Goal: Task Accomplishment & Management: Use online tool/utility

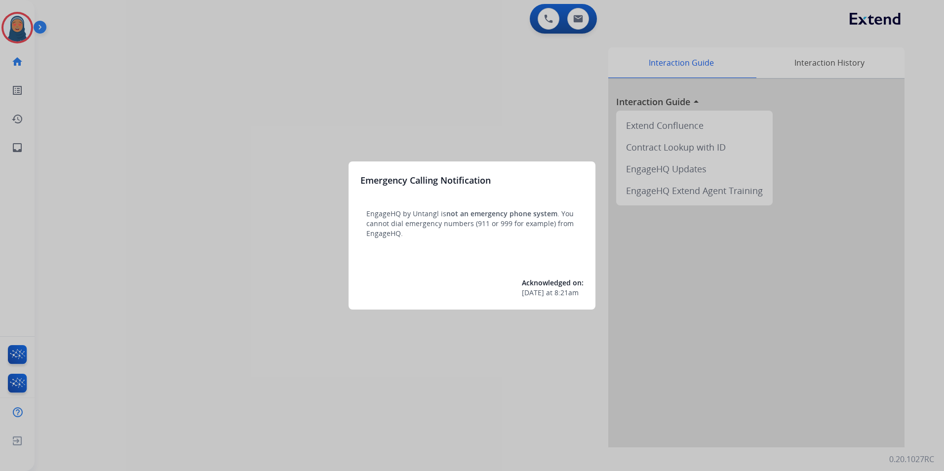
click at [214, 232] on div at bounding box center [472, 235] width 944 height 471
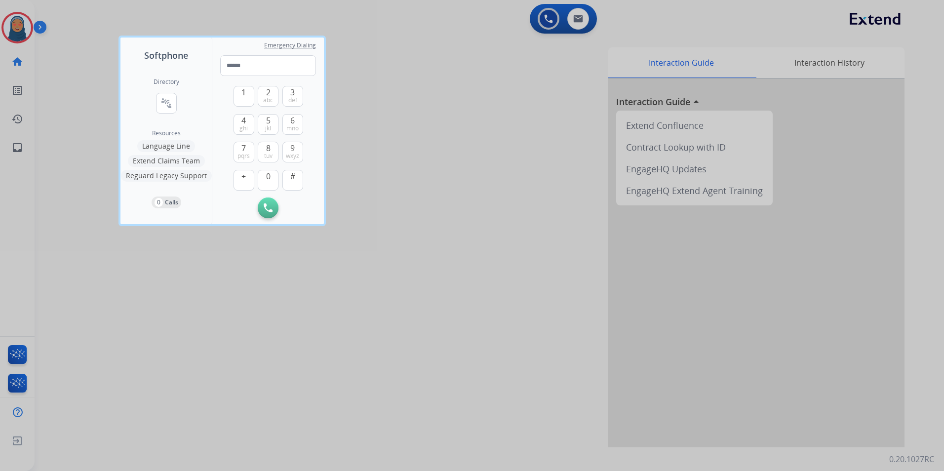
click at [214, 231] on div at bounding box center [472, 235] width 944 height 471
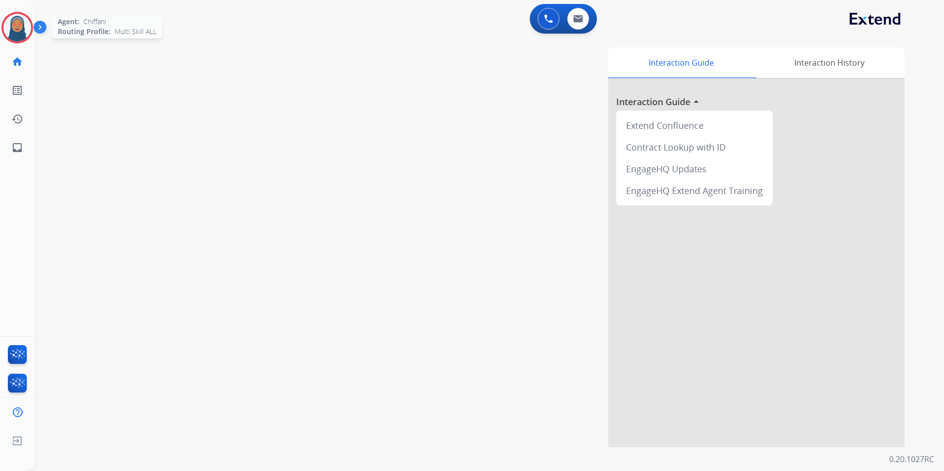
click at [24, 35] on img at bounding box center [17, 28] width 28 height 28
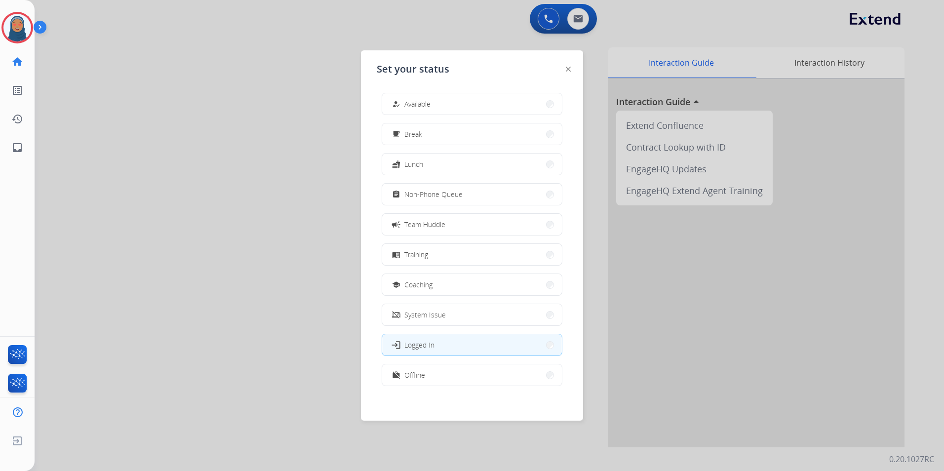
drag, startPoint x: 465, startPoint y: 107, endPoint x: 460, endPoint y: 115, distance: 9.2
click at [464, 108] on button "how_to_reg Available" at bounding box center [472, 103] width 180 height 21
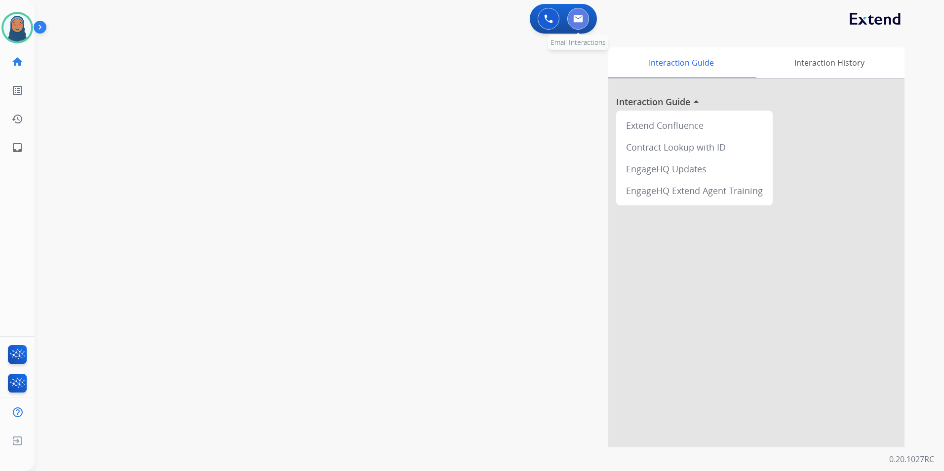
click at [580, 25] on button at bounding box center [578, 19] width 22 height 22
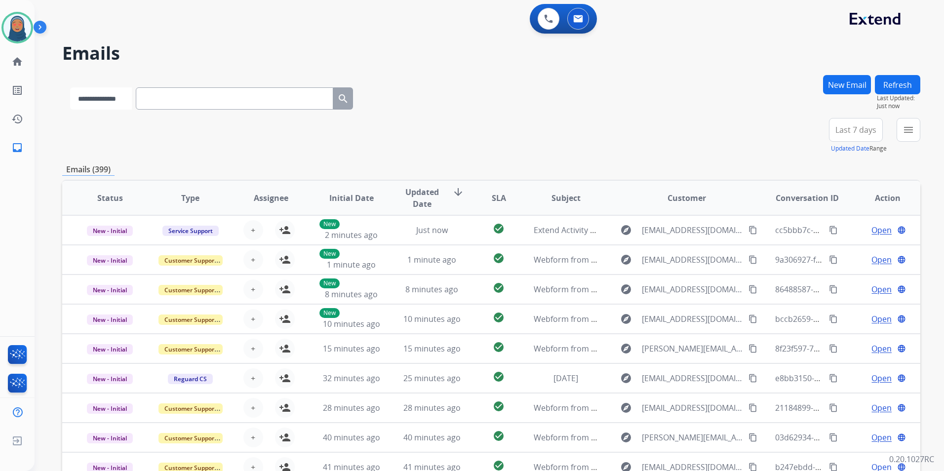
click at [107, 101] on select "**********" at bounding box center [101, 98] width 62 height 22
select select "**********"
click at [70, 87] on select "**********" at bounding box center [101, 98] width 62 height 22
paste input "**********"
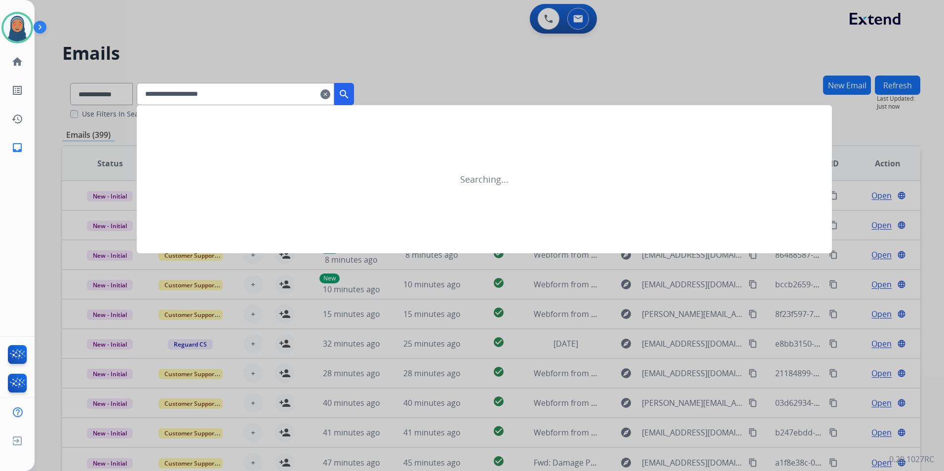
type input "**********"
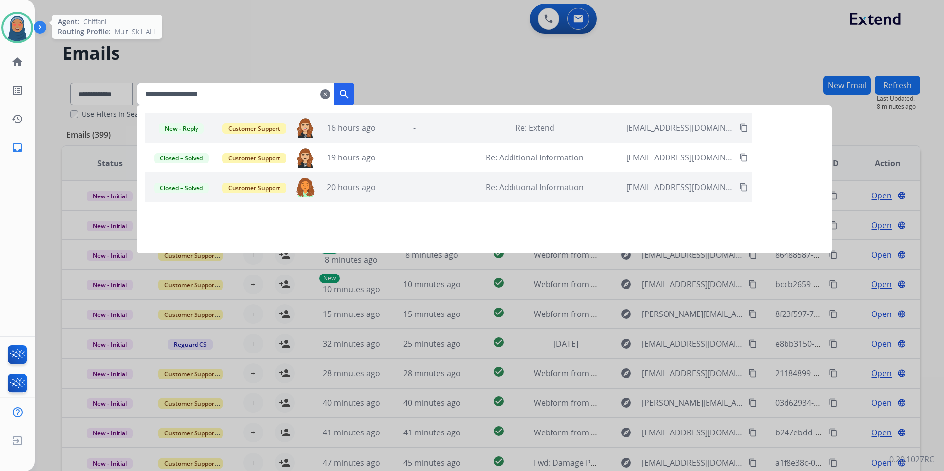
click at [19, 20] on img at bounding box center [17, 28] width 28 height 28
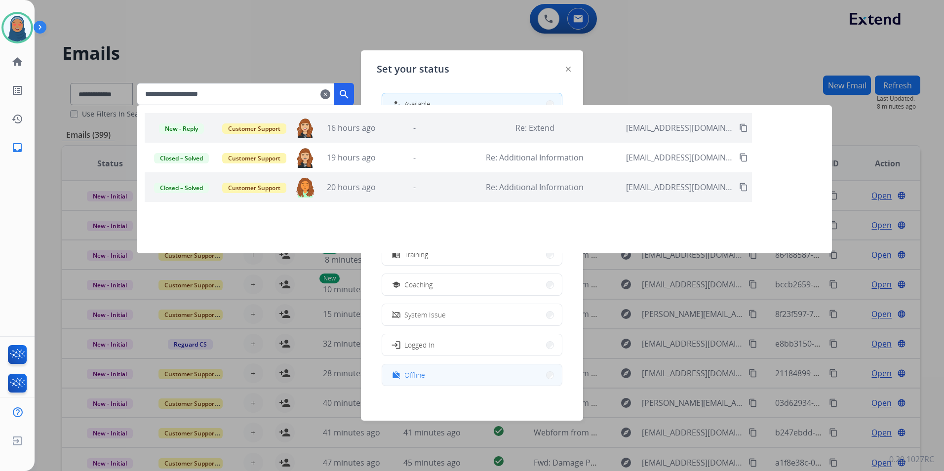
click at [419, 376] on span "Offline" at bounding box center [414, 375] width 21 height 10
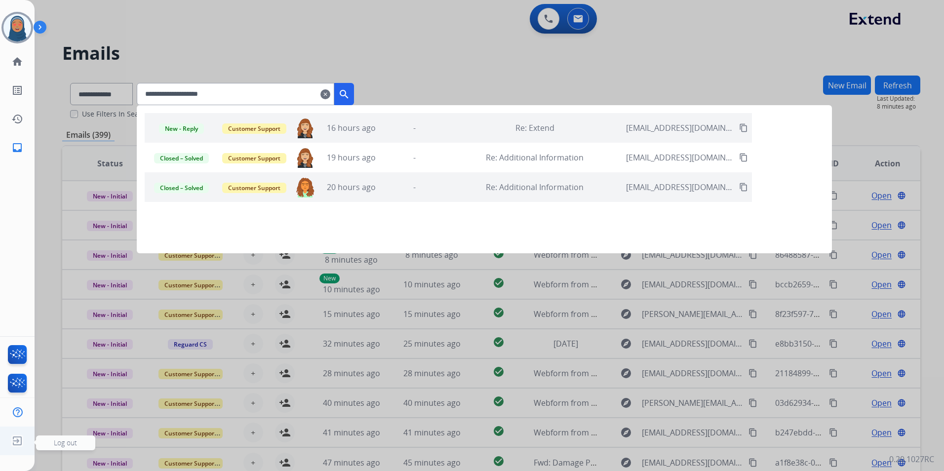
click at [21, 446] on img at bounding box center [17, 440] width 18 height 19
click at [50, 442] on span "Log out" at bounding box center [65, 442] width 59 height 15
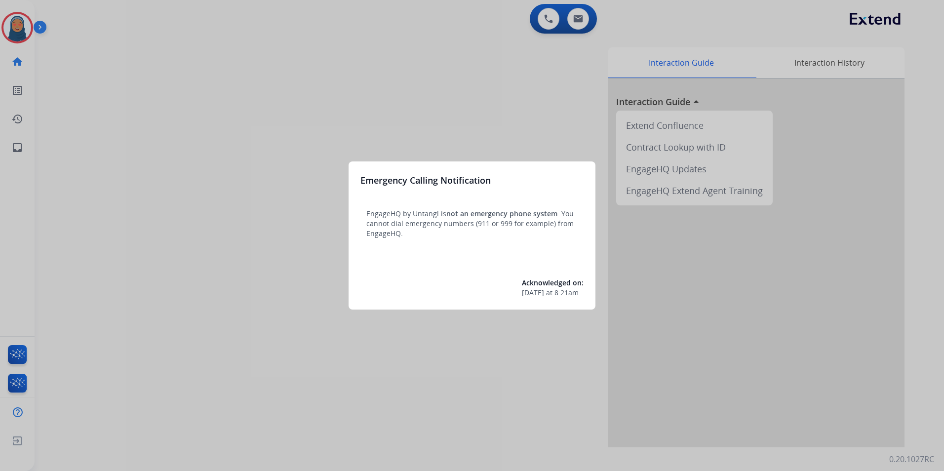
click at [9, 28] on div at bounding box center [472, 235] width 944 height 471
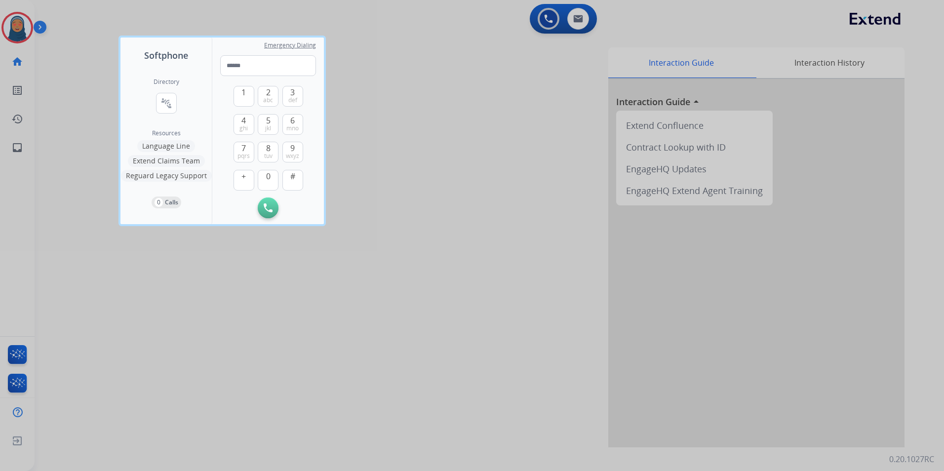
click at [9, 28] on div at bounding box center [472, 235] width 944 height 471
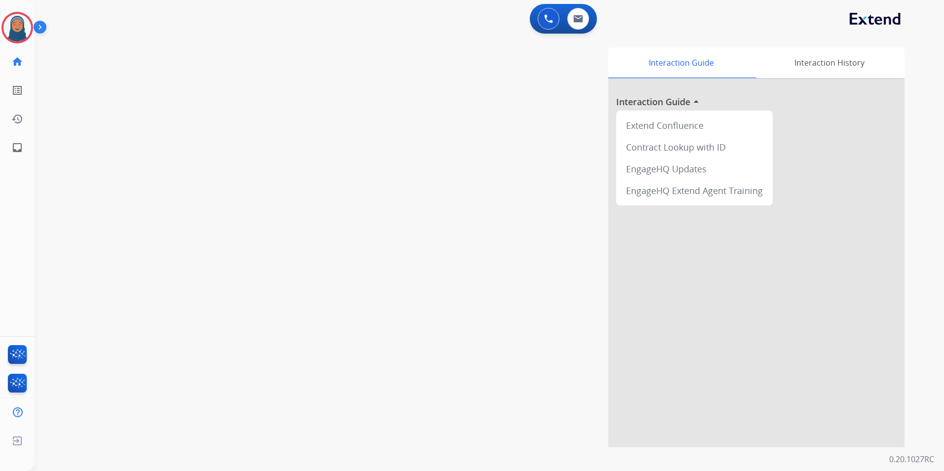
click at [9, 28] on img at bounding box center [17, 28] width 28 height 28
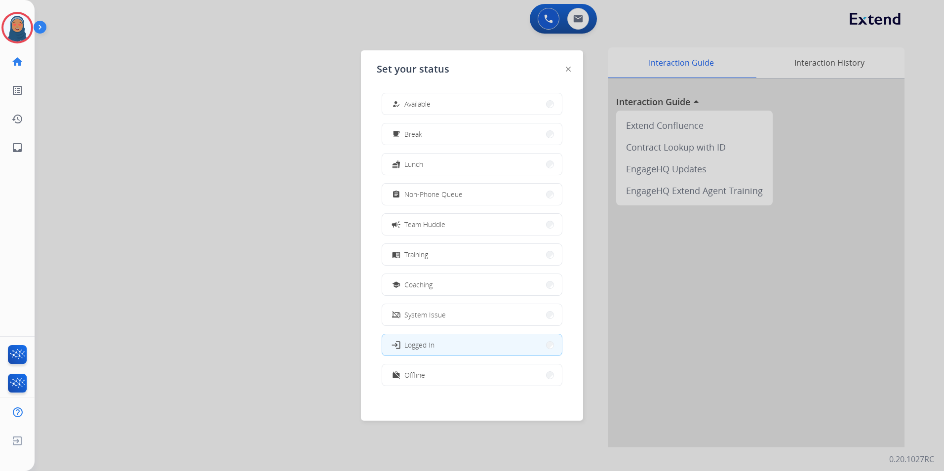
drag, startPoint x: 473, startPoint y: 110, endPoint x: 457, endPoint y: 115, distance: 17.6
click at [473, 110] on button "how_to_reg Available" at bounding box center [472, 103] width 180 height 21
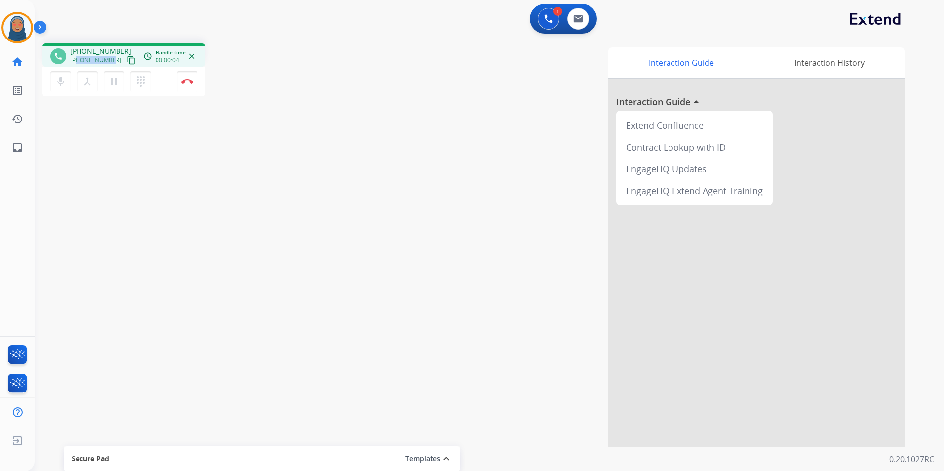
drag, startPoint x: 112, startPoint y: 60, endPoint x: 77, endPoint y: 62, distance: 35.6
click at [77, 62] on div "+19042369042 content_copy" at bounding box center [103, 60] width 67 height 12
copy span "9042369042"
click at [187, 86] on button "Disconnect" at bounding box center [187, 81] width 21 height 21
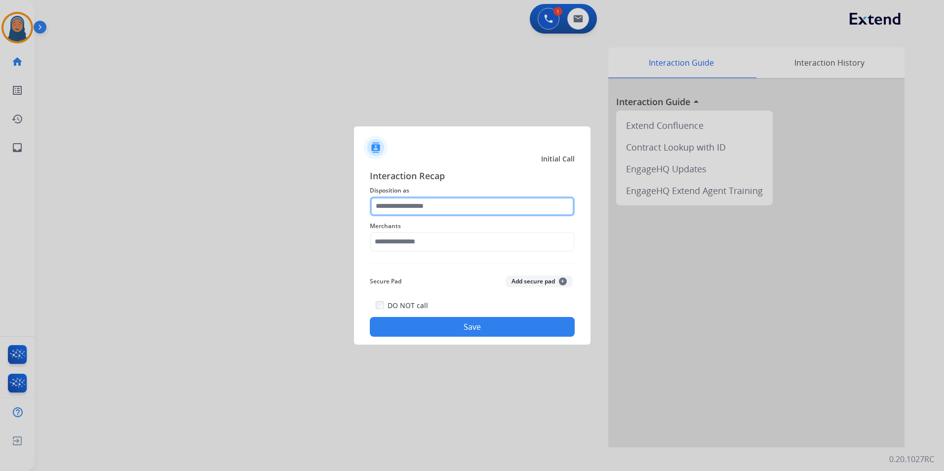
click at [413, 206] on input "text" at bounding box center [472, 206] width 205 height 20
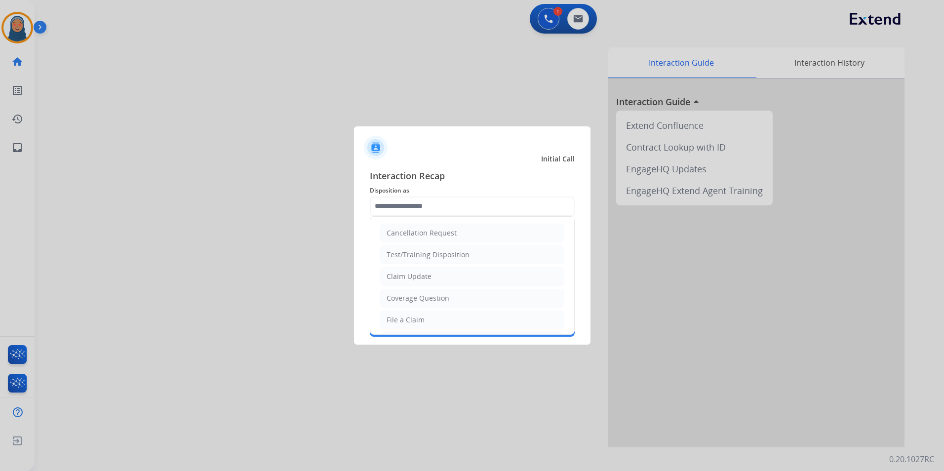
drag, startPoint x: 427, startPoint y: 319, endPoint x: 433, endPoint y: 258, distance: 62.0
click at [427, 316] on li "File a Claim" at bounding box center [472, 319] width 184 height 19
type input "**********"
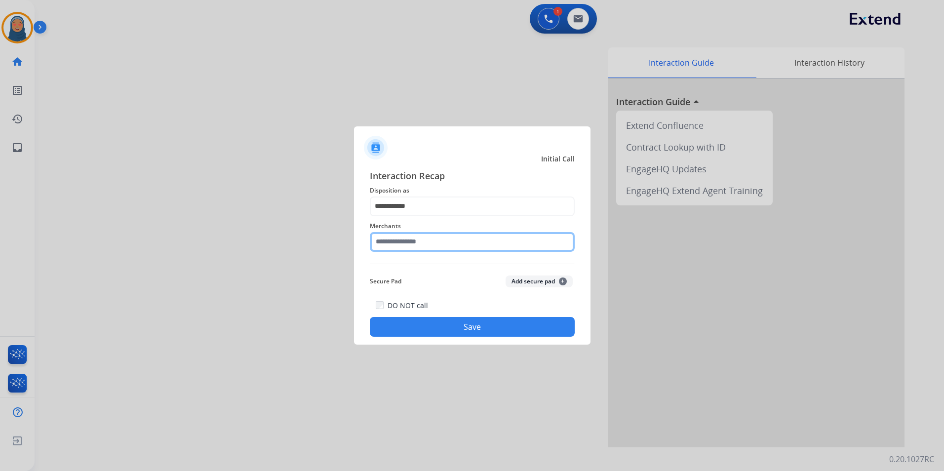
click at [435, 244] on input "text" at bounding box center [472, 242] width 205 height 20
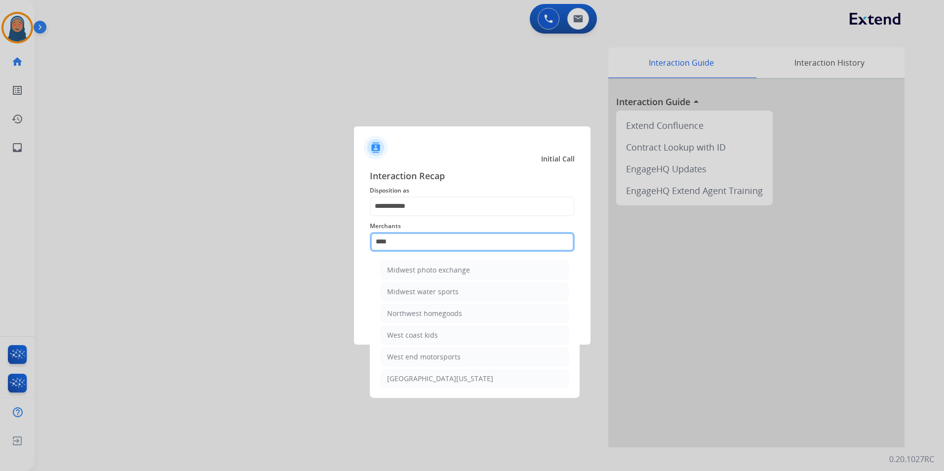
drag, startPoint x: 418, startPoint y: 246, endPoint x: 157, endPoint y: 238, distance: 260.2
click at [0, 238] on app-contact-recap-modal "**********" at bounding box center [0, 235] width 0 height 471
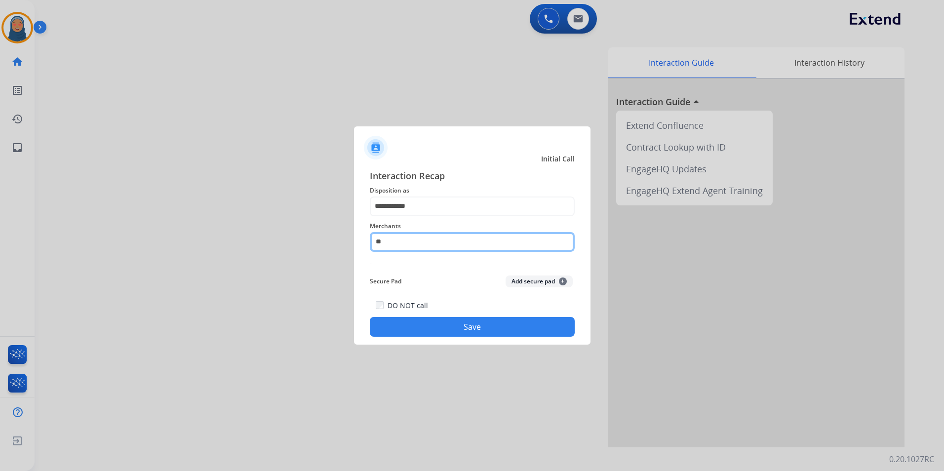
type input "*"
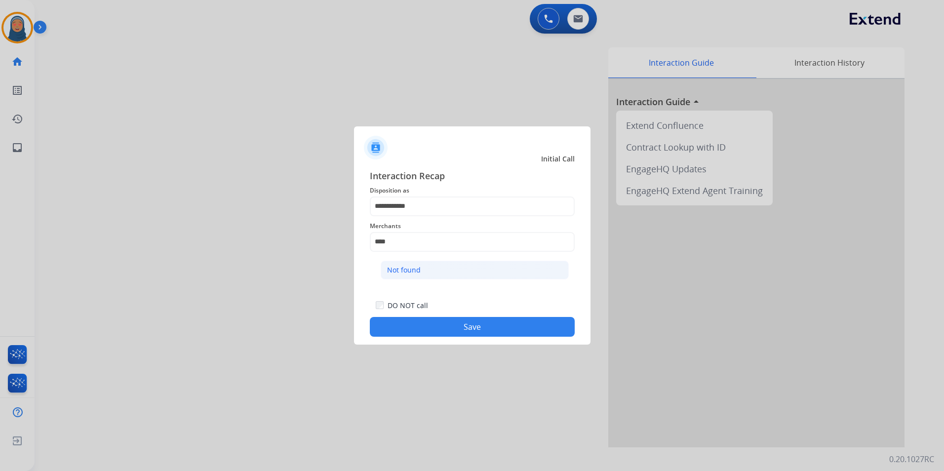
click at [391, 268] on div "Not found" at bounding box center [404, 270] width 34 height 10
type input "*********"
click at [451, 320] on button "Save" at bounding box center [472, 327] width 205 height 20
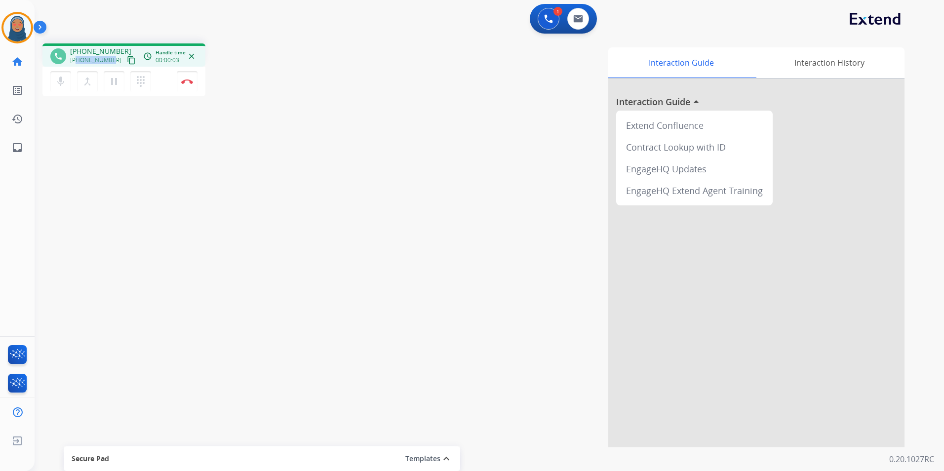
drag, startPoint x: 112, startPoint y: 60, endPoint x: 77, endPoint y: 61, distance: 35.1
click at [77, 61] on div "+12107931990 content_copy" at bounding box center [103, 60] width 67 height 12
copy span "2107931990"
click at [187, 85] on button "Disconnect" at bounding box center [187, 81] width 21 height 21
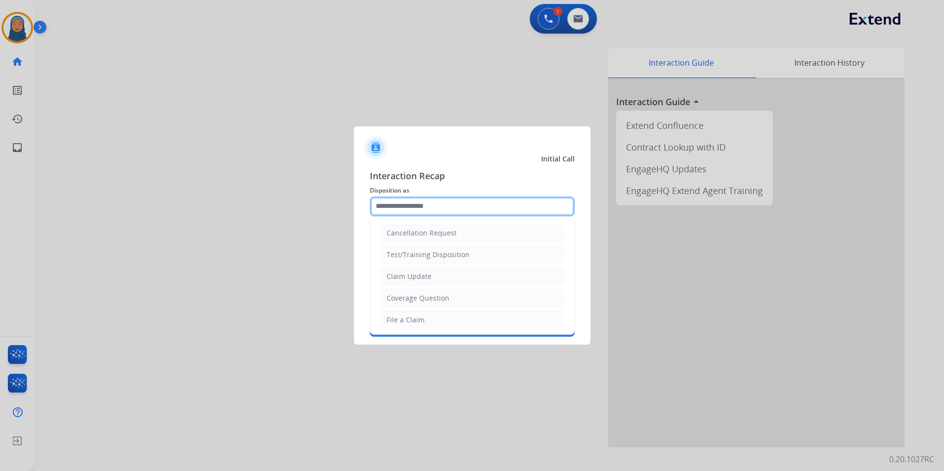
click at [412, 206] on input "text" at bounding box center [472, 206] width 205 height 20
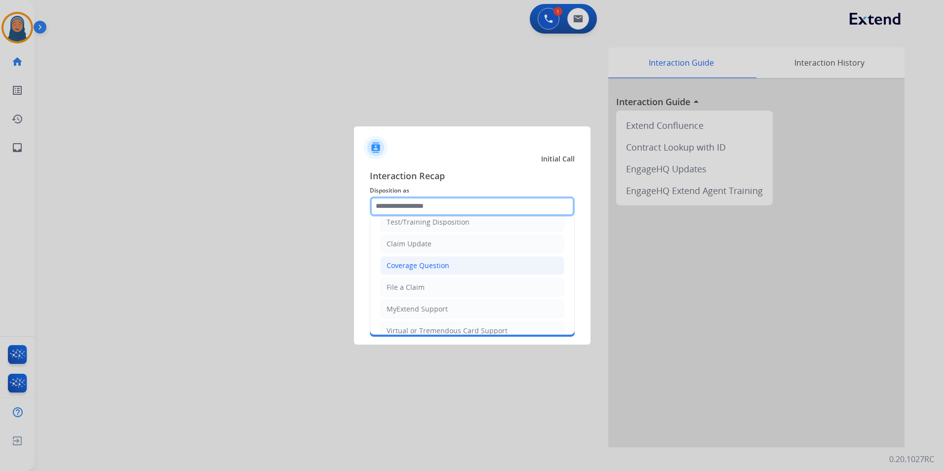
scroll to position [49, 0]
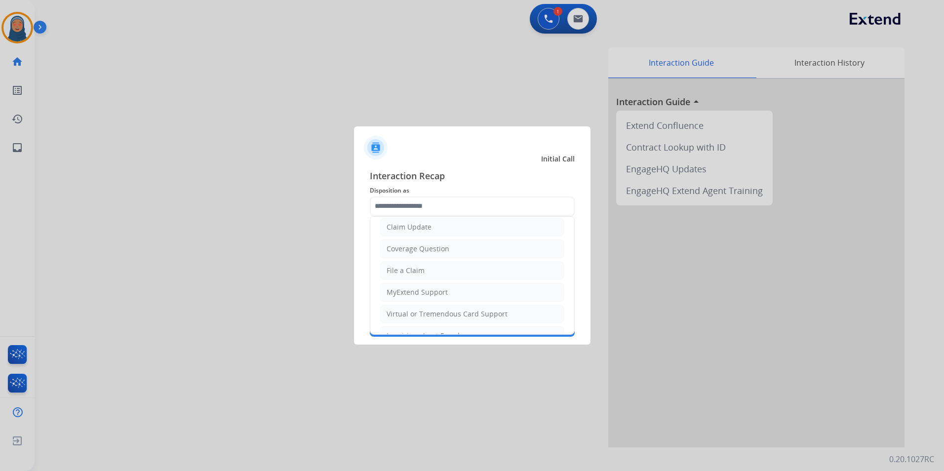
drag, startPoint x: 414, startPoint y: 272, endPoint x: 419, endPoint y: 252, distance: 20.8
click at [415, 268] on div "File a Claim" at bounding box center [405, 271] width 38 height 10
type input "**********"
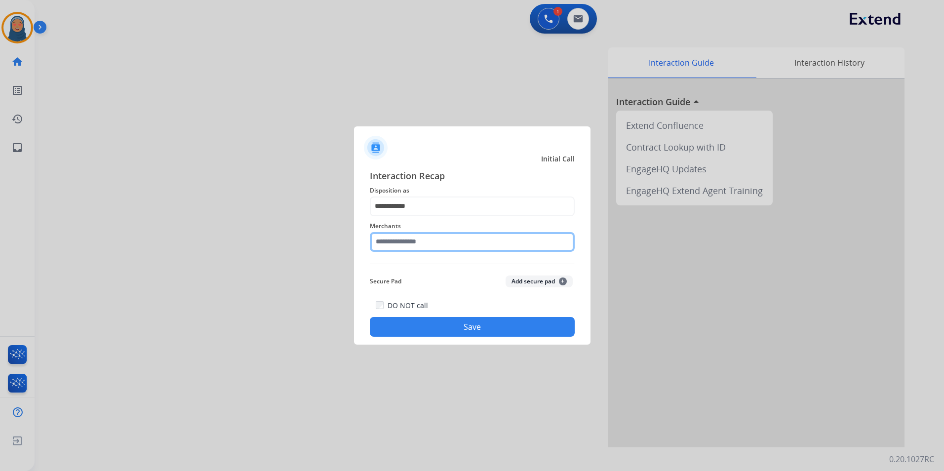
click at [423, 244] on input "text" at bounding box center [472, 242] width 205 height 20
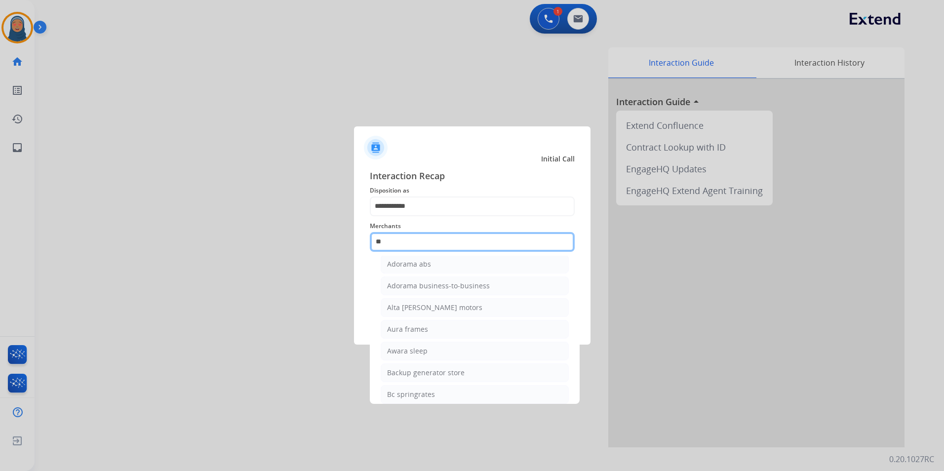
scroll to position [0, 0]
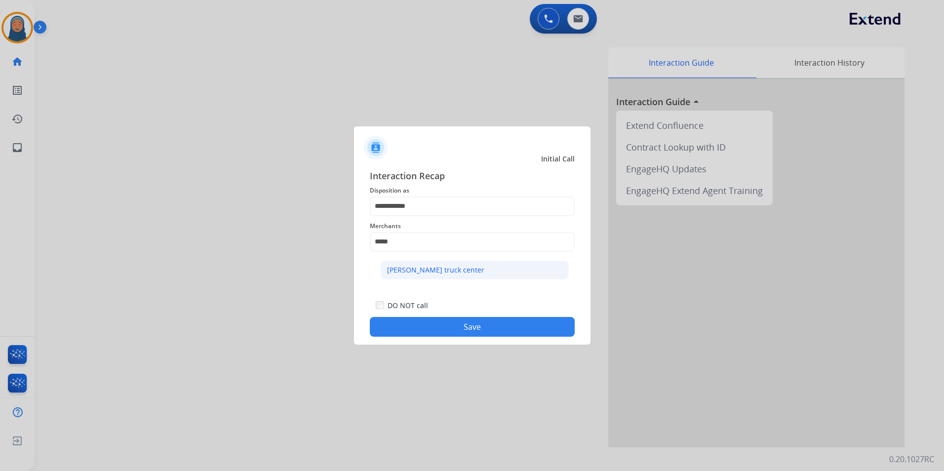
click at [455, 270] on li "[PERSON_NAME] truck center" at bounding box center [475, 270] width 188 height 19
type input "**********"
click at [479, 330] on button "Save" at bounding box center [472, 327] width 205 height 20
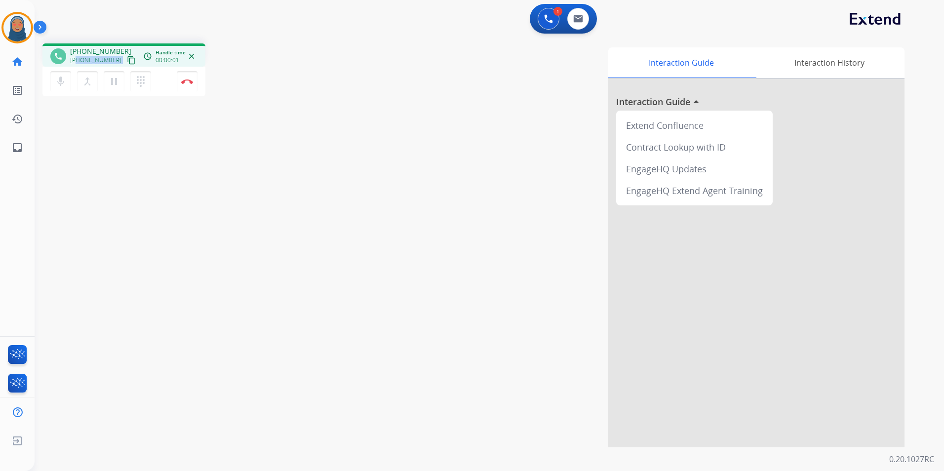
drag, startPoint x: 114, startPoint y: 60, endPoint x: 77, endPoint y: 62, distance: 37.1
click at [77, 62] on div "+17279345090 content_copy" at bounding box center [103, 60] width 67 height 12
copy div "7279345090 content_copy access_time Call metrics Queue 00:10 Hold 00:00 Talk 00…"
click at [186, 85] on button "Disconnect" at bounding box center [187, 81] width 21 height 21
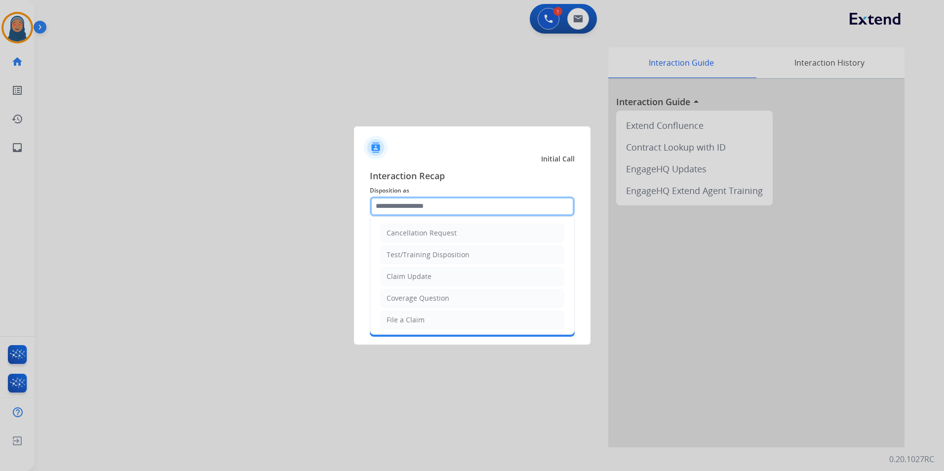
click at [392, 209] on input "text" at bounding box center [472, 206] width 205 height 20
drag, startPoint x: 420, startPoint y: 322, endPoint x: 423, endPoint y: 253, distance: 68.7
click at [420, 320] on div "File a Claim" at bounding box center [405, 320] width 38 height 10
type input "**********"
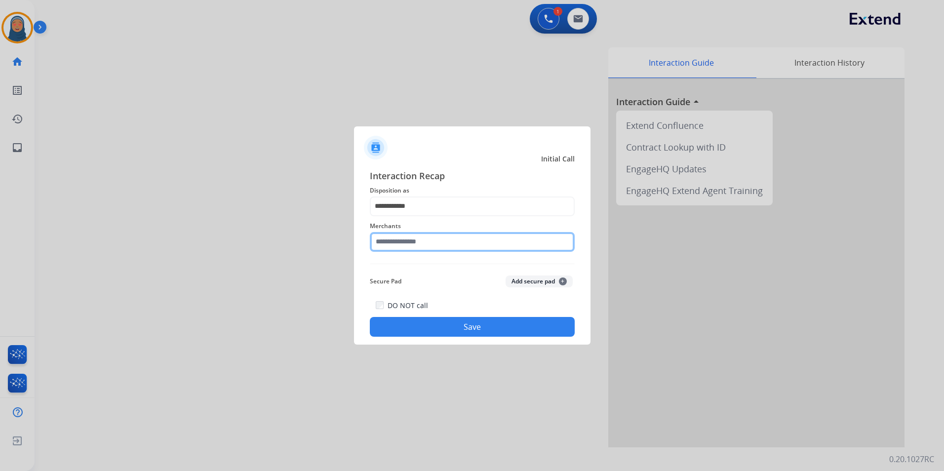
click at [423, 241] on input "text" at bounding box center [472, 242] width 205 height 20
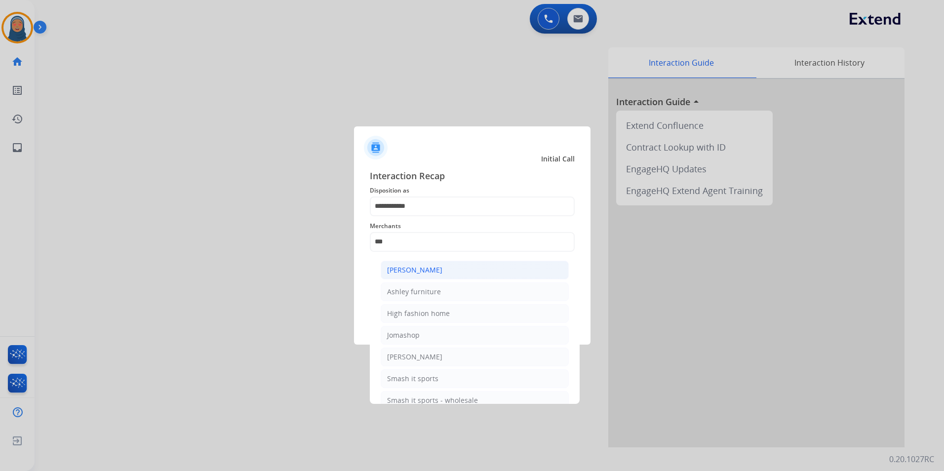
click at [432, 277] on li "[PERSON_NAME]" at bounding box center [475, 270] width 188 height 19
type input "**********"
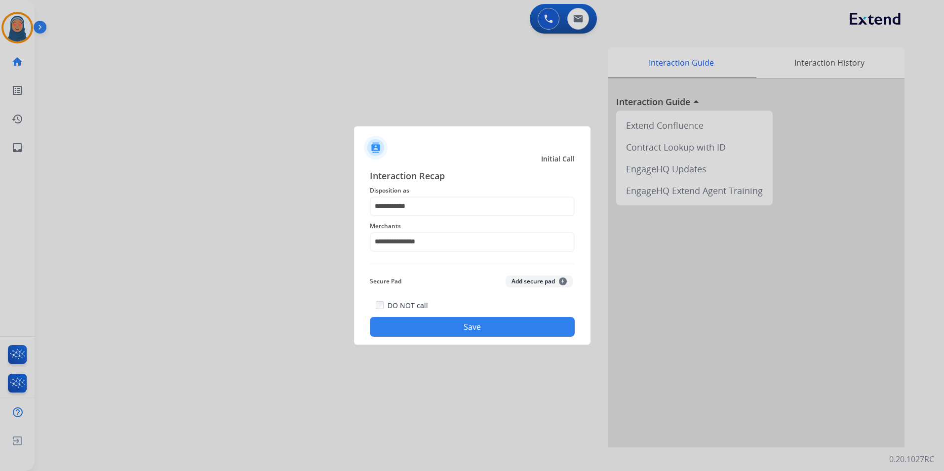
click at [489, 332] on button "Save" at bounding box center [472, 327] width 205 height 20
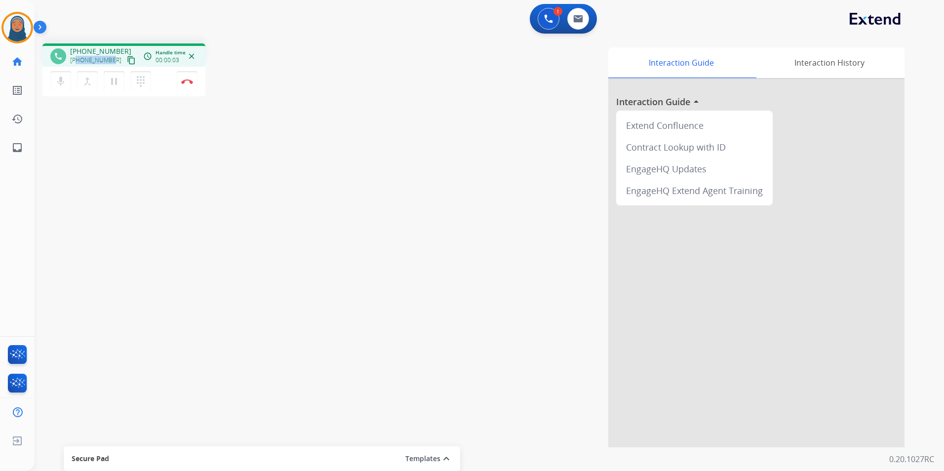
drag, startPoint x: 112, startPoint y: 61, endPoint x: 77, endPoint y: 64, distance: 34.7
click at [77, 64] on div "+12819649385 content_copy" at bounding box center [103, 60] width 67 height 12
copy span "2819649385"
click at [191, 80] on img at bounding box center [187, 81] width 12 height 5
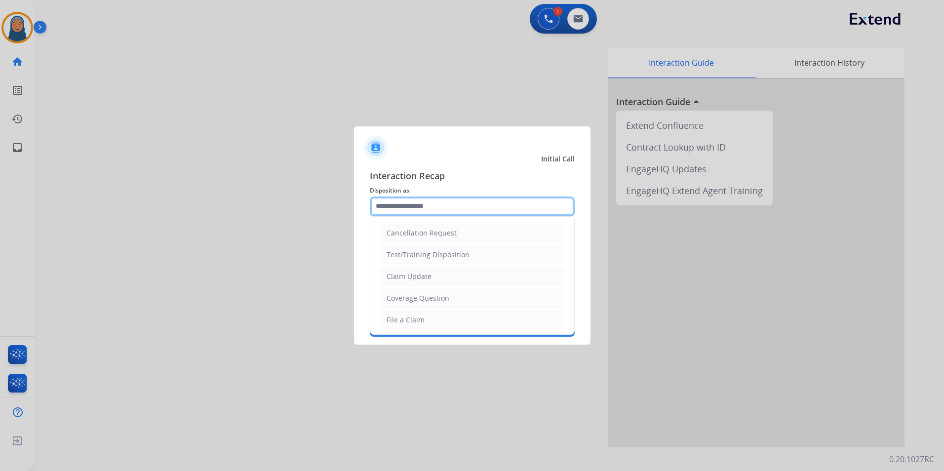
drag, startPoint x: 431, startPoint y: 210, endPoint x: 436, endPoint y: 207, distance: 5.6
click at [432, 208] on input "text" at bounding box center [472, 206] width 205 height 20
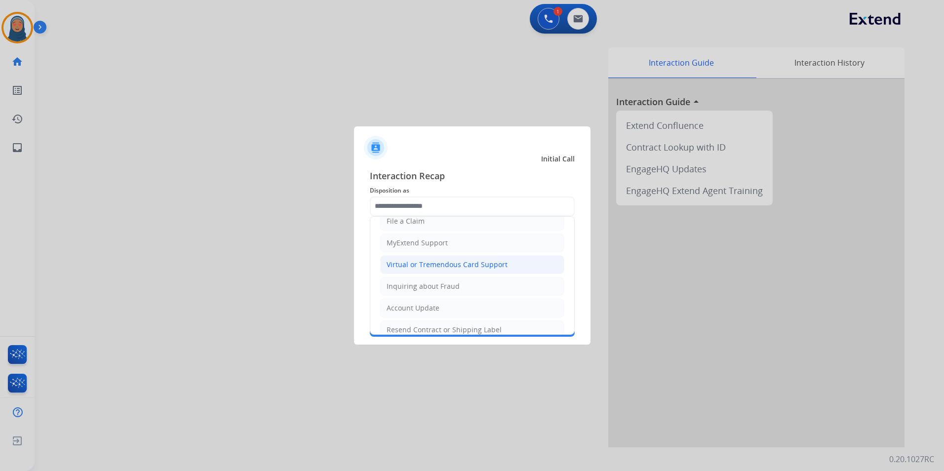
click at [427, 269] on div "Virtual or Tremendous Card Support" at bounding box center [446, 265] width 121 height 10
type input "**********"
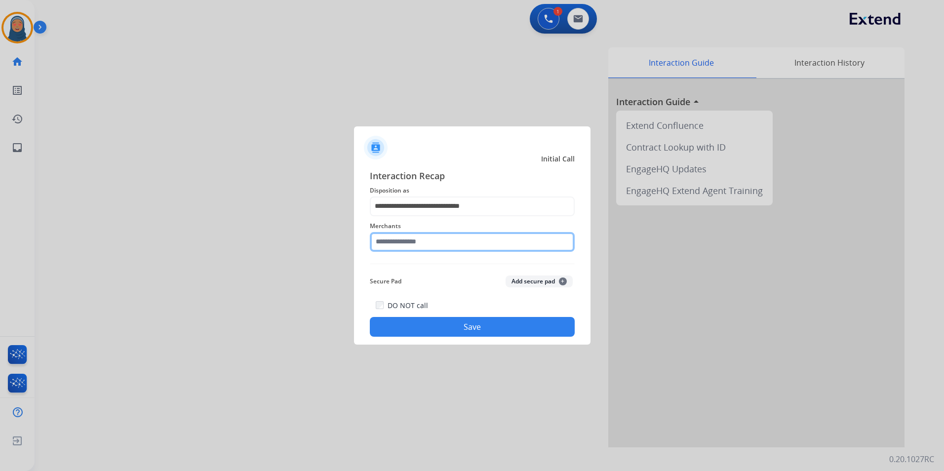
click at [428, 245] on input "text" at bounding box center [472, 242] width 205 height 20
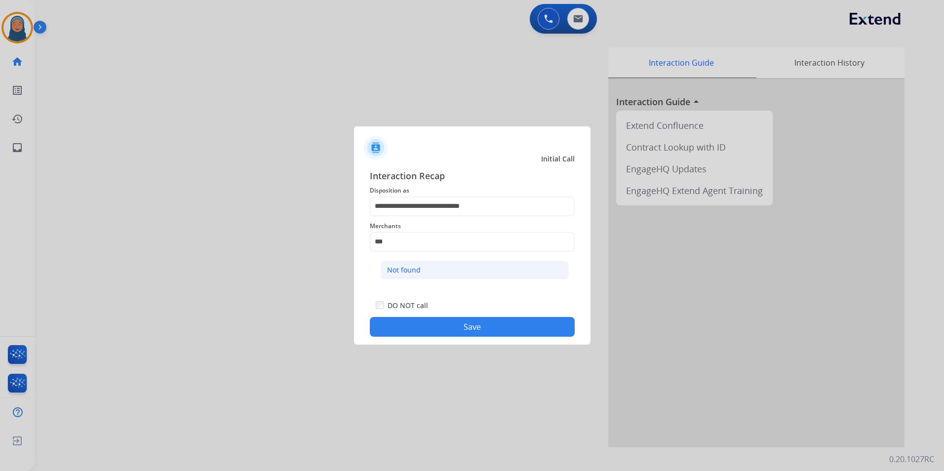
click at [419, 268] on div "Not found" at bounding box center [404, 270] width 34 height 10
type input "*********"
drag, startPoint x: 465, startPoint y: 329, endPoint x: 498, endPoint y: 331, distance: 32.1
click at [465, 329] on button "Save" at bounding box center [472, 327] width 205 height 20
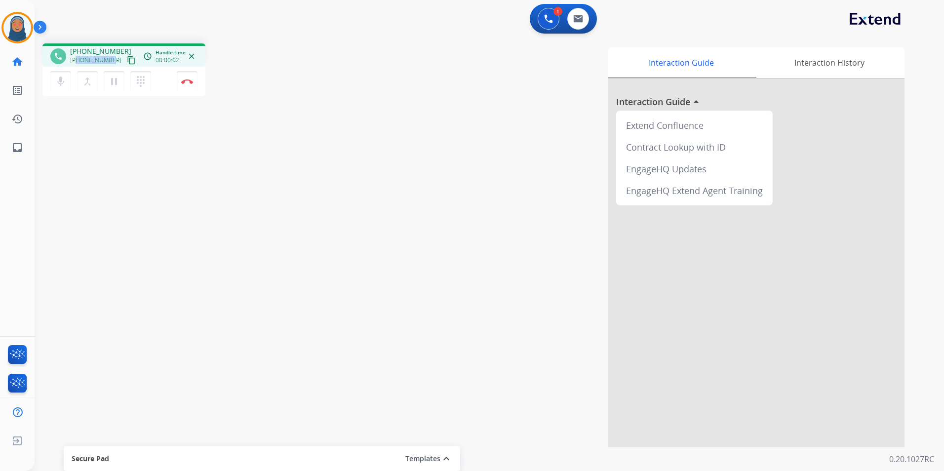
drag, startPoint x: 112, startPoint y: 60, endPoint x: 77, endPoint y: 62, distance: 34.1
click at [77, 62] on div "+16087975039 content_copy" at bounding box center [103, 60] width 67 height 12
copy span "6087975039"
click at [57, 86] on mat-icon "mic" at bounding box center [61, 82] width 12 height 12
click at [112, 83] on mat-icon "pause" at bounding box center [114, 82] width 12 height 12
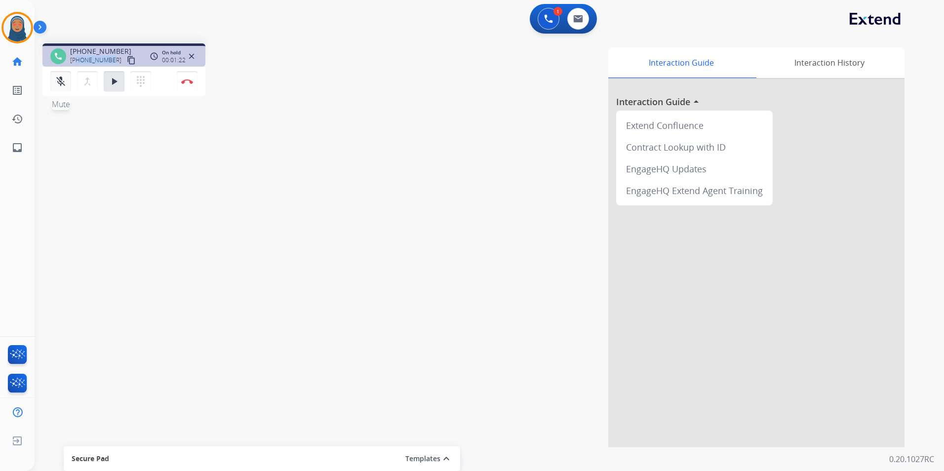
click at [62, 86] on mat-icon "mic_off" at bounding box center [61, 82] width 12 height 12
click at [115, 82] on mat-icon "play_arrow" at bounding box center [114, 82] width 12 height 12
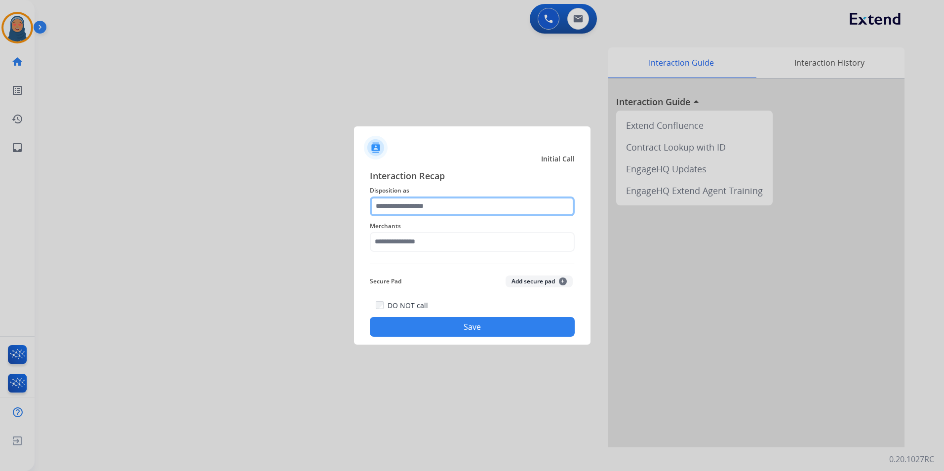
click at [456, 203] on input "text" at bounding box center [472, 206] width 205 height 20
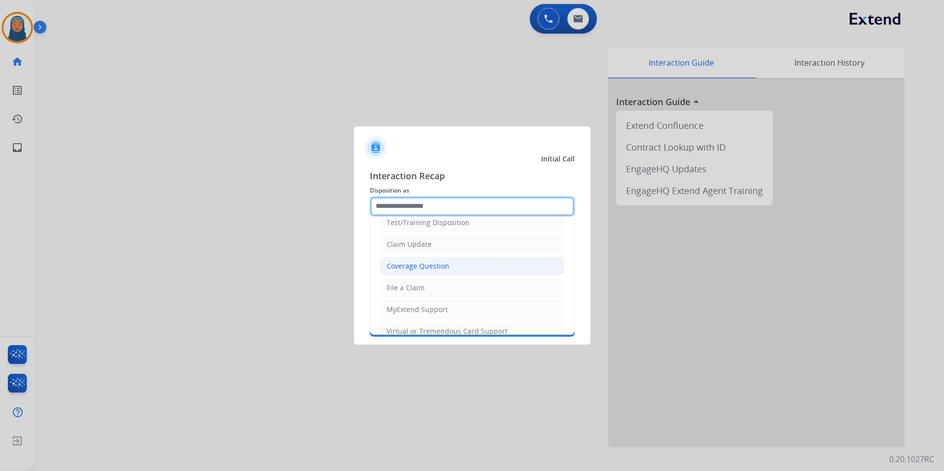
scroll to position [49, 0]
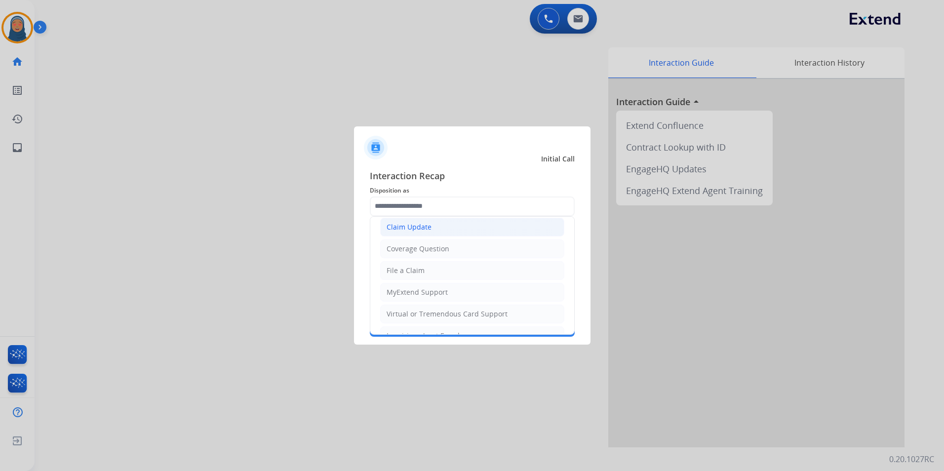
click at [442, 228] on li "Claim Update" at bounding box center [472, 227] width 184 height 19
type input "**********"
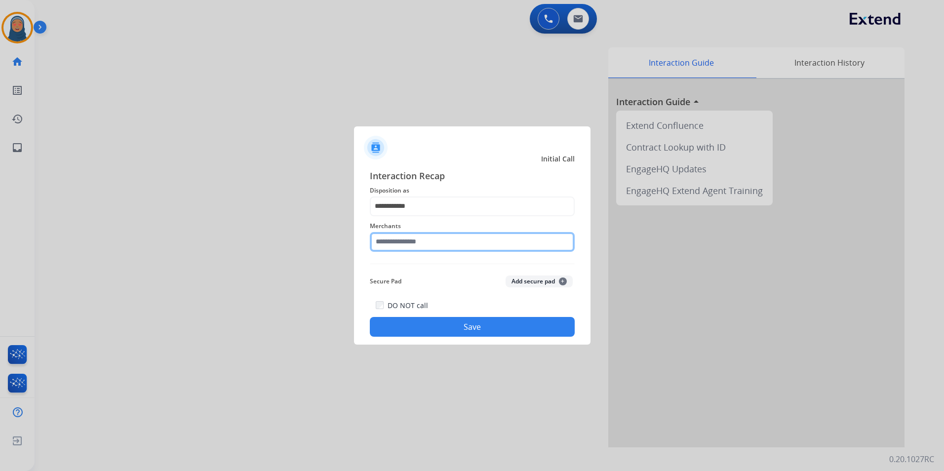
click at [425, 243] on input "text" at bounding box center [472, 242] width 205 height 20
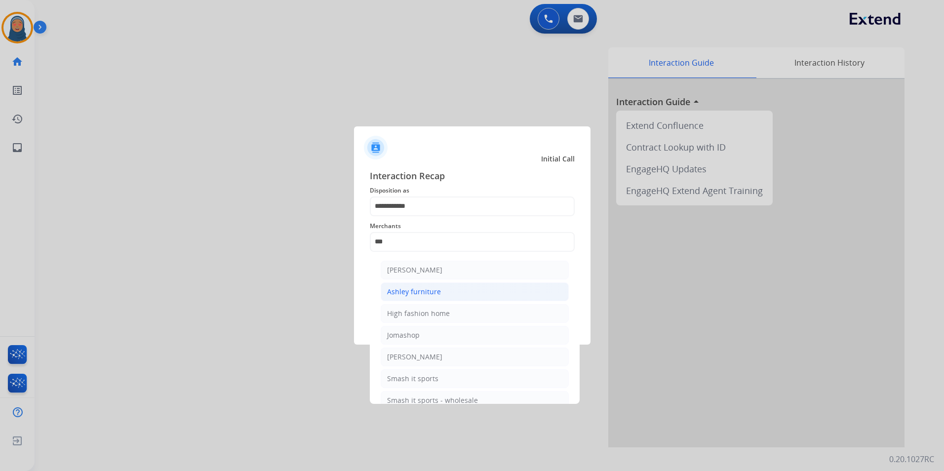
click at [407, 289] on div "Ashley furniture" at bounding box center [414, 292] width 54 height 10
type input "**********"
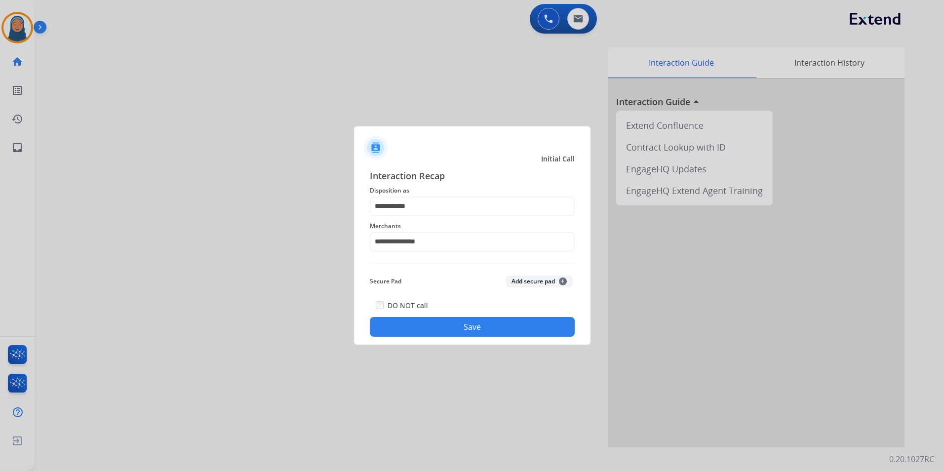
click at [476, 323] on button "Save" at bounding box center [472, 327] width 205 height 20
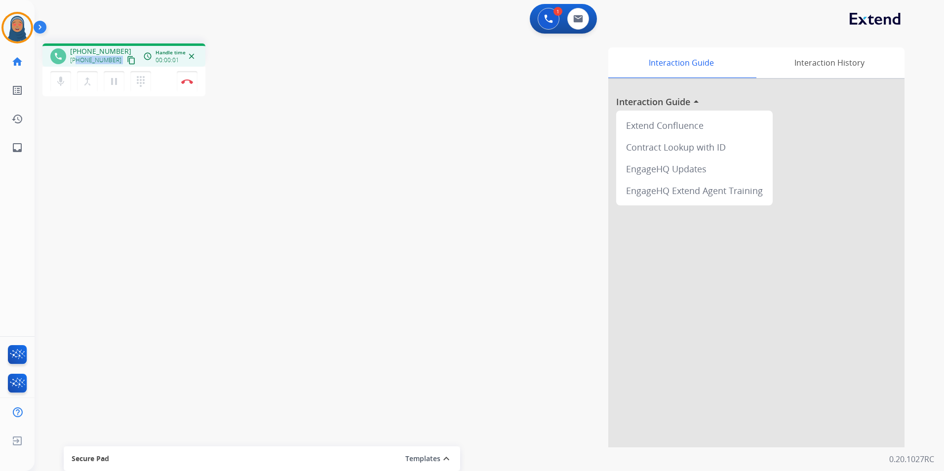
drag, startPoint x: 114, startPoint y: 61, endPoint x: 78, endPoint y: 63, distance: 35.1
click at [78, 63] on div "+14073537418 content_copy" at bounding box center [103, 60] width 67 height 12
copy div "4073537418 content_copy access_time Call metrics Queue 00:09 Hold 00:00 Talk 00…"
click at [191, 84] on button "Disconnect" at bounding box center [187, 81] width 21 height 21
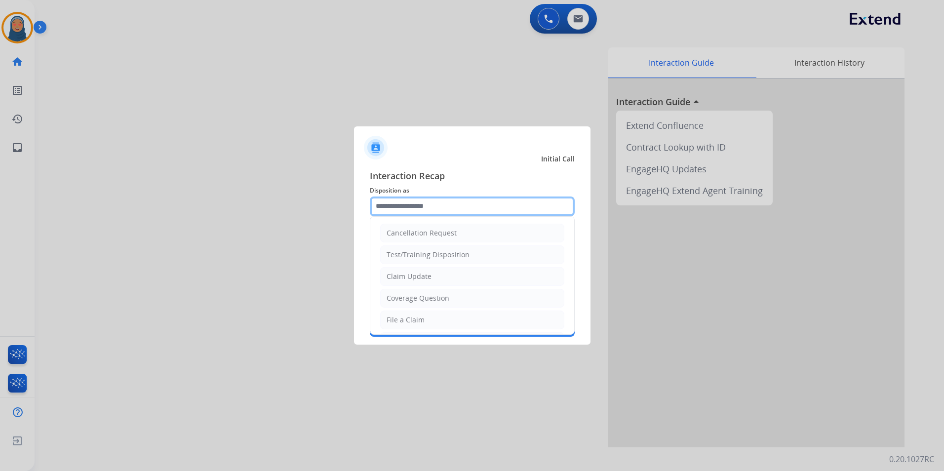
click at [423, 205] on input "text" at bounding box center [472, 206] width 205 height 20
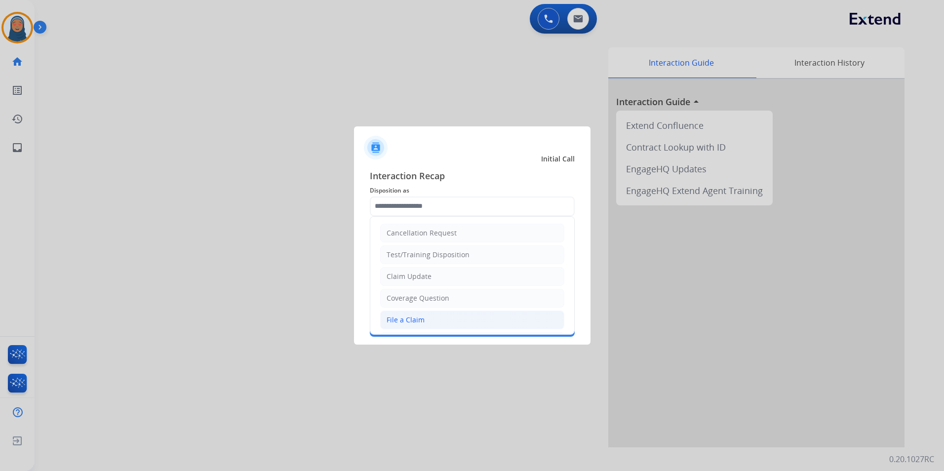
drag, startPoint x: 423, startPoint y: 326, endPoint x: 422, endPoint y: 275, distance: 51.4
click at [423, 325] on li "File a Claim" at bounding box center [472, 319] width 184 height 19
type input "**********"
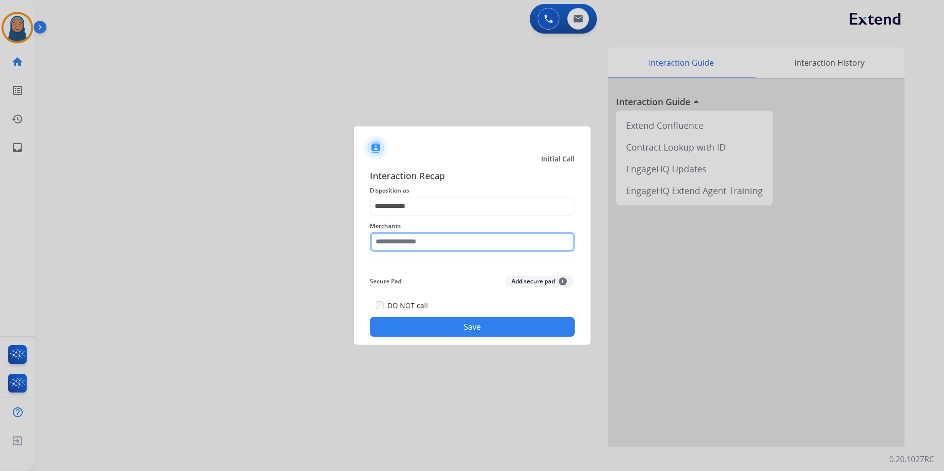
click at [427, 240] on input "text" at bounding box center [472, 242] width 205 height 20
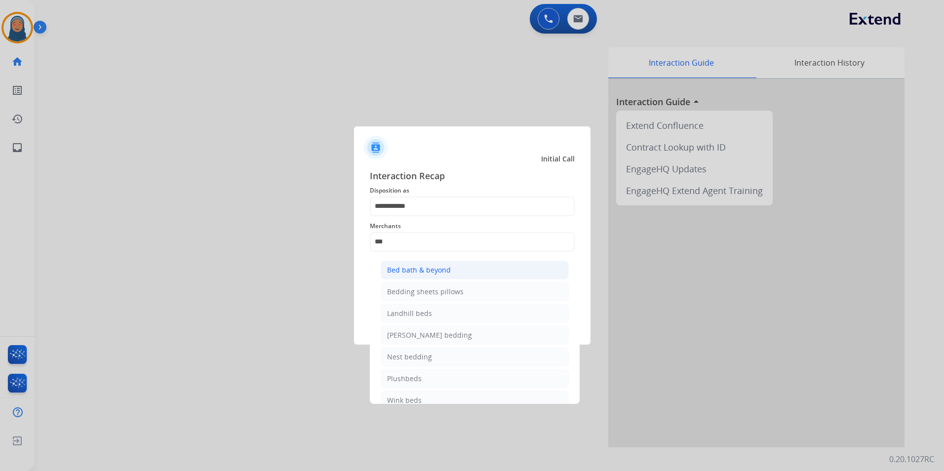
click at [428, 272] on div "Bed bath & beyond" at bounding box center [419, 270] width 64 height 10
type input "**********"
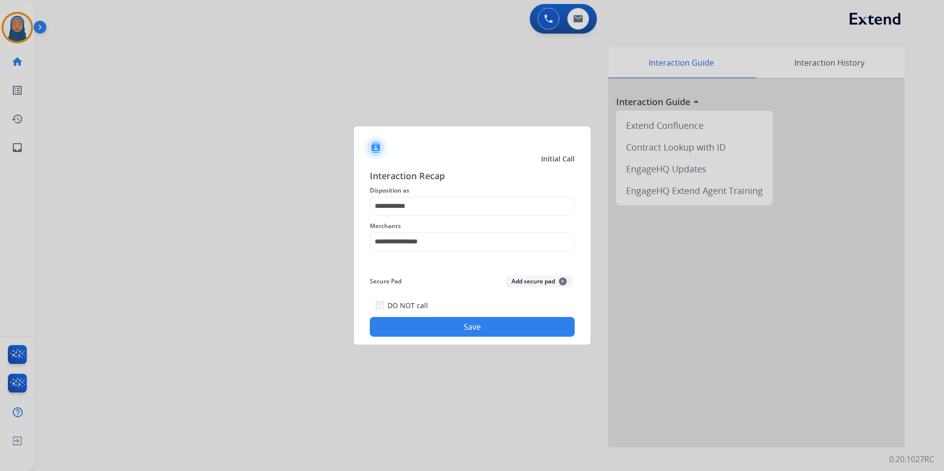
click at [470, 323] on button "Save" at bounding box center [472, 327] width 205 height 20
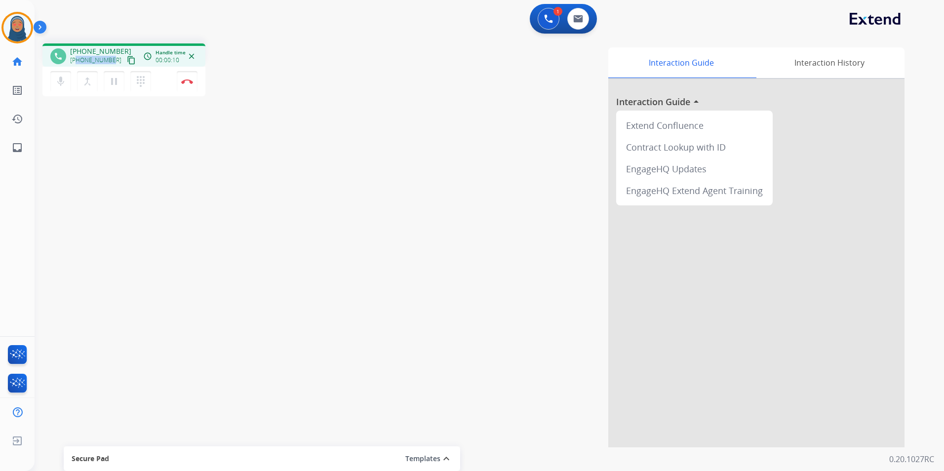
drag, startPoint x: 111, startPoint y: 60, endPoint x: 77, endPoint y: 61, distance: 34.1
click at [77, 61] on span "+19082052201" at bounding box center [95, 60] width 51 height 8
copy span "9082052201"
click at [190, 84] on button "Disconnect" at bounding box center [187, 81] width 21 height 21
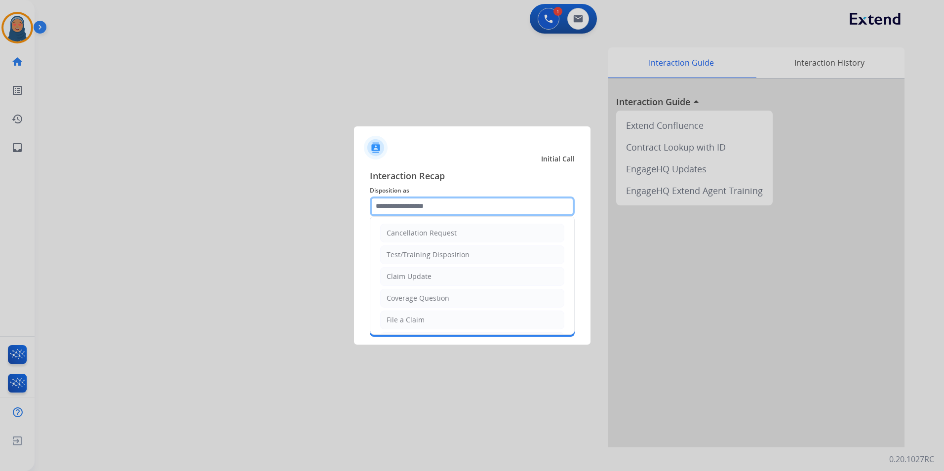
click at [405, 204] on input "text" at bounding box center [472, 206] width 205 height 20
drag, startPoint x: 420, startPoint y: 322, endPoint x: 400, endPoint y: 242, distance: 81.9
click at [420, 319] on div "File a Claim" at bounding box center [405, 320] width 38 height 10
type input "**********"
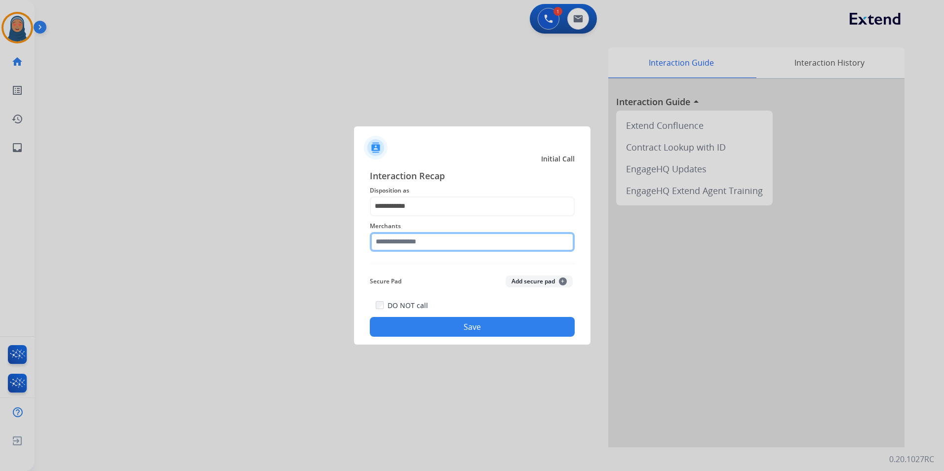
click at [400, 238] on input "text" at bounding box center [472, 242] width 205 height 20
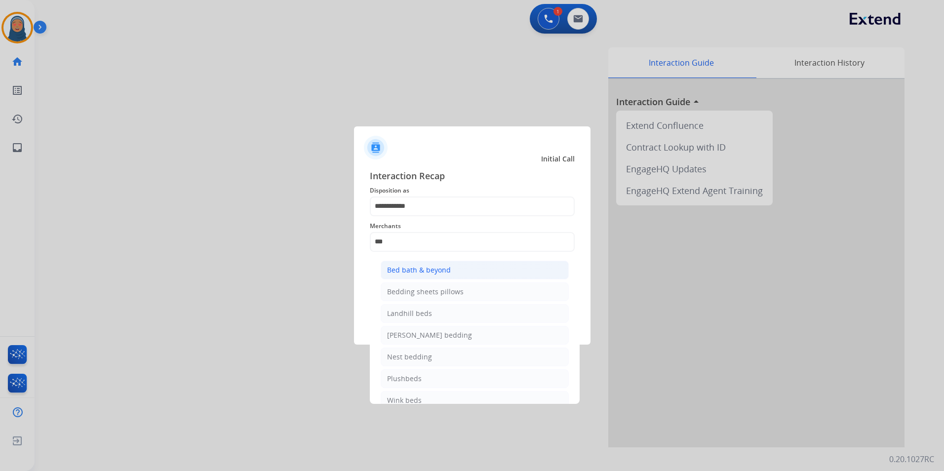
click at [426, 270] on div "Bed bath & beyond" at bounding box center [419, 270] width 64 height 10
type input "**********"
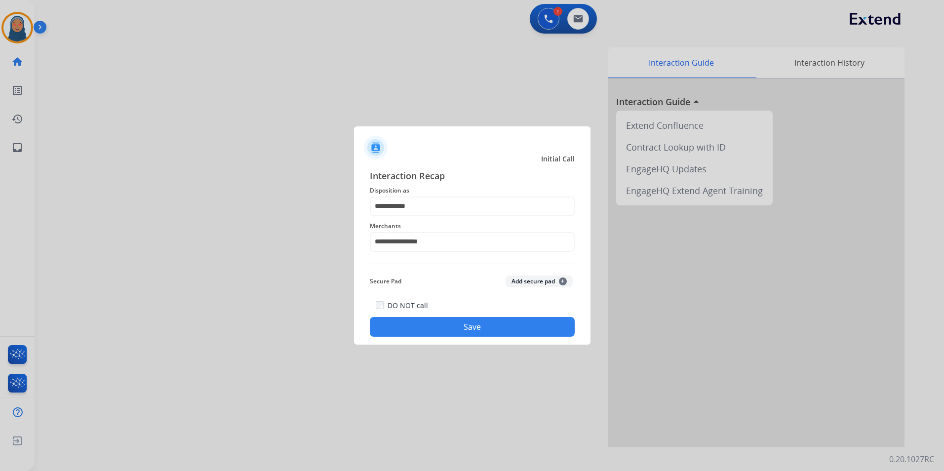
click at [467, 327] on button "Save" at bounding box center [472, 327] width 205 height 20
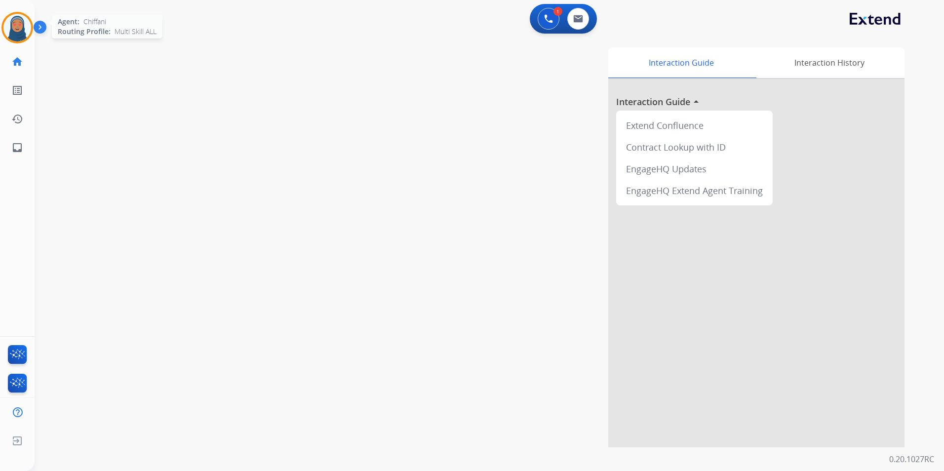
click at [16, 32] on img at bounding box center [17, 28] width 28 height 28
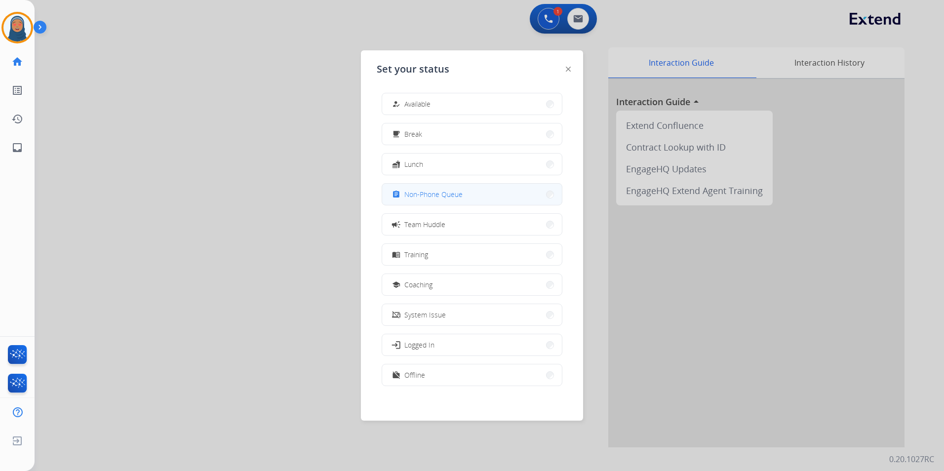
click at [428, 199] on button "assignment Non-Phone Queue" at bounding box center [472, 194] width 180 height 21
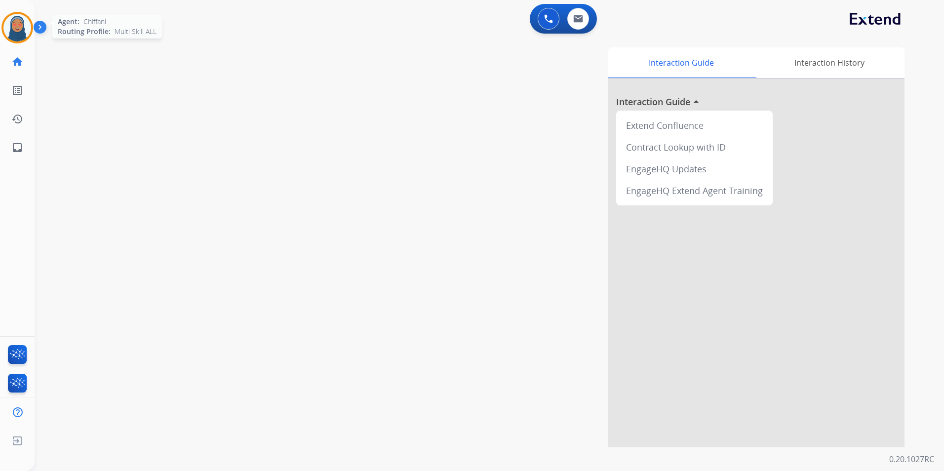
click at [27, 28] on img at bounding box center [17, 28] width 28 height 28
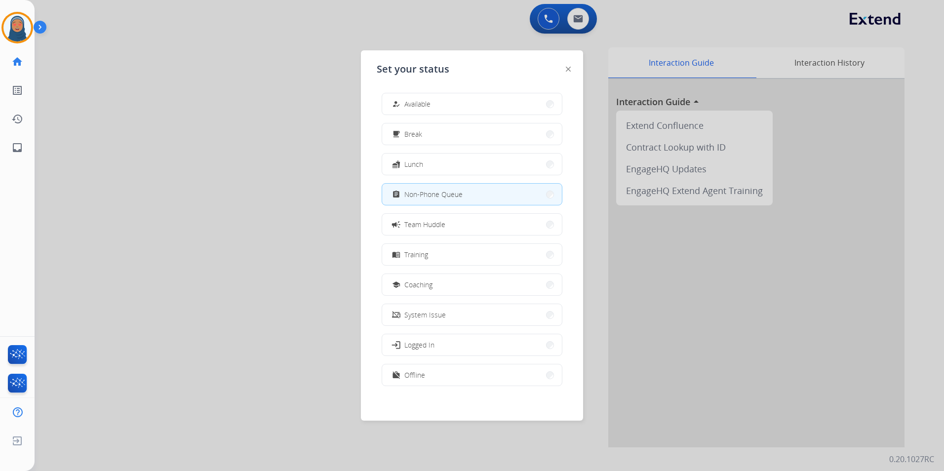
click at [440, 101] on button "how_to_reg Available" at bounding box center [472, 103] width 180 height 21
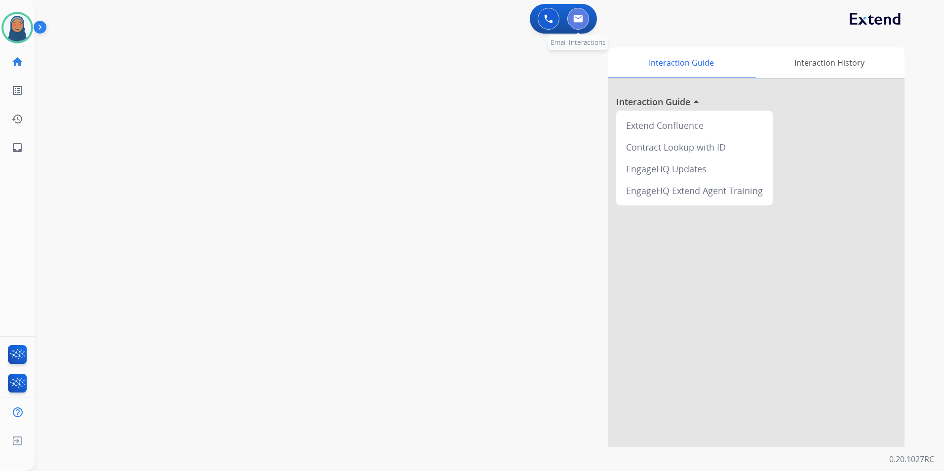
click at [577, 22] on img at bounding box center [578, 19] width 10 height 8
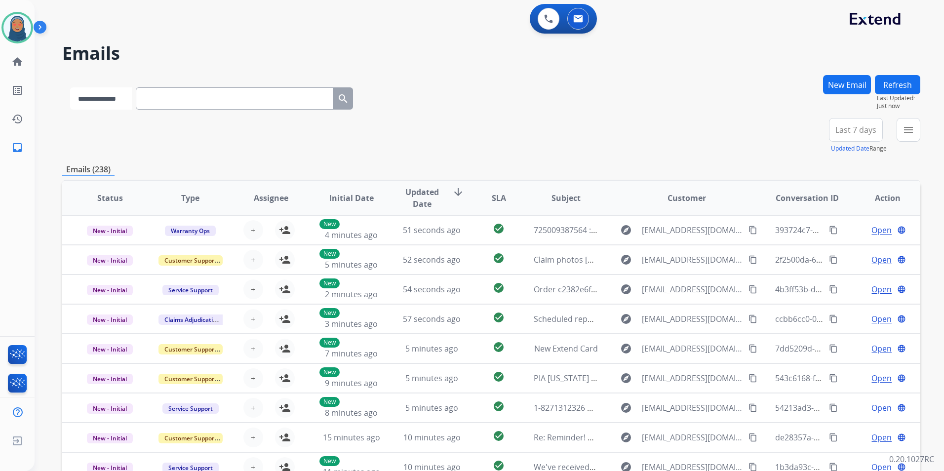
click at [99, 106] on select "**********" at bounding box center [101, 98] width 62 height 22
select select "**********"
click at [70, 87] on select "**********" at bounding box center [101, 98] width 62 height 22
paste input "**********"
type input "**********"
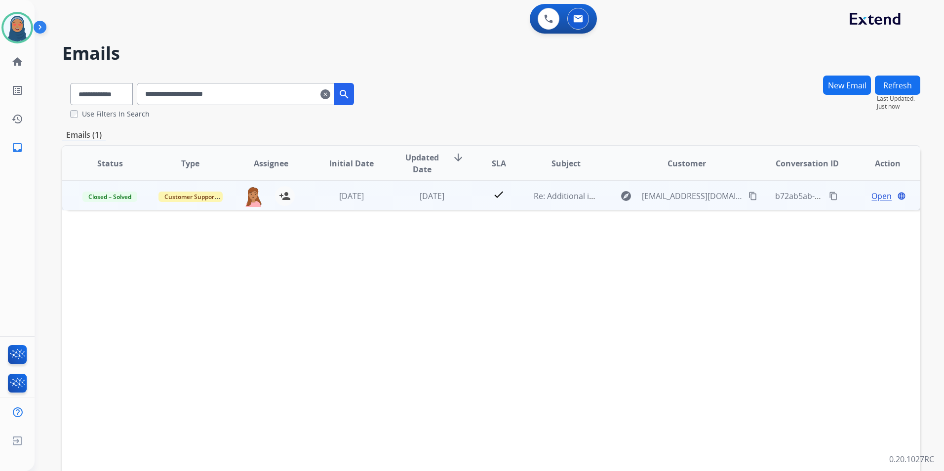
click at [858, 194] on div "Open language" at bounding box center [887, 196] width 64 height 12
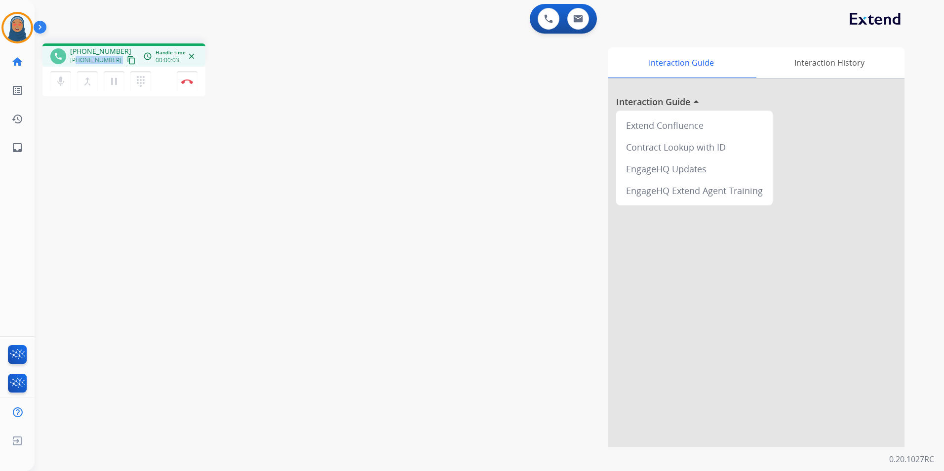
drag, startPoint x: 113, startPoint y: 60, endPoint x: 77, endPoint y: 61, distance: 36.0
click at [77, 61] on div "+16179019389 content_copy" at bounding box center [103, 60] width 67 height 12
copy div "6179019389 content_copy access_time Call metrics Queue 00:09 Hold 00:00 Talk 00…"
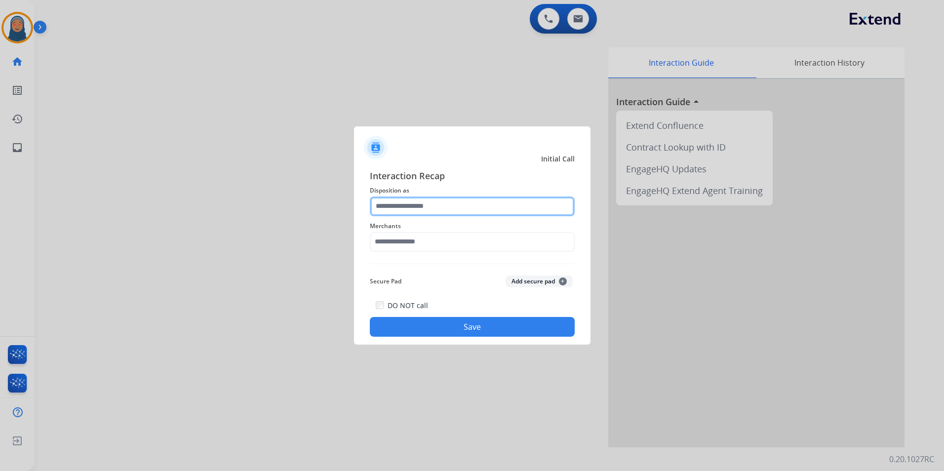
click at [467, 210] on input "text" at bounding box center [472, 206] width 205 height 20
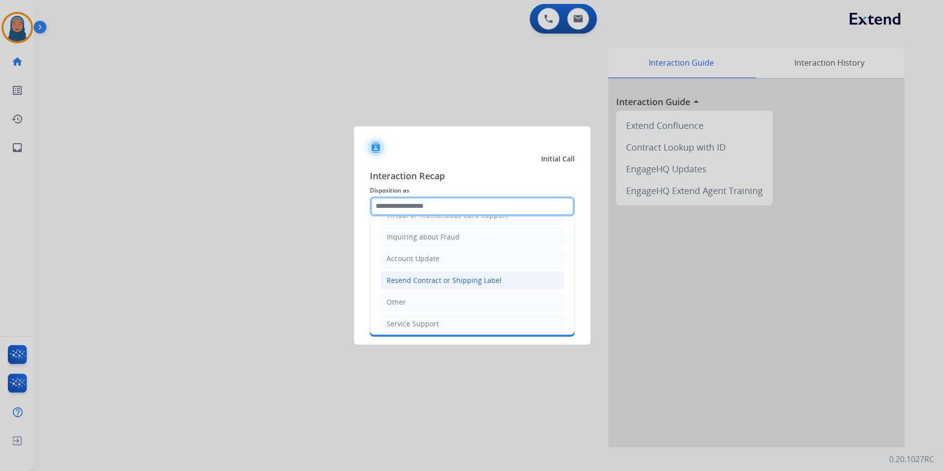
scroll to position [99, 0]
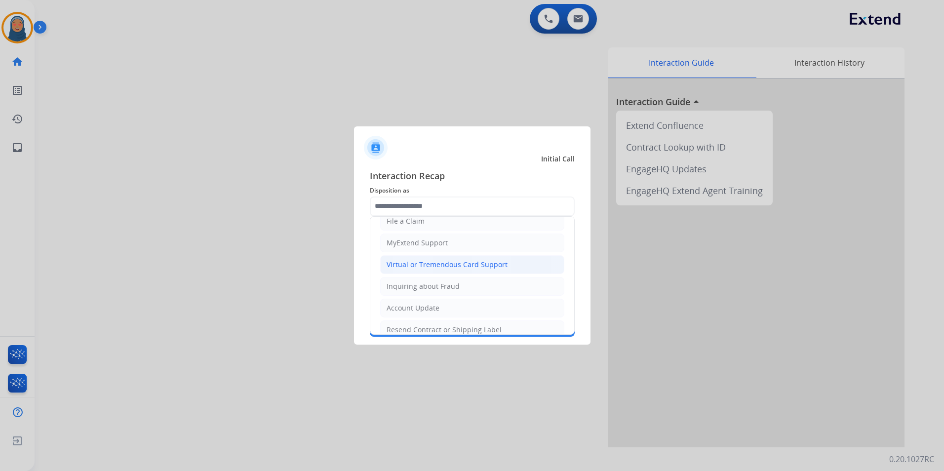
click at [452, 268] on div "Virtual or Tremendous Card Support" at bounding box center [446, 265] width 121 height 10
type input "**********"
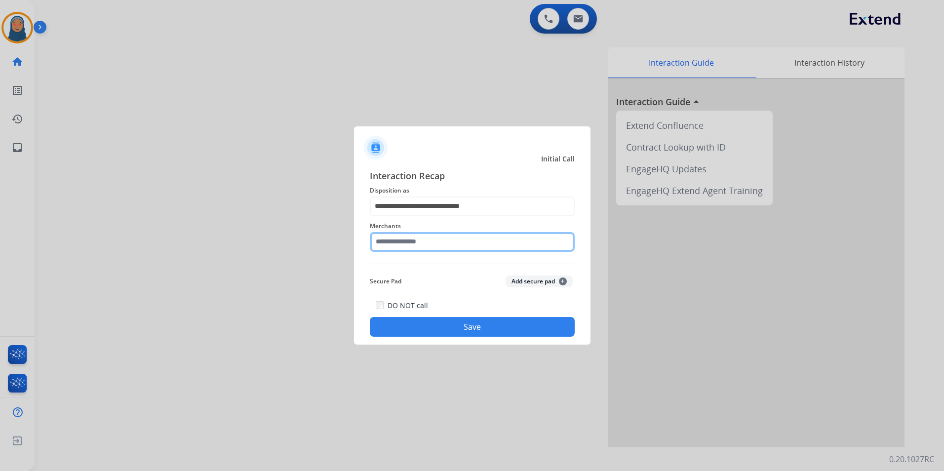
click at [431, 239] on input "text" at bounding box center [472, 242] width 205 height 20
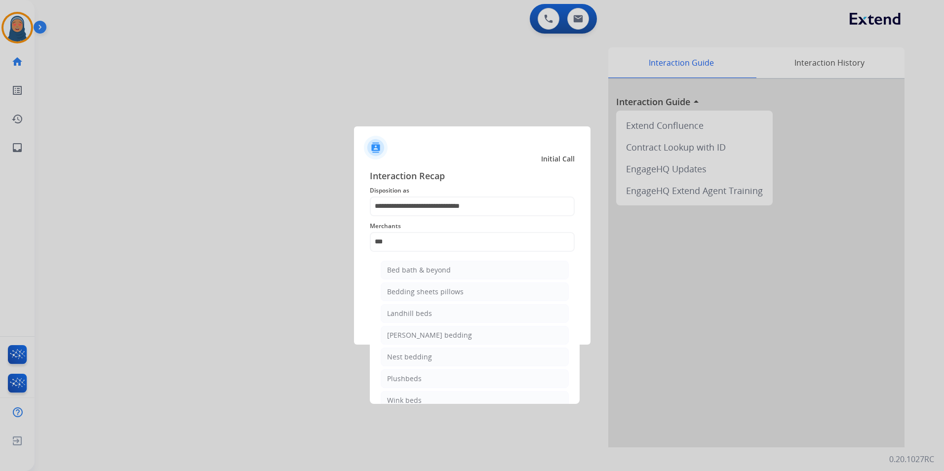
click at [432, 268] on div "Bed bath & beyond" at bounding box center [419, 270] width 64 height 10
type input "**********"
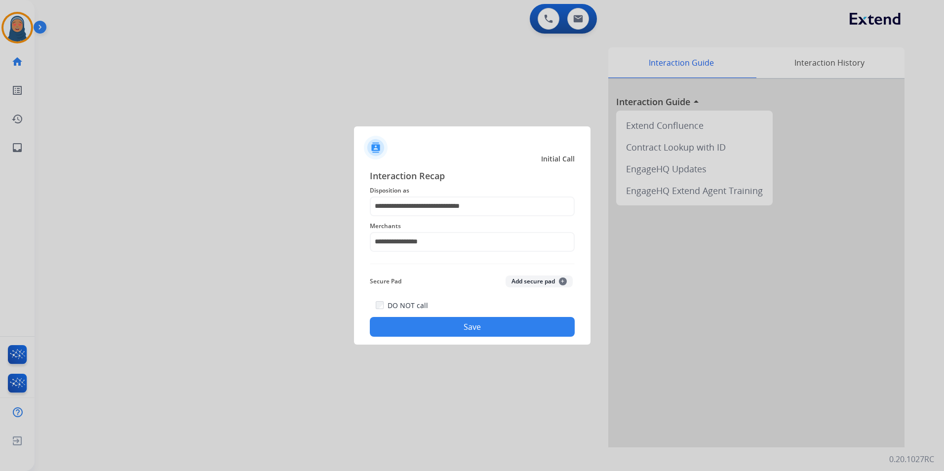
drag, startPoint x: 498, startPoint y: 334, endPoint x: 500, endPoint y: 329, distance: 5.5
click at [498, 331] on button "Save" at bounding box center [472, 327] width 205 height 20
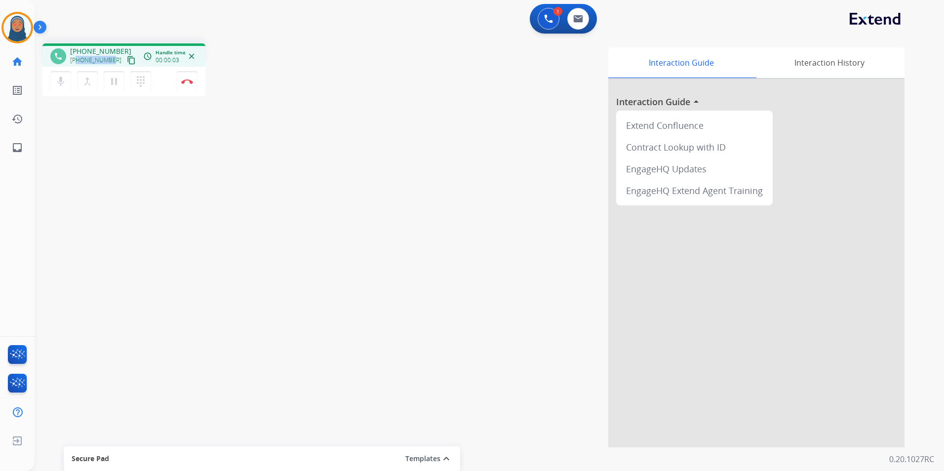
drag, startPoint x: 111, startPoint y: 59, endPoint x: 78, endPoint y: 62, distance: 32.7
click at [78, 62] on div "+14096598292 content_copy" at bounding box center [103, 60] width 67 height 12
copy span "4096598292"
drag, startPoint x: 178, startPoint y: 82, endPoint x: 183, endPoint y: 80, distance: 5.3
click at [180, 82] on button "Disconnect" at bounding box center [187, 81] width 21 height 21
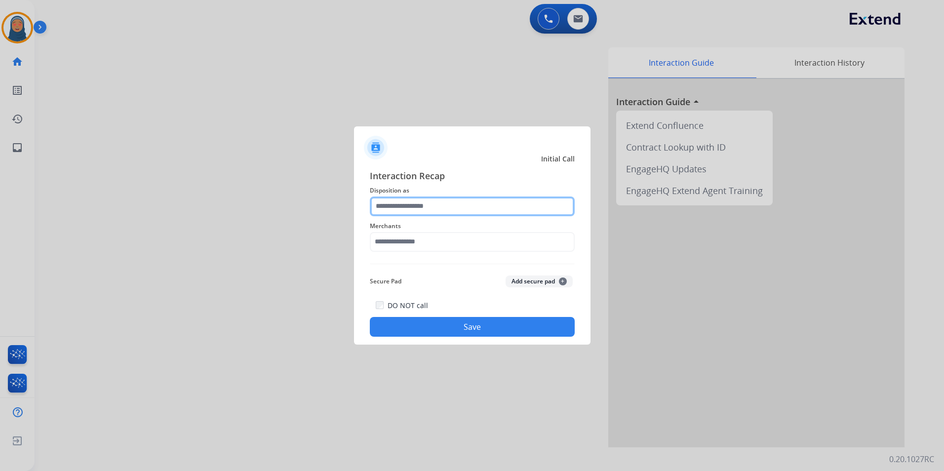
click at [438, 209] on input "text" at bounding box center [472, 206] width 205 height 20
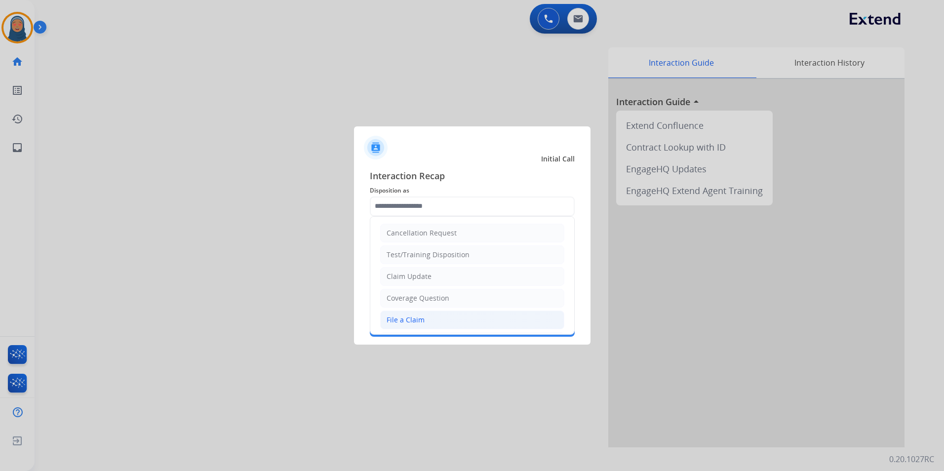
drag, startPoint x: 448, startPoint y: 328, endPoint x: 444, endPoint y: 311, distance: 17.4
click at [448, 326] on li "File a Claim" at bounding box center [472, 319] width 184 height 19
type input "**********"
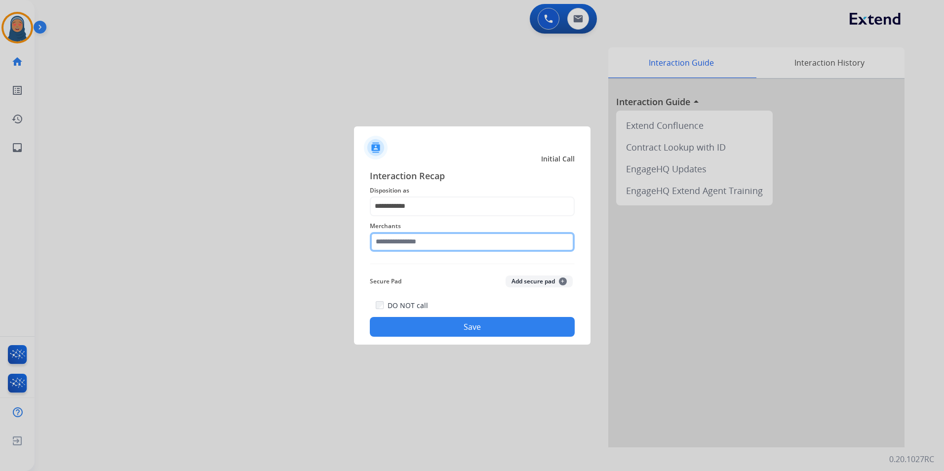
click at [440, 246] on input "text" at bounding box center [472, 242] width 205 height 20
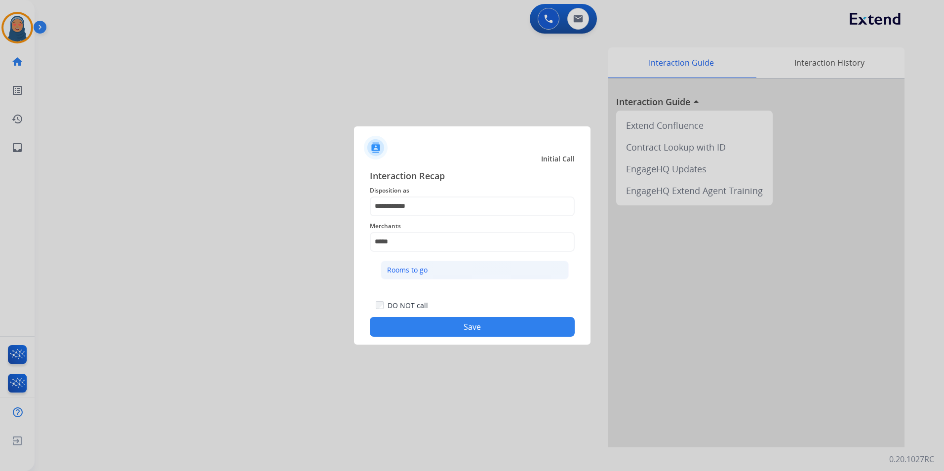
click at [444, 265] on li "Rooms to go" at bounding box center [475, 270] width 188 height 19
type input "**********"
click at [461, 325] on button "Save" at bounding box center [472, 327] width 205 height 20
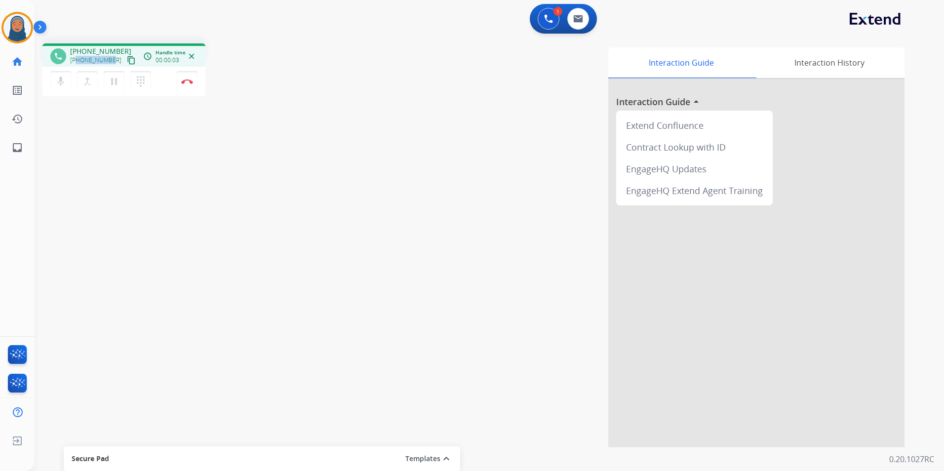
drag, startPoint x: 112, startPoint y: 62, endPoint x: 77, endPoint y: 61, distance: 34.1
click at [77, 61] on div "+12084736240 content_copy" at bounding box center [103, 60] width 67 height 12
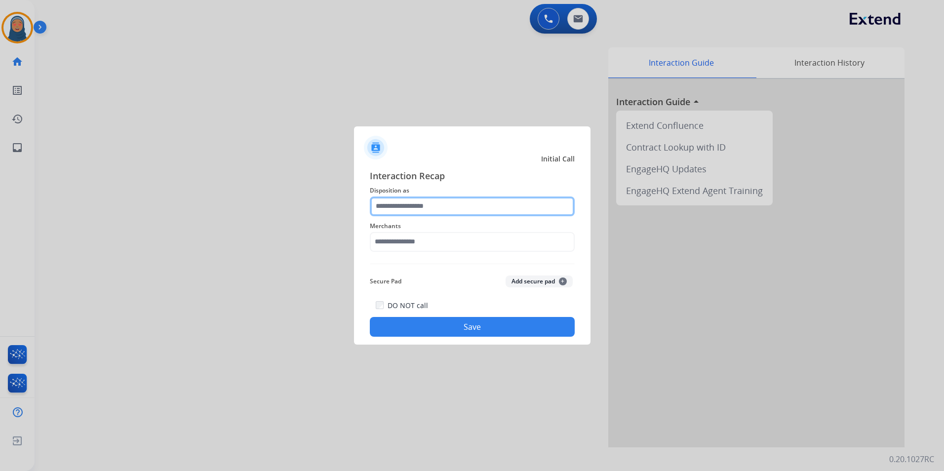
click at [449, 208] on input "text" at bounding box center [472, 206] width 205 height 20
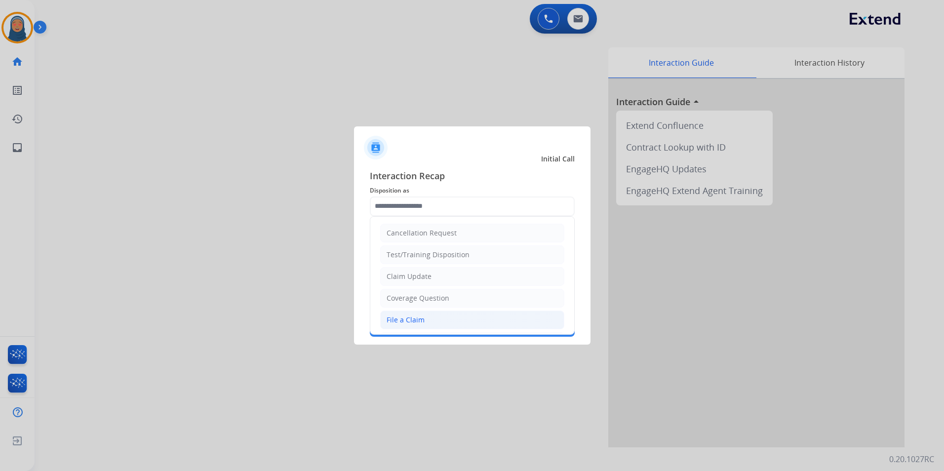
click at [419, 322] on div "File a Claim" at bounding box center [405, 320] width 38 height 10
type input "**********"
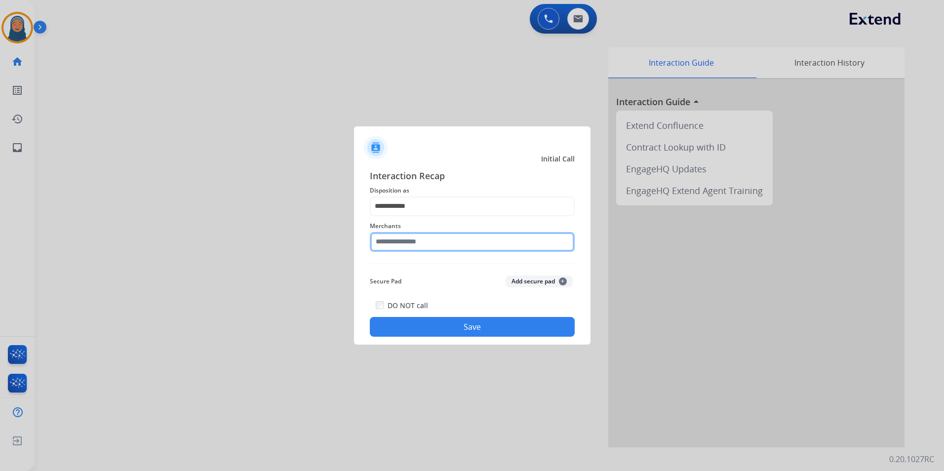
click at [419, 245] on input "text" at bounding box center [472, 242] width 205 height 20
type input "*"
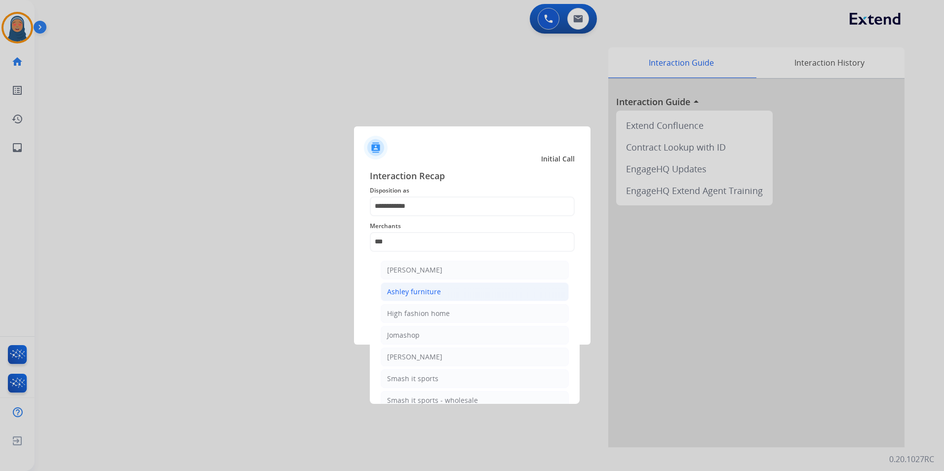
click at [431, 294] on div "Ashley furniture" at bounding box center [414, 292] width 54 height 10
type input "**********"
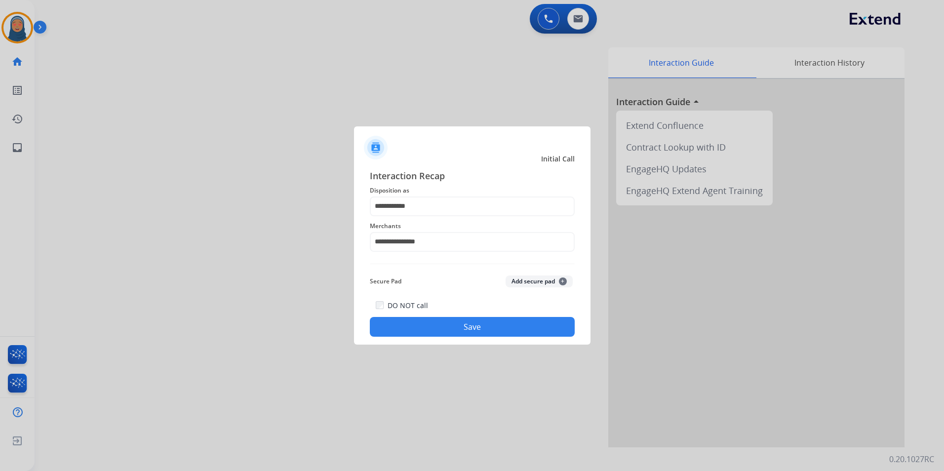
click at [469, 331] on button "Save" at bounding box center [472, 327] width 205 height 20
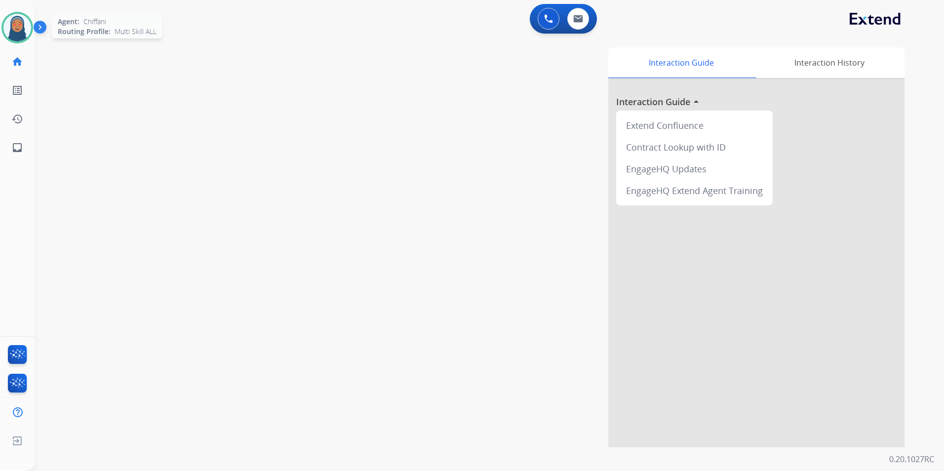
click at [22, 29] on img at bounding box center [17, 28] width 28 height 28
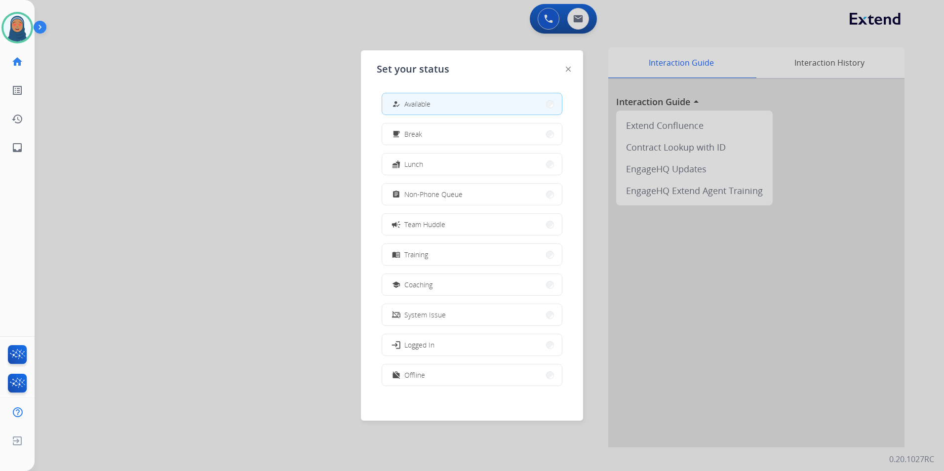
scroll to position [3, 0]
drag, startPoint x: 476, startPoint y: 370, endPoint x: 496, endPoint y: 360, distance: 22.5
click at [476, 370] on button "work_off Offline" at bounding box center [472, 371] width 180 height 21
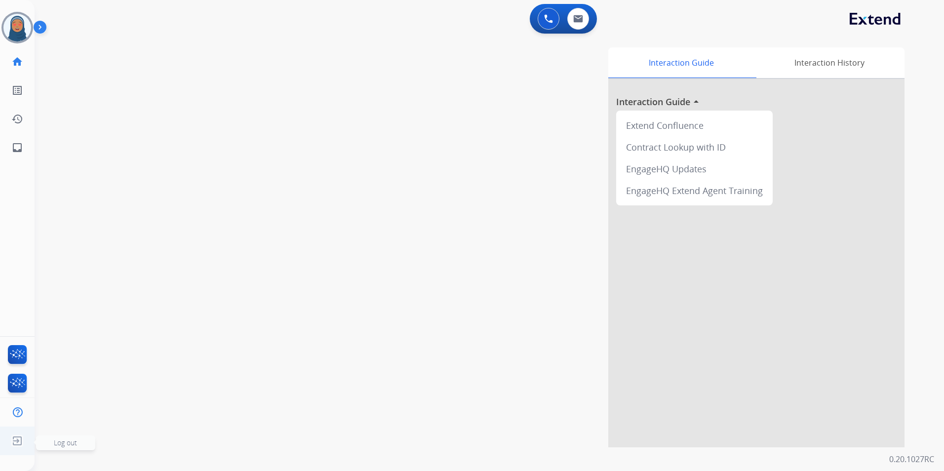
click at [72, 441] on span "Log out" at bounding box center [65, 442] width 23 height 9
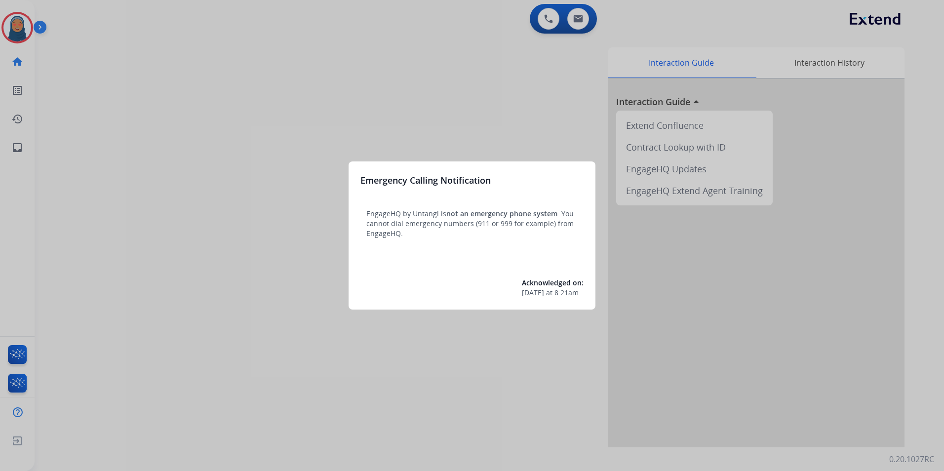
click at [4, 31] on div at bounding box center [472, 235] width 944 height 471
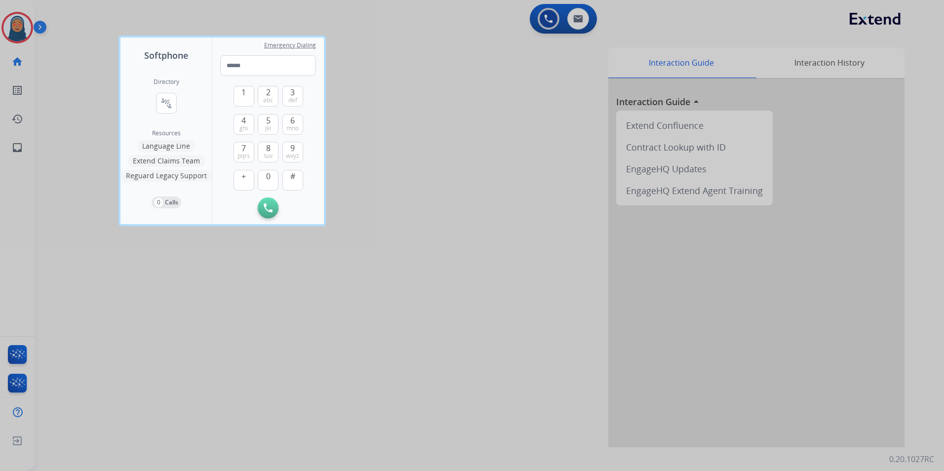
click at [17, 35] on div at bounding box center [472, 235] width 944 height 471
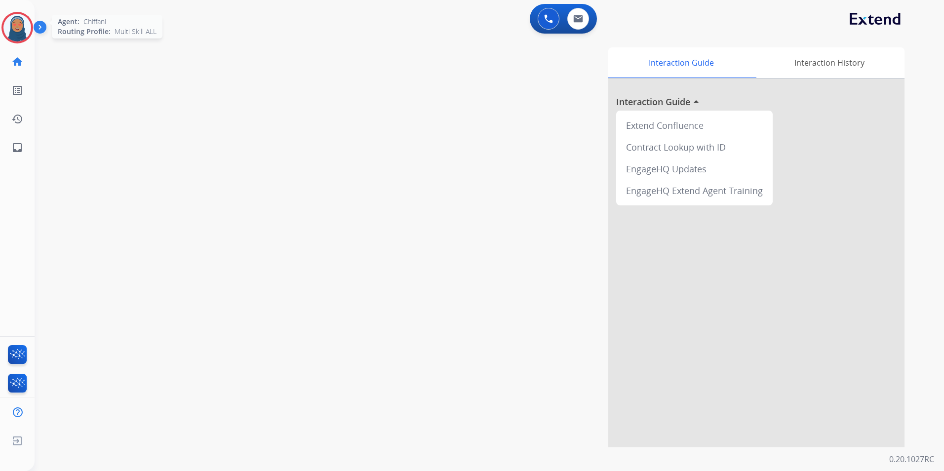
click at [16, 35] on img at bounding box center [17, 28] width 28 height 28
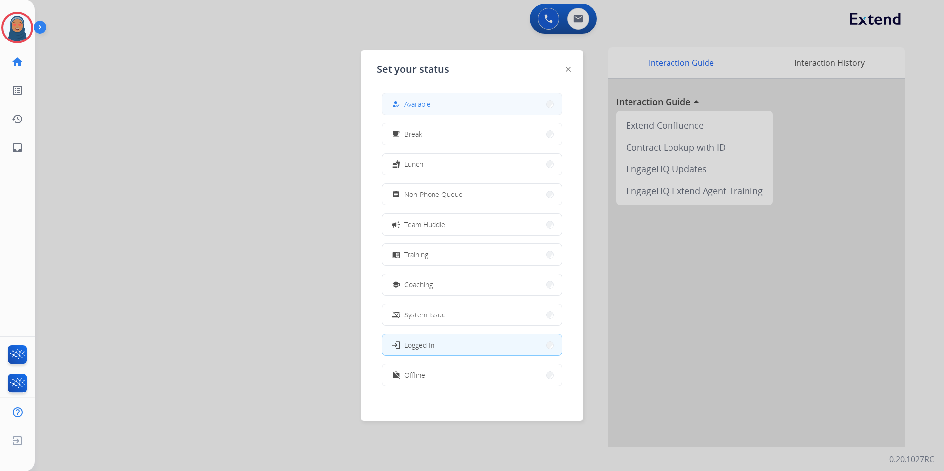
click at [476, 105] on button "how_to_reg Available" at bounding box center [472, 103] width 180 height 21
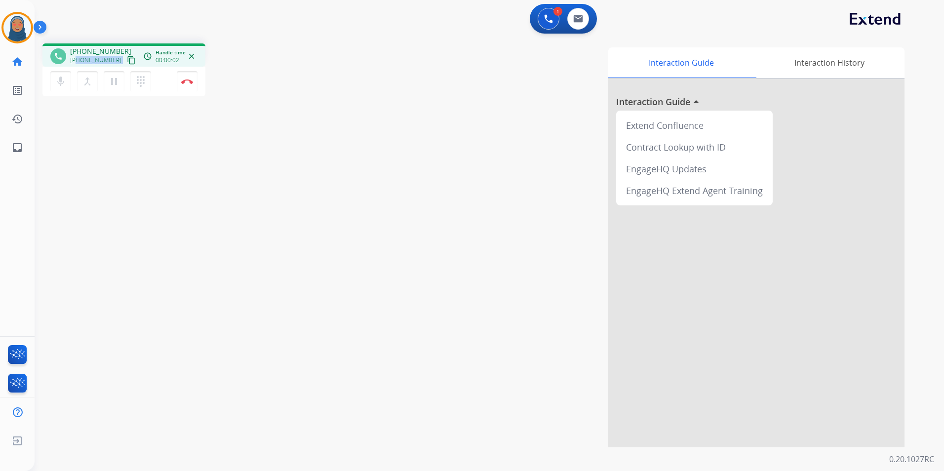
drag, startPoint x: 114, startPoint y: 62, endPoint x: 77, endPoint y: 62, distance: 36.0
click at [77, 62] on div "+13233365640 content_copy" at bounding box center [103, 60] width 67 height 12
copy div "3233365640 content_copy access_time Call metrics Queue 00:09 Hold 00:00 Talk 00…"
click at [190, 85] on button "Disconnect" at bounding box center [187, 81] width 21 height 21
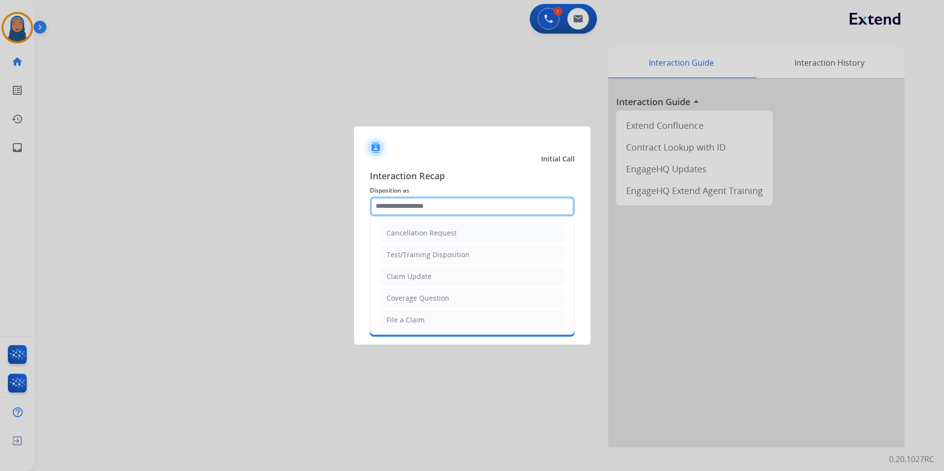
click at [406, 207] on input "text" at bounding box center [472, 206] width 205 height 20
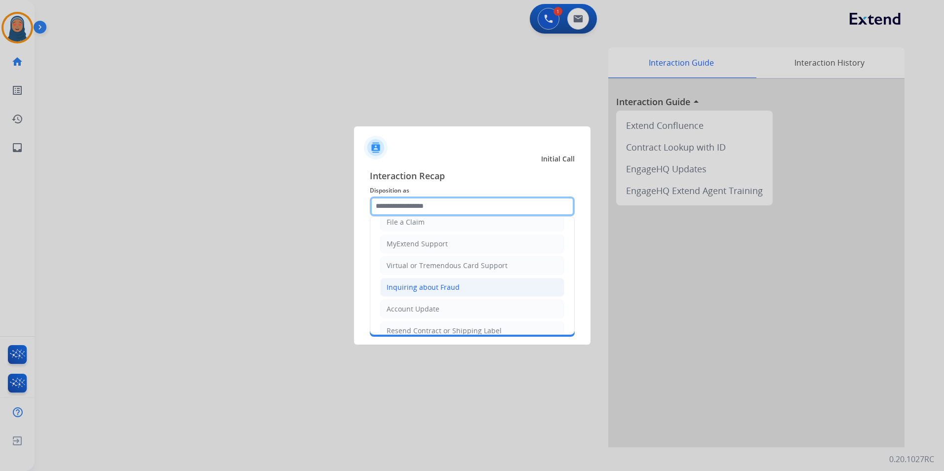
scroll to position [99, 0]
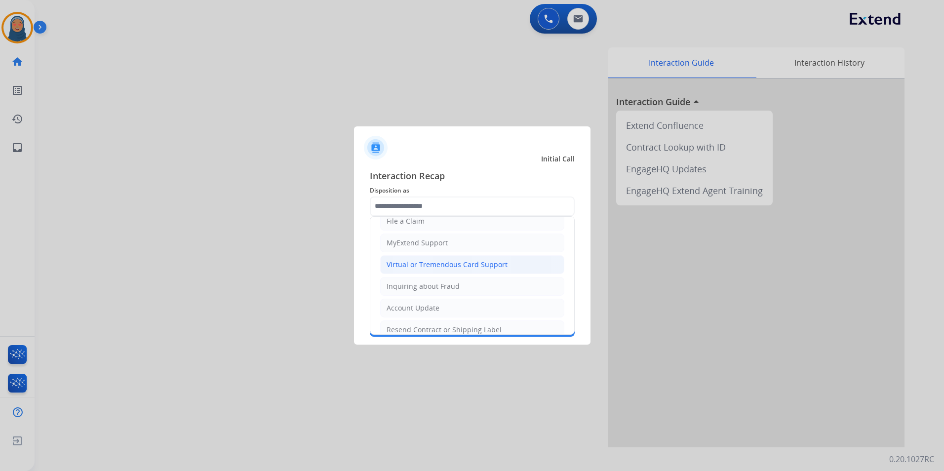
click at [427, 271] on li "Virtual or Tremendous Card Support" at bounding box center [472, 264] width 184 height 19
type input "**********"
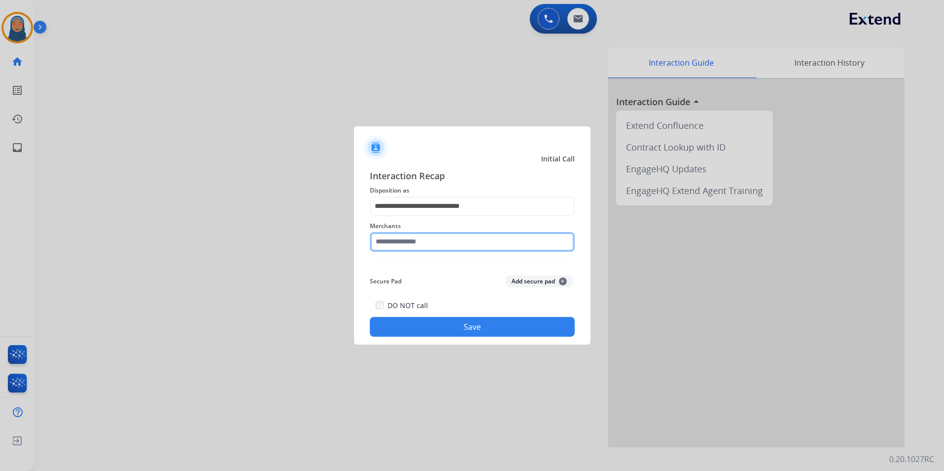
click at [423, 247] on input "text" at bounding box center [472, 242] width 205 height 20
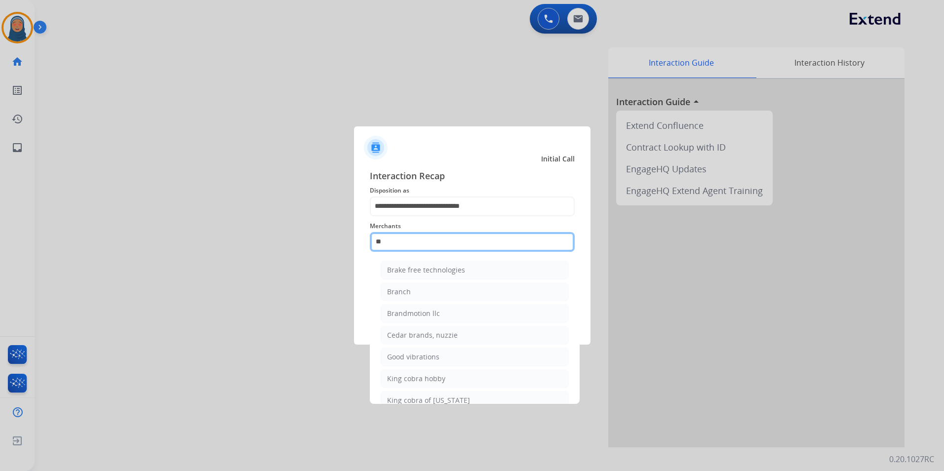
type input "*"
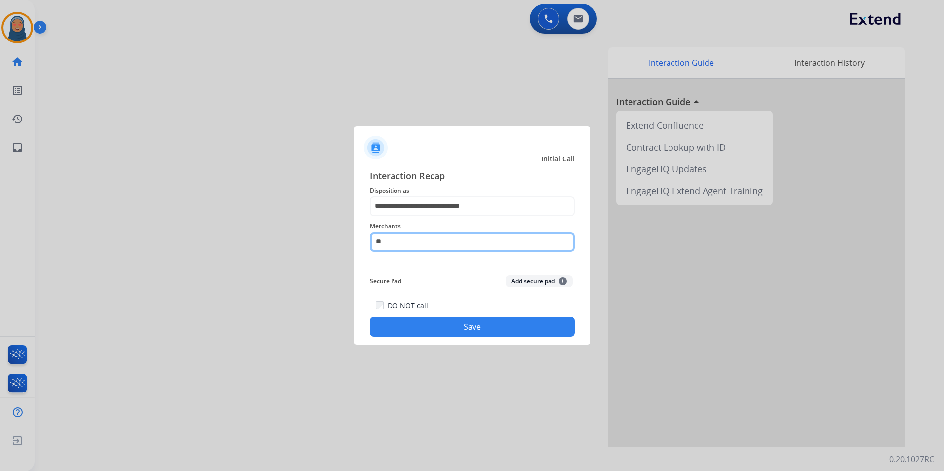
type input "*"
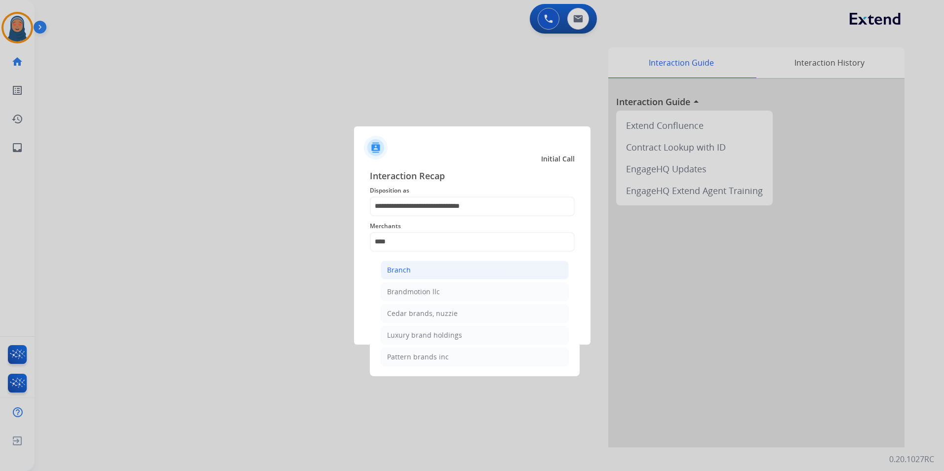
click at [396, 273] on div "Branch" at bounding box center [399, 270] width 24 height 10
type input "******"
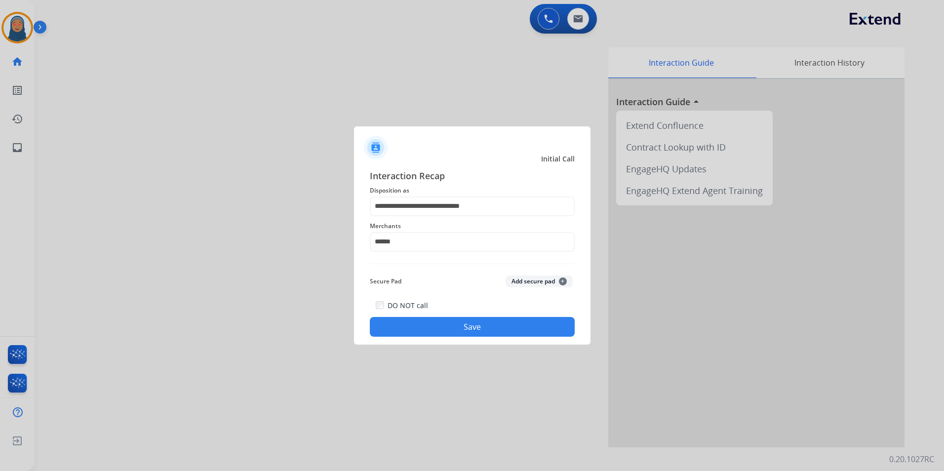
click at [448, 317] on div "DO NOT call Save" at bounding box center [472, 318] width 205 height 38
click at [456, 326] on button "Save" at bounding box center [472, 327] width 205 height 20
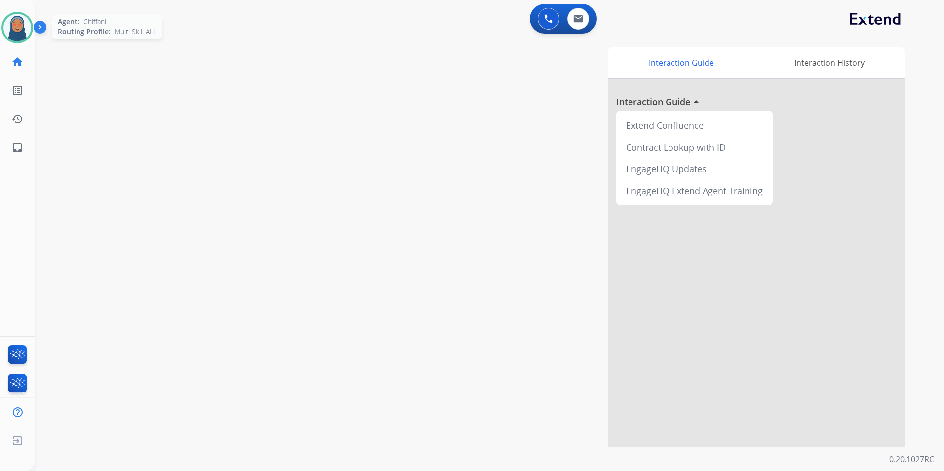
click at [17, 32] on img at bounding box center [17, 28] width 28 height 28
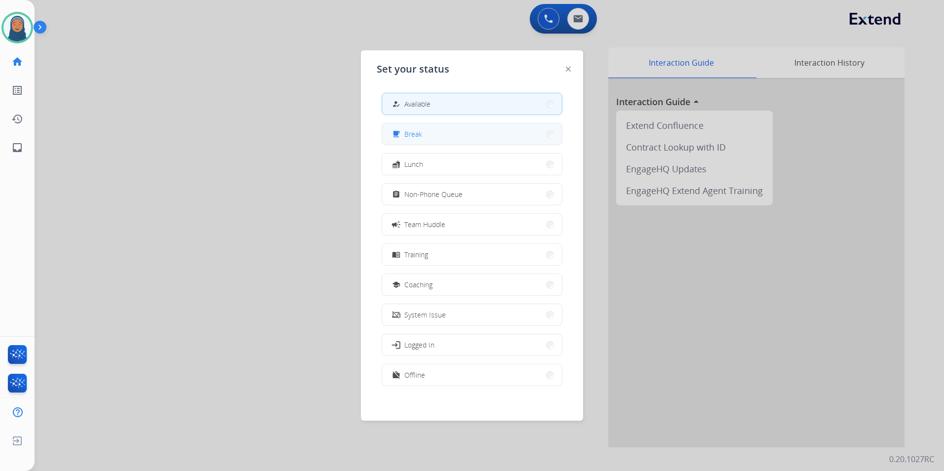
click at [443, 139] on button "free_breakfast Break" at bounding box center [472, 133] width 180 height 21
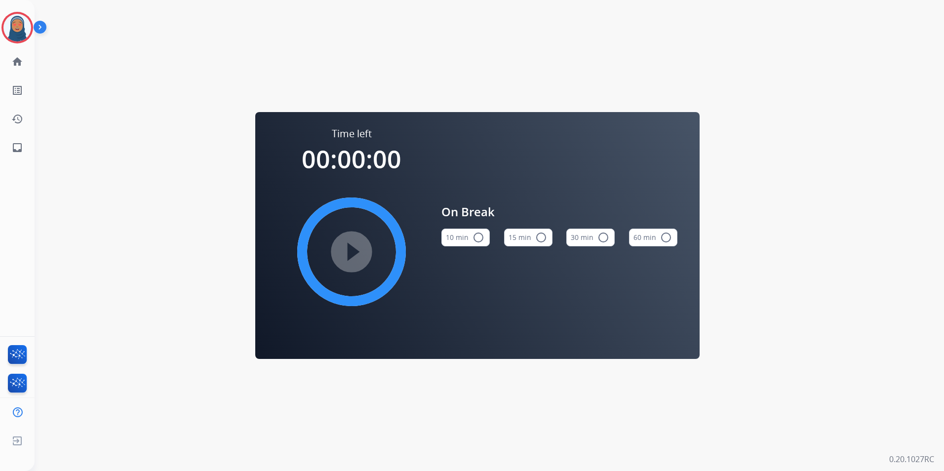
click at [543, 233] on mat-icon "radio_button_unchecked" at bounding box center [541, 237] width 12 height 12
click at [354, 256] on mat-icon "play_circle_filled" at bounding box center [352, 252] width 12 height 12
click at [20, 35] on img at bounding box center [17, 28] width 28 height 28
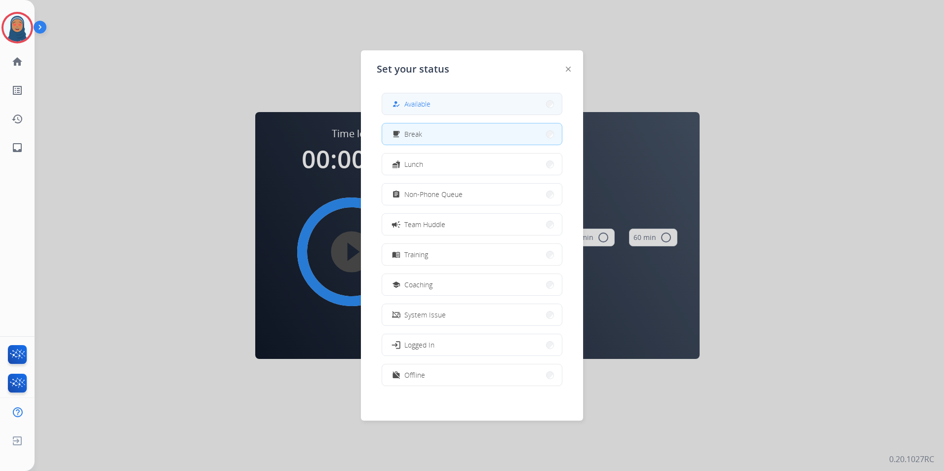
click at [452, 101] on button "how_to_reg Available" at bounding box center [472, 103] width 180 height 21
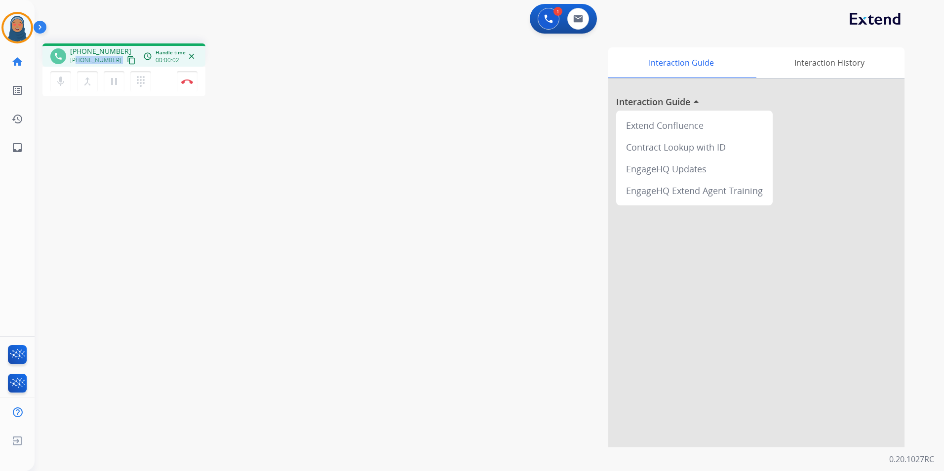
drag, startPoint x: 114, startPoint y: 62, endPoint x: 78, endPoint y: 64, distance: 35.6
click at [78, 64] on div "+13187515686 content_copy" at bounding box center [103, 60] width 67 height 12
copy div "3187515686 content_copy access_time Call metrics Queue 00:09 Hold 00:00 Talk 00…"
click at [189, 90] on button "Disconnect" at bounding box center [187, 81] width 21 height 21
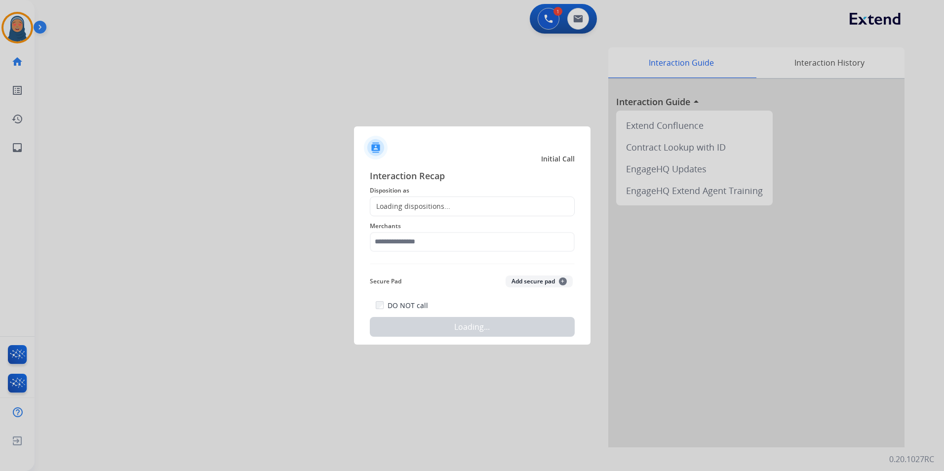
click at [424, 208] on div "Loading dispositions..." at bounding box center [410, 206] width 80 height 10
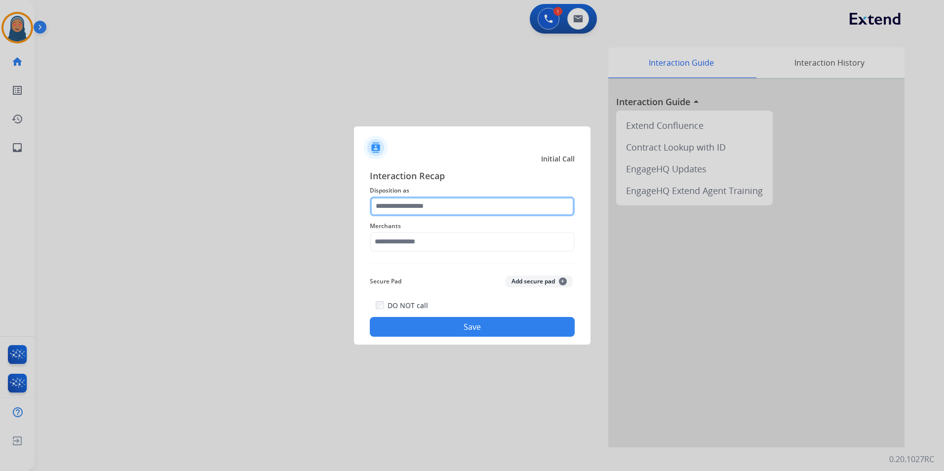
click at [427, 207] on input "text" at bounding box center [472, 206] width 205 height 20
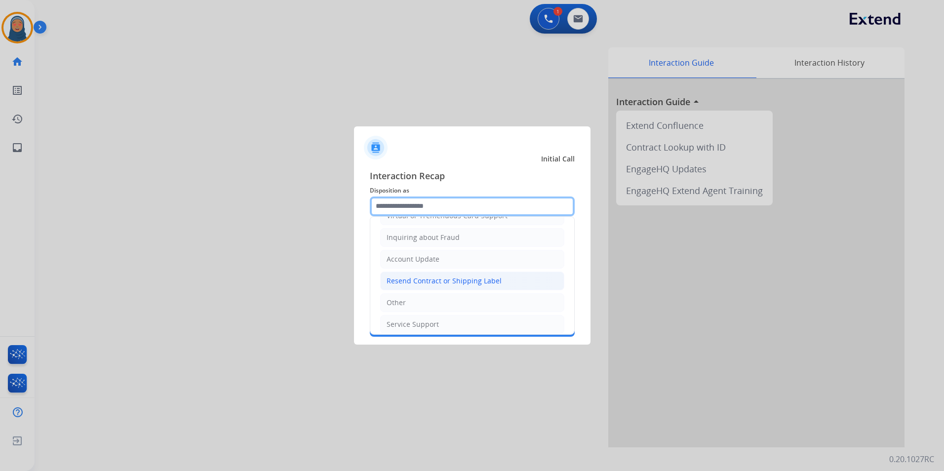
scroll to position [148, 0]
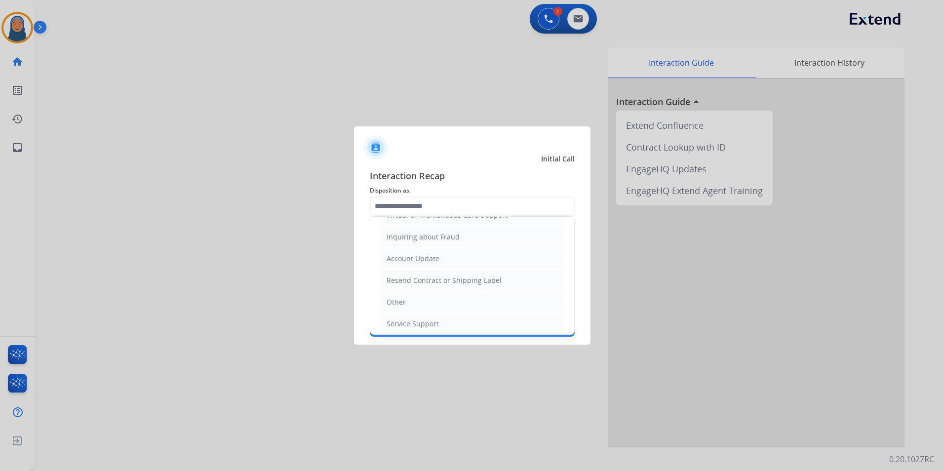
click at [406, 305] on li "Other" at bounding box center [472, 302] width 184 height 19
type input "*****"
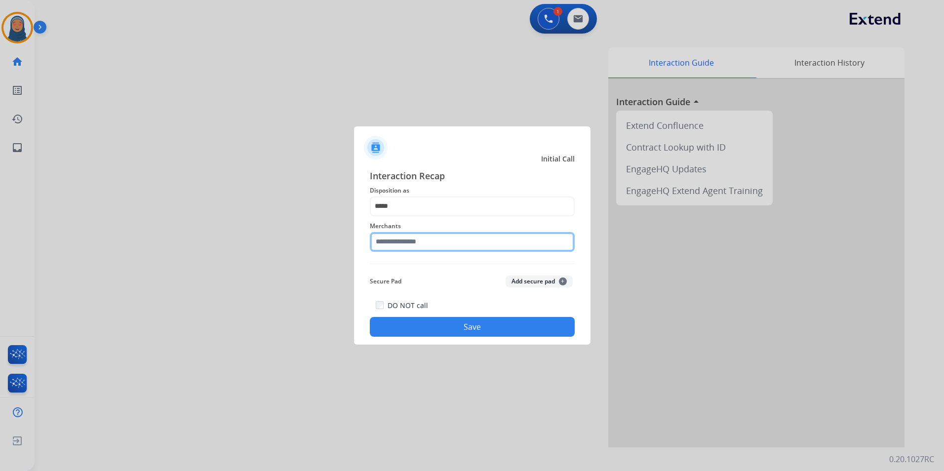
click at [413, 246] on input "text" at bounding box center [472, 242] width 205 height 20
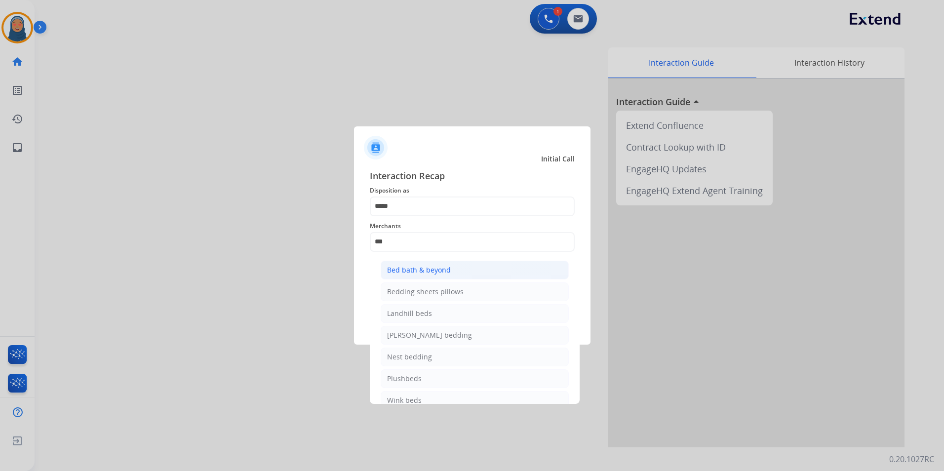
click at [426, 274] on div "Bed bath & beyond" at bounding box center [419, 270] width 64 height 10
type input "**********"
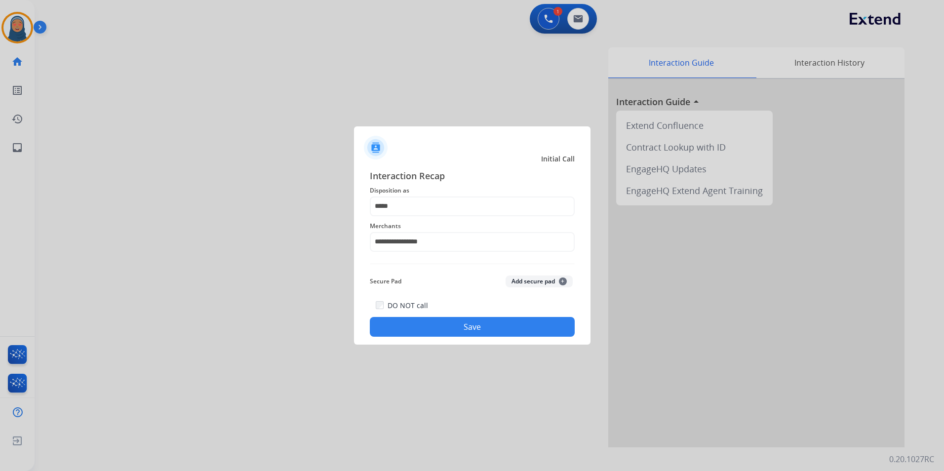
click at [463, 333] on button "Save" at bounding box center [472, 327] width 205 height 20
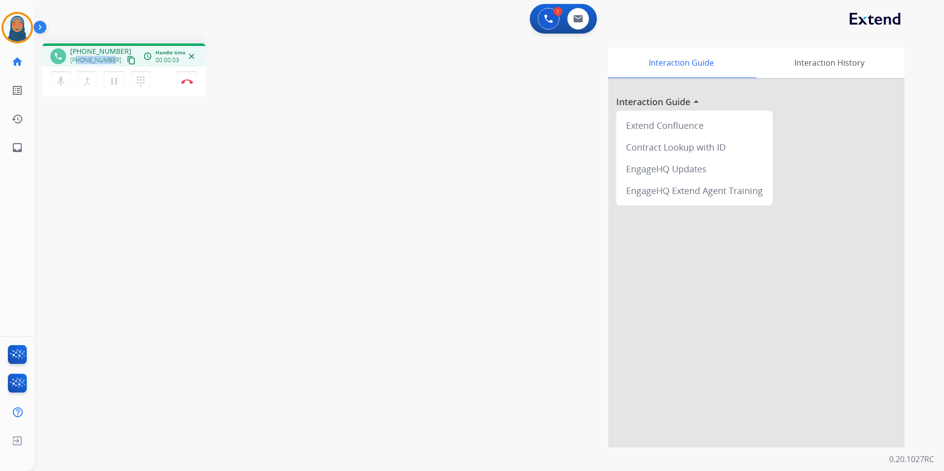
drag, startPoint x: 112, startPoint y: 60, endPoint x: 78, endPoint y: 58, distance: 34.1
click at [78, 58] on div "+19252343415 content_copy" at bounding box center [103, 60] width 67 height 12
copy span "9252343415"
click at [191, 87] on button "Disconnect" at bounding box center [187, 81] width 21 height 21
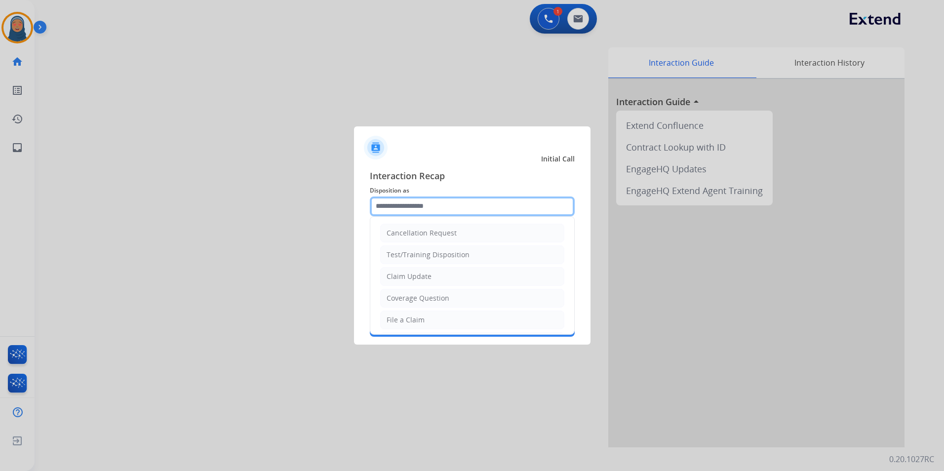
click at [417, 204] on input "text" at bounding box center [472, 206] width 205 height 20
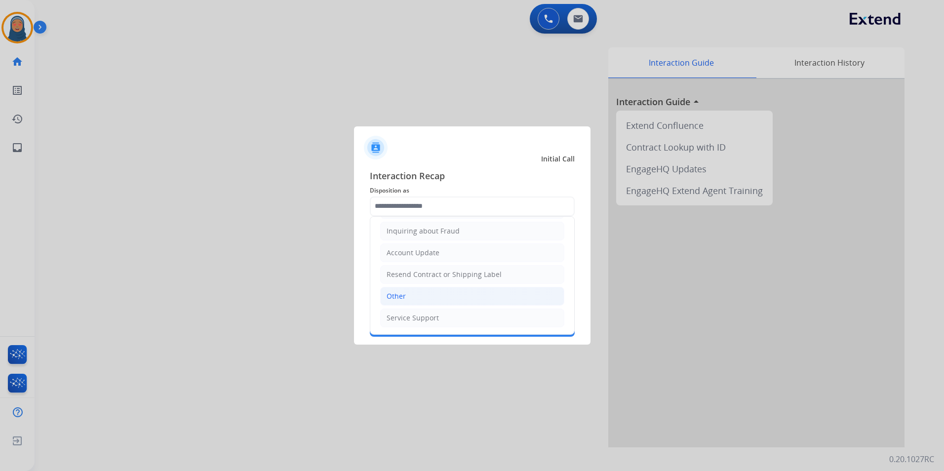
click at [401, 296] on div "Other" at bounding box center [395, 296] width 19 height 10
type input "*****"
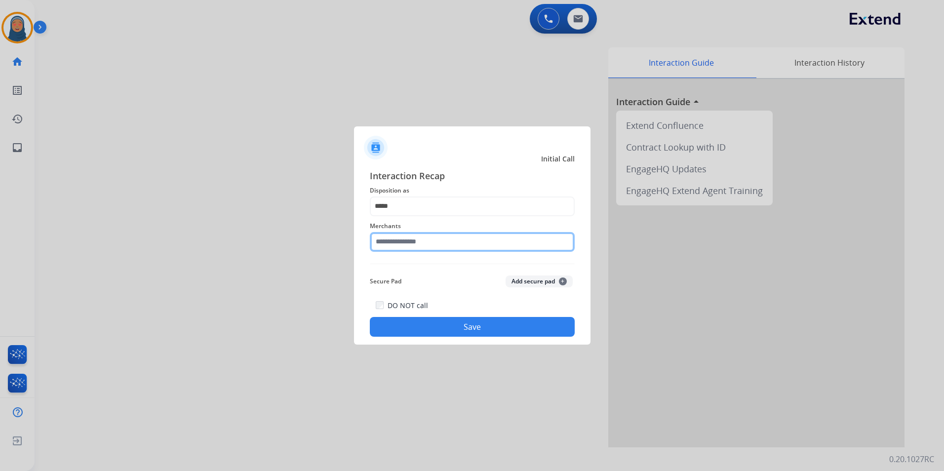
click at [426, 243] on input "text" at bounding box center [472, 242] width 205 height 20
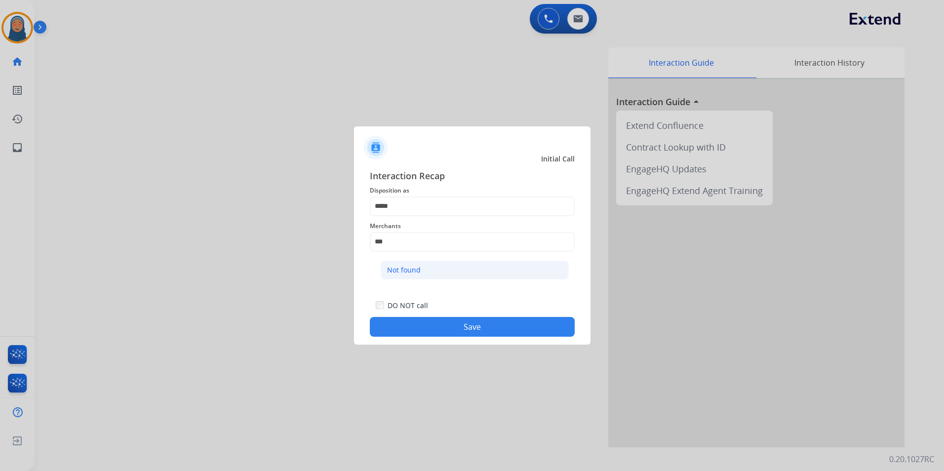
click at [422, 275] on li "Not found" at bounding box center [475, 270] width 188 height 19
type input "*********"
click at [465, 322] on button "Save" at bounding box center [472, 327] width 205 height 20
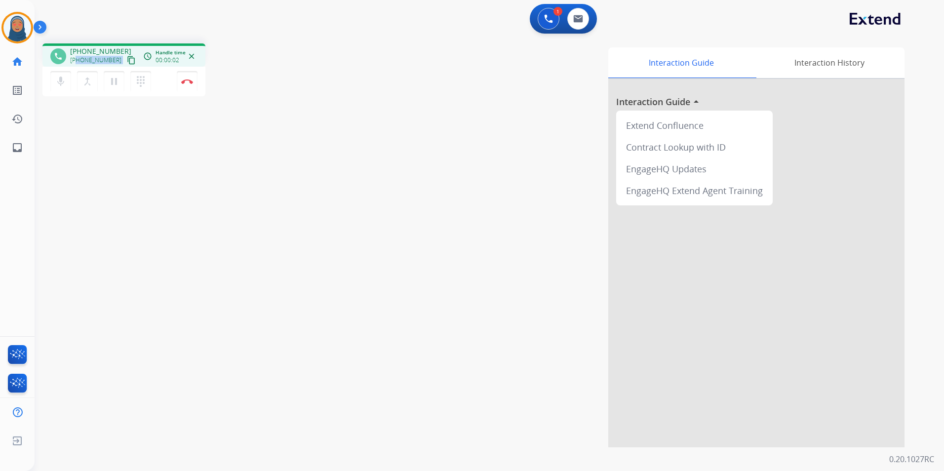
drag, startPoint x: 113, startPoint y: 61, endPoint x: 77, endPoint y: 64, distance: 35.2
click at [77, 64] on div "+16135616189 content_copy" at bounding box center [103, 60] width 67 height 12
copy div "6135616189 content_copy access_time Call metrics Queue 00:09 Hold 00:00 Talk 00…"
click at [189, 86] on button "Disconnect" at bounding box center [187, 81] width 21 height 21
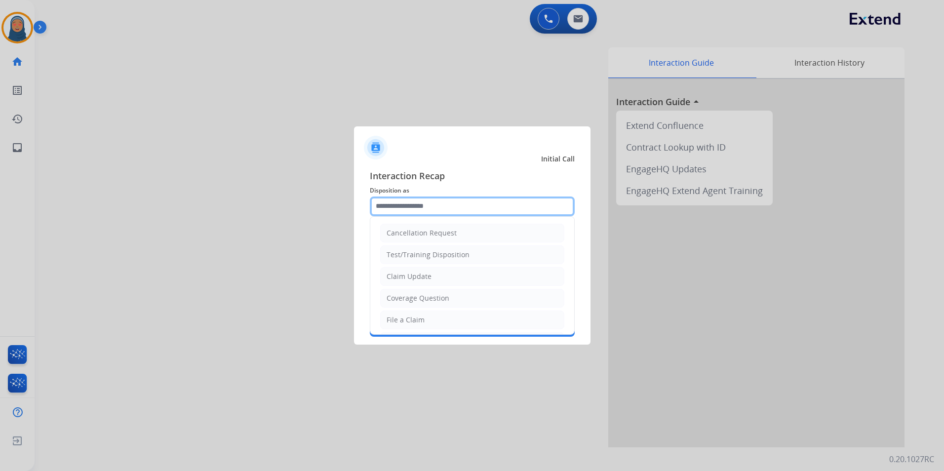
click at [479, 203] on input "text" at bounding box center [472, 206] width 205 height 20
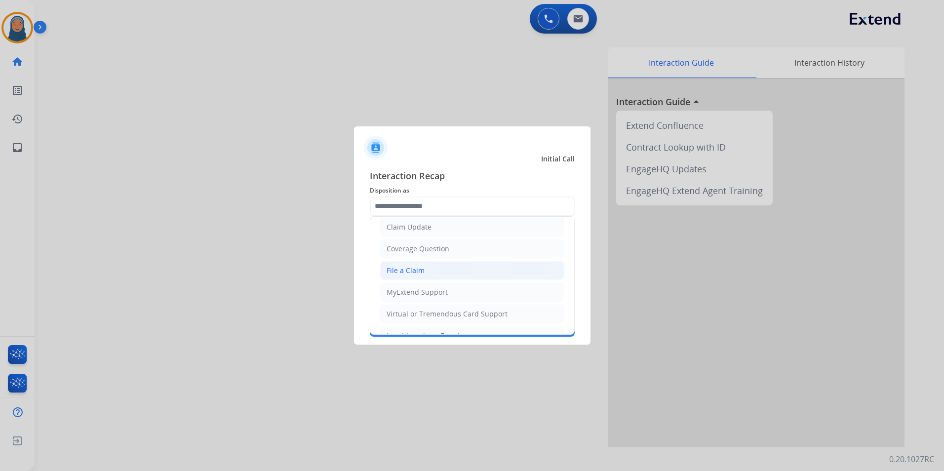
click at [412, 270] on div "File a Claim" at bounding box center [405, 271] width 38 height 10
type input "**********"
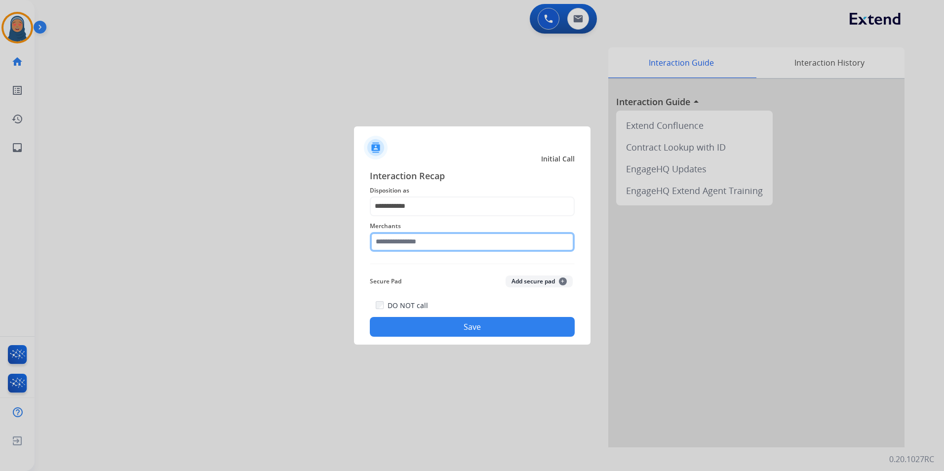
click at [428, 243] on input "text" at bounding box center [472, 242] width 205 height 20
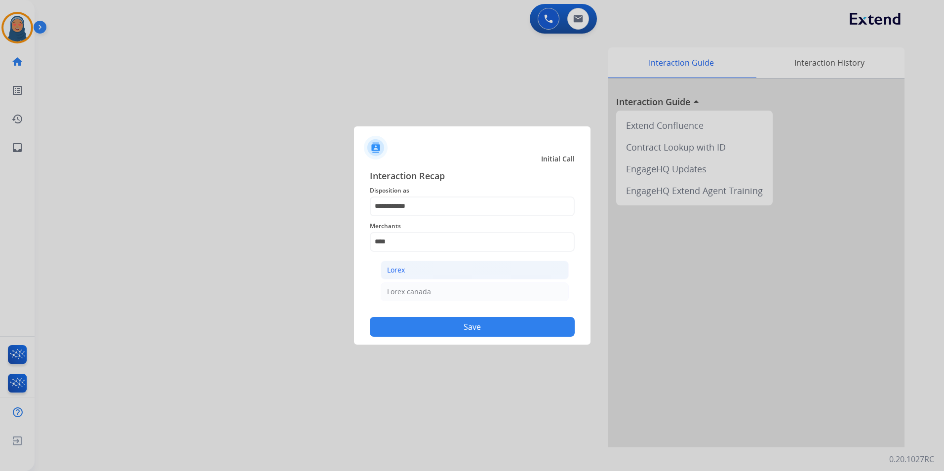
click at [418, 269] on li "Lorex" at bounding box center [475, 270] width 188 height 19
type input "*****"
drag, startPoint x: 444, startPoint y: 324, endPoint x: 485, endPoint y: 346, distance: 46.4
click at [445, 324] on button "Save" at bounding box center [472, 327] width 205 height 20
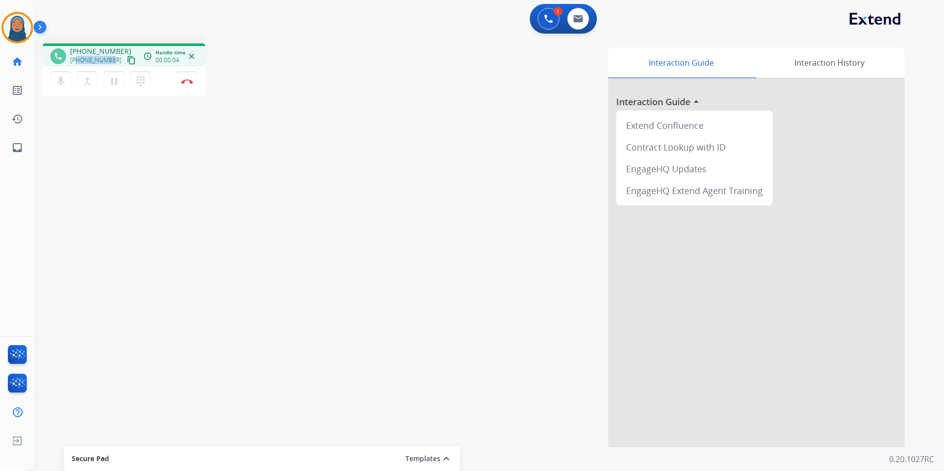
drag, startPoint x: 112, startPoint y: 62, endPoint x: 77, endPoint y: 61, distance: 34.6
click at [77, 61] on div "+17604536958 content_copy" at bounding box center [103, 60] width 67 height 12
copy span "7604536958"
click at [188, 85] on button "Disconnect" at bounding box center [187, 81] width 21 height 21
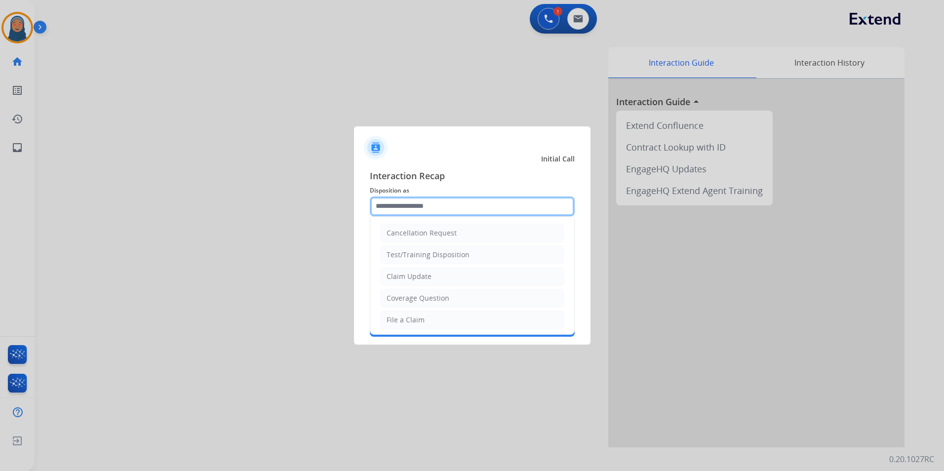
click at [463, 204] on input "text" at bounding box center [472, 206] width 205 height 20
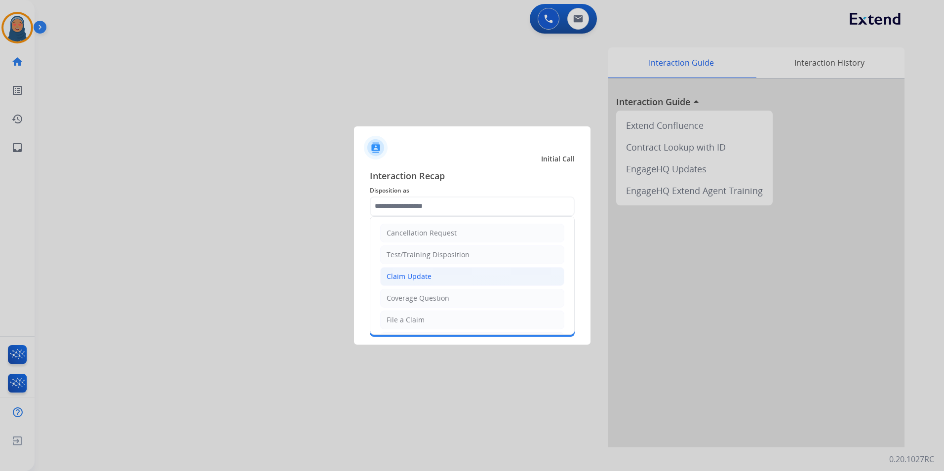
click at [409, 278] on div "Claim Update" at bounding box center [408, 276] width 45 height 10
type input "**********"
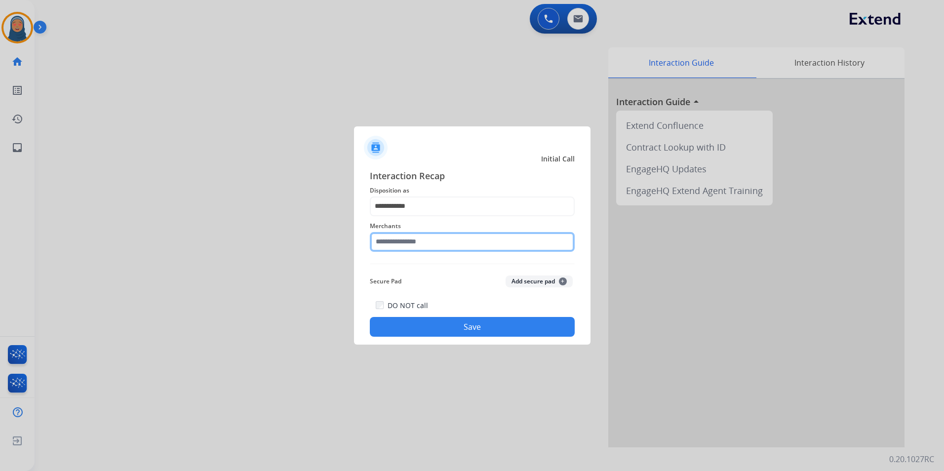
click at [417, 238] on input "text" at bounding box center [472, 242] width 205 height 20
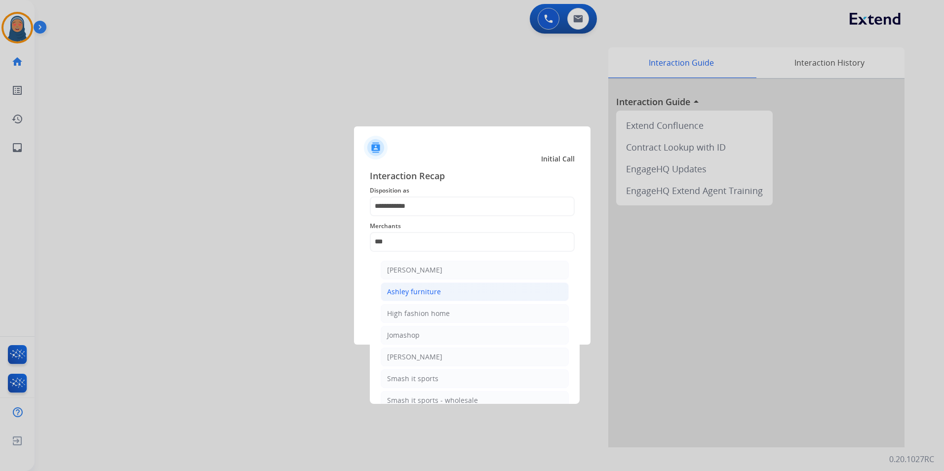
click at [441, 290] on li "Ashley furniture" at bounding box center [475, 291] width 188 height 19
type input "**********"
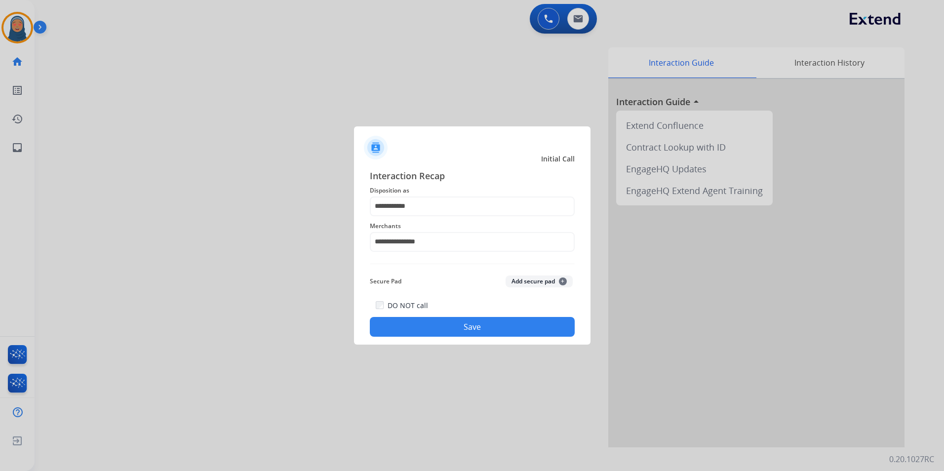
click at [484, 326] on button "Save" at bounding box center [472, 327] width 205 height 20
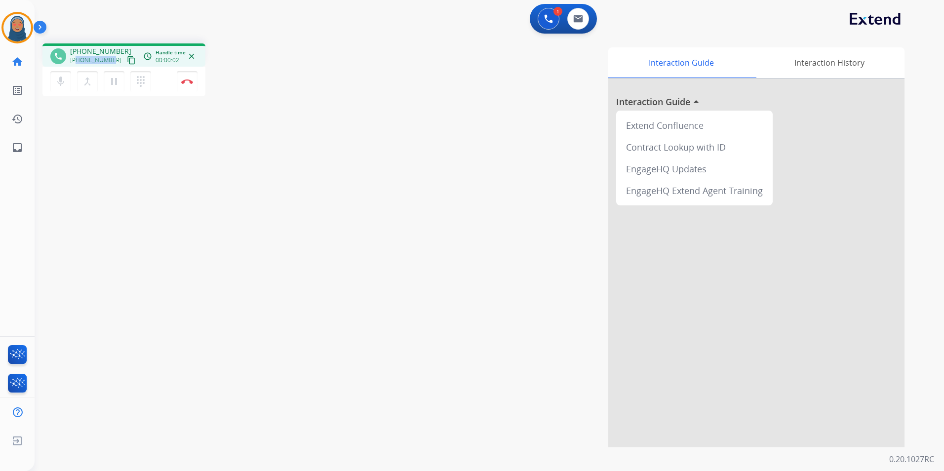
drag, startPoint x: 112, startPoint y: 60, endPoint x: 77, endPoint y: 62, distance: 34.6
click at [77, 62] on div "+18329083642 content_copy" at bounding box center [103, 60] width 67 height 12
copy span "8329083642"
click at [579, 25] on button at bounding box center [578, 19] width 22 height 22
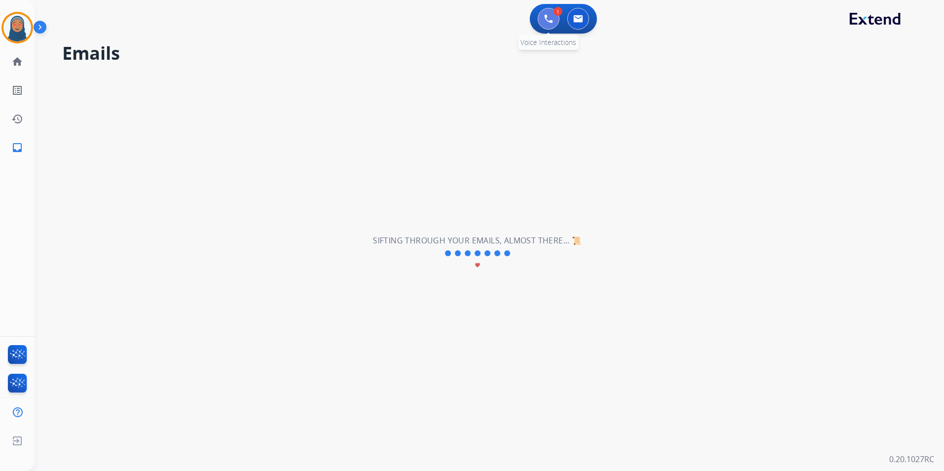
click at [551, 18] on img at bounding box center [548, 18] width 9 height 9
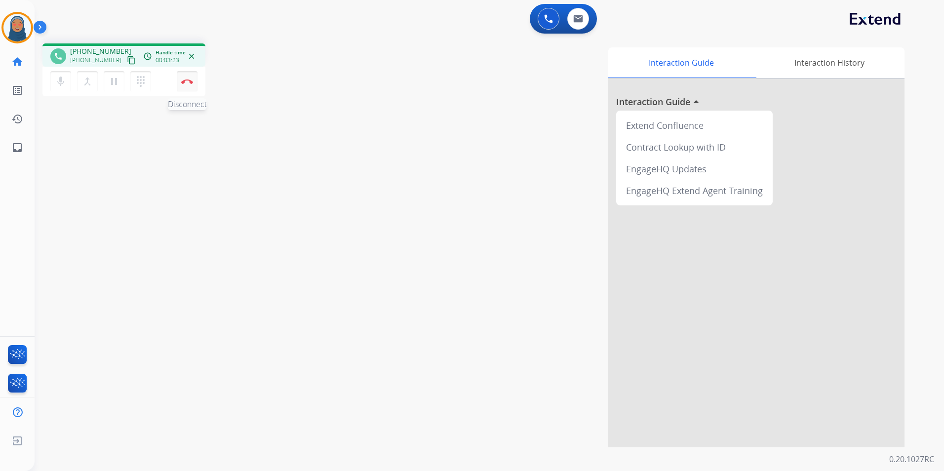
click at [184, 80] on img at bounding box center [187, 81] width 12 height 5
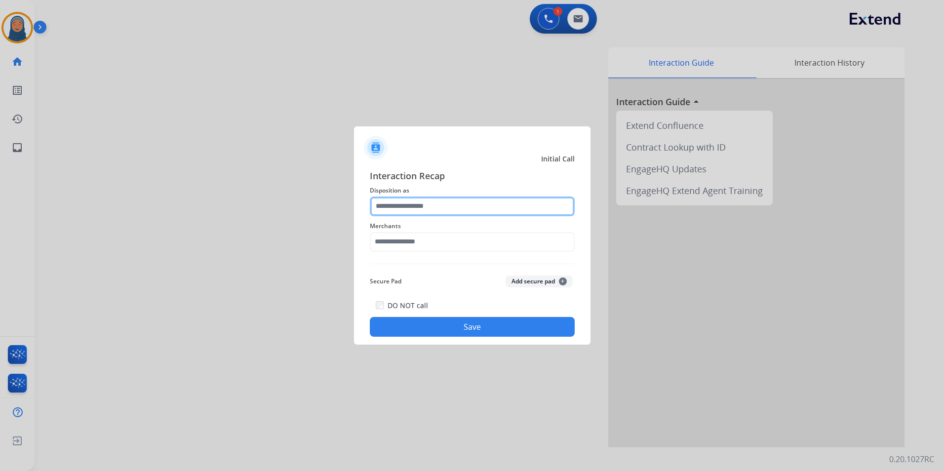
click at [428, 206] on input "text" at bounding box center [472, 206] width 205 height 20
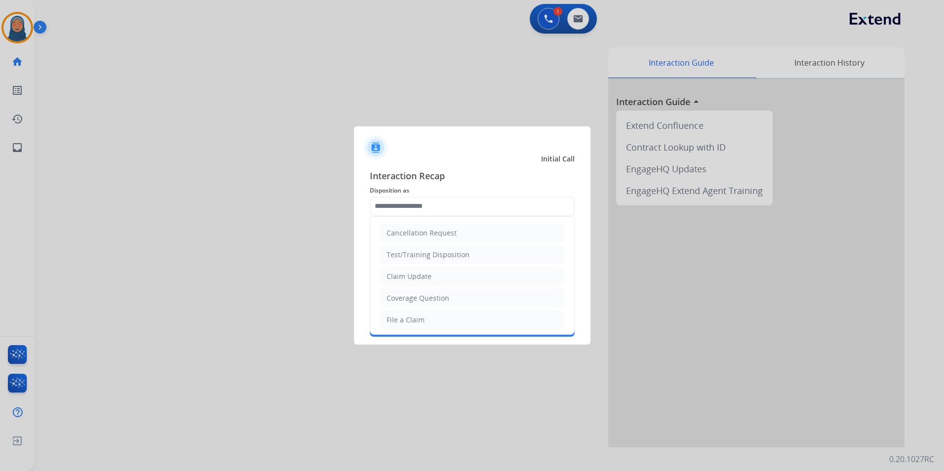
drag, startPoint x: 425, startPoint y: 280, endPoint x: 428, endPoint y: 270, distance: 10.7
click at [426, 279] on div "Claim Update" at bounding box center [408, 276] width 45 height 10
type input "**********"
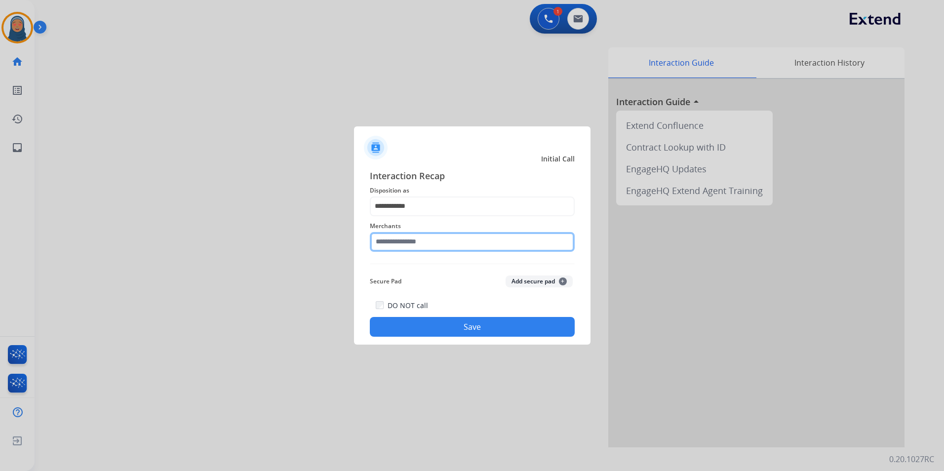
click at [413, 240] on input "text" at bounding box center [472, 242] width 205 height 20
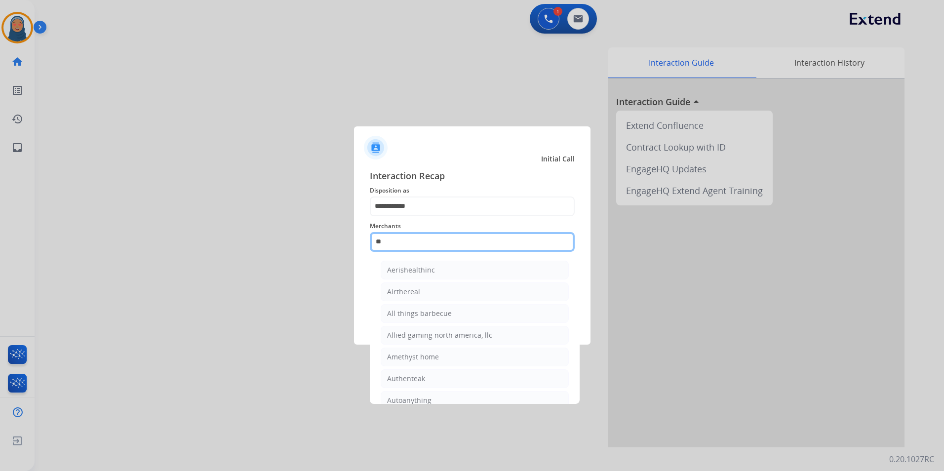
type input "*"
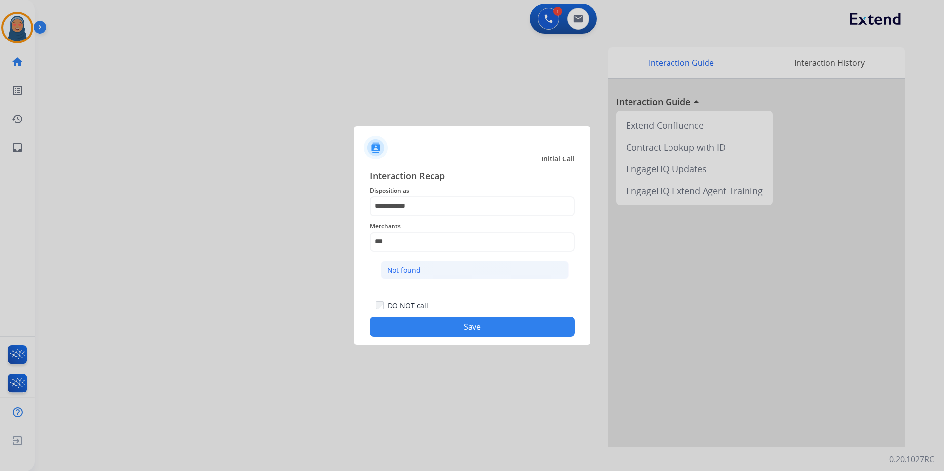
click at [410, 272] on div "Not found" at bounding box center [404, 270] width 34 height 10
type input "*********"
click at [458, 323] on button "Save" at bounding box center [472, 327] width 205 height 20
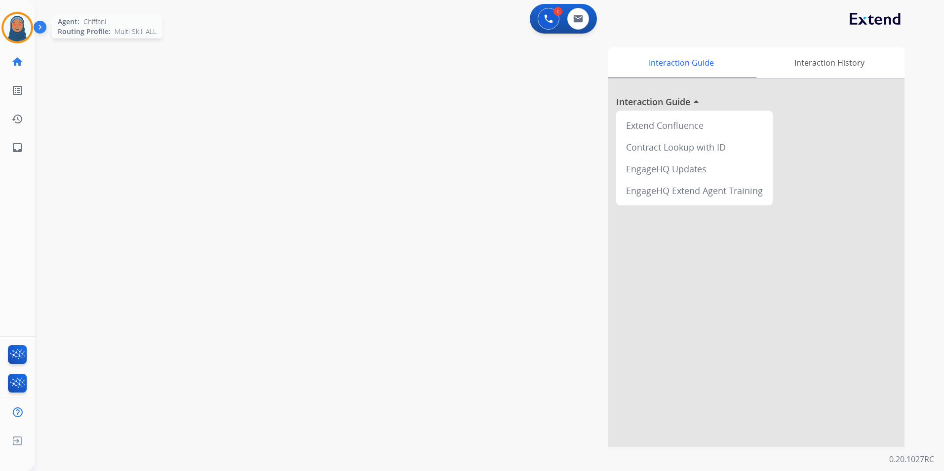
click at [21, 24] on img at bounding box center [17, 28] width 28 height 28
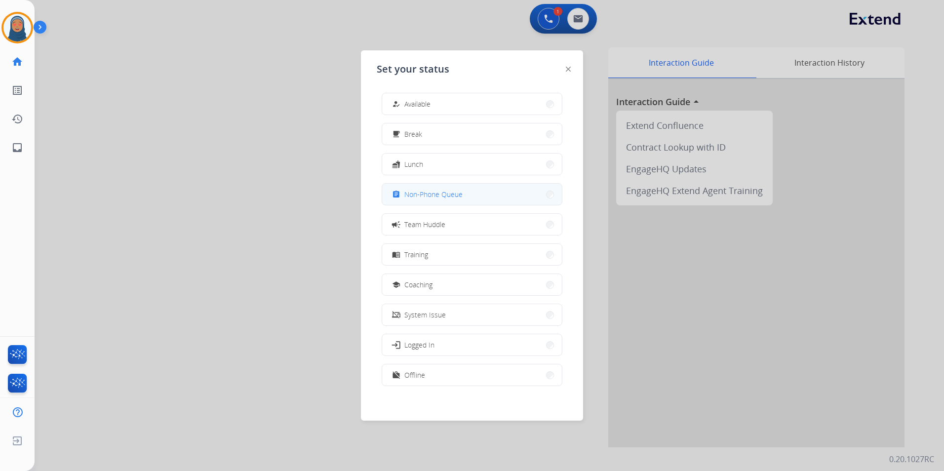
click at [467, 199] on button "assignment Non-Phone Queue" at bounding box center [472, 194] width 180 height 21
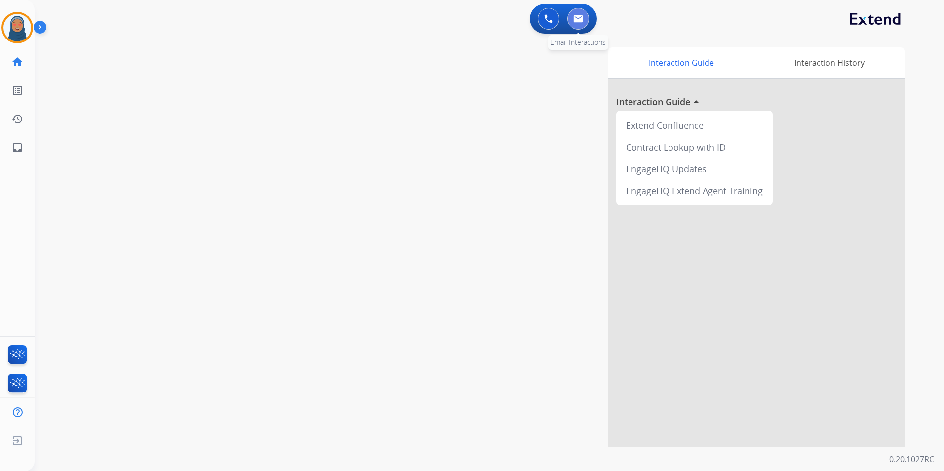
click at [585, 17] on button at bounding box center [578, 19] width 22 height 22
select select "**********"
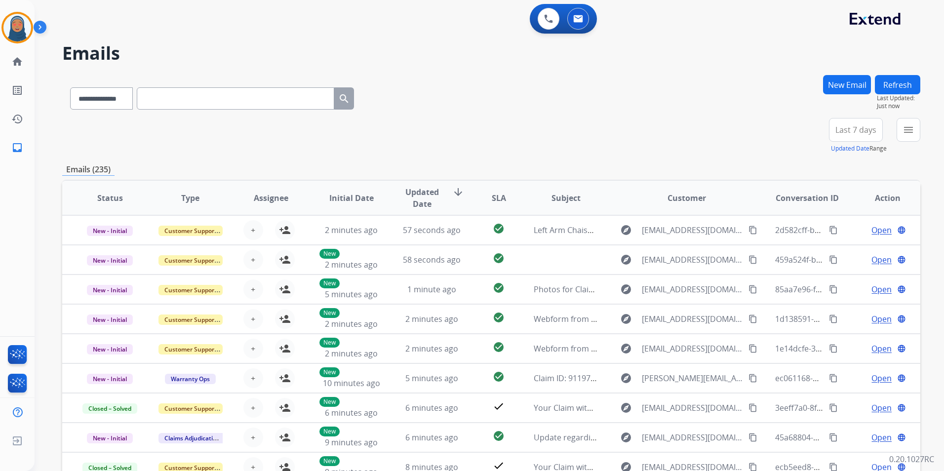
click at [859, 88] on button "New Email" at bounding box center [847, 84] width 48 height 19
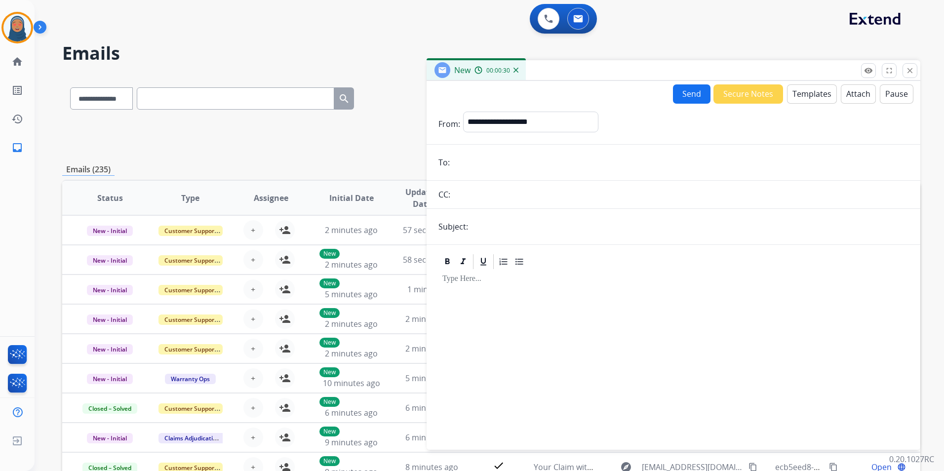
click at [914, 74] on button "close Close" at bounding box center [909, 70] width 15 height 15
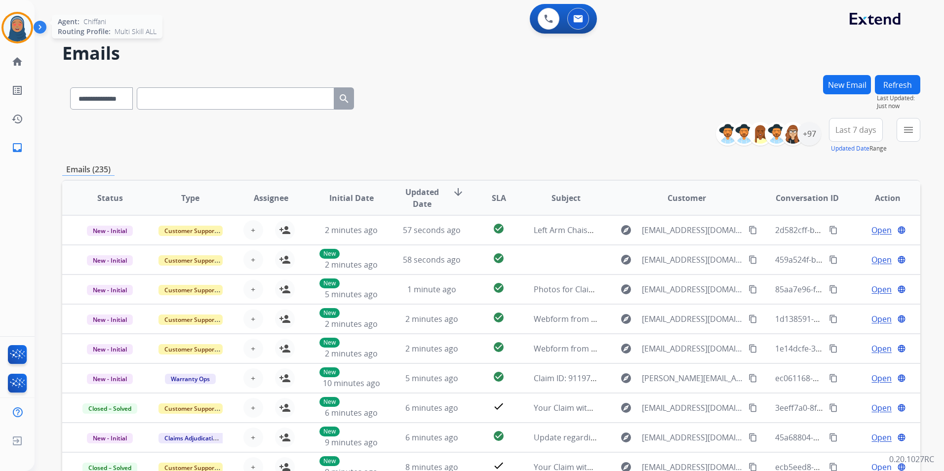
click at [20, 30] on img at bounding box center [17, 28] width 28 height 28
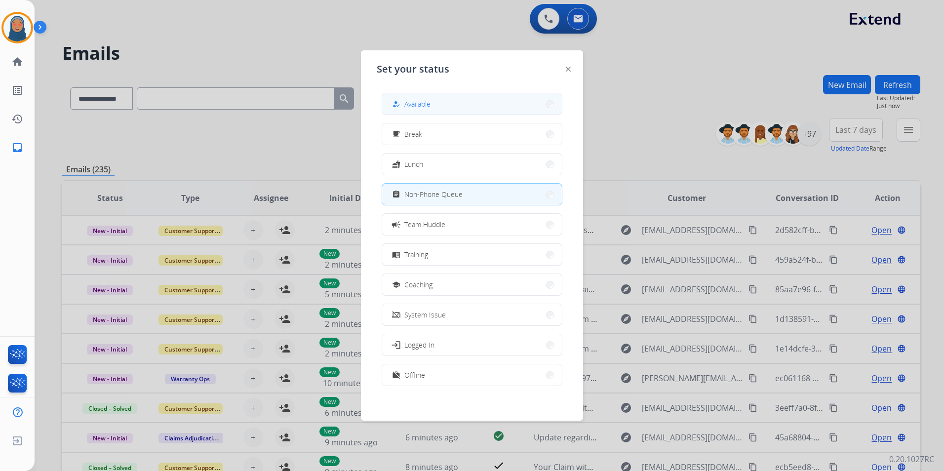
click at [494, 110] on button "how_to_reg Available" at bounding box center [472, 103] width 180 height 21
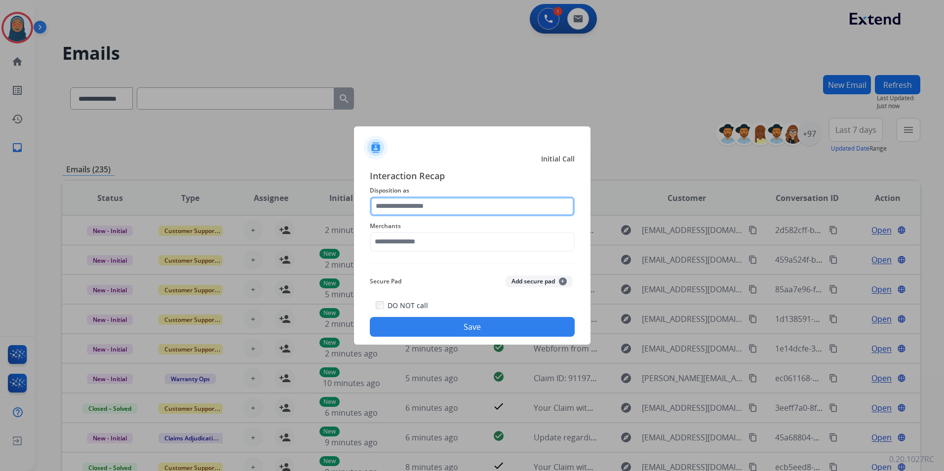
click at [433, 206] on input "text" at bounding box center [472, 206] width 205 height 20
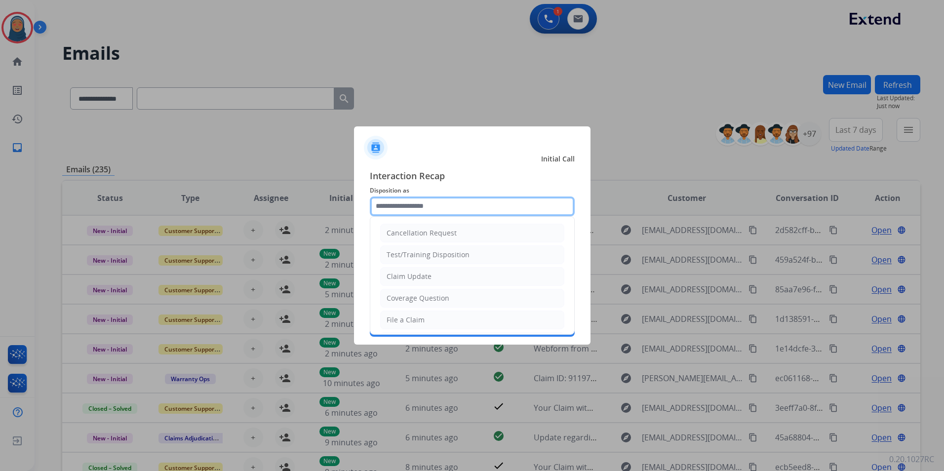
type input "**********"
type input "***"
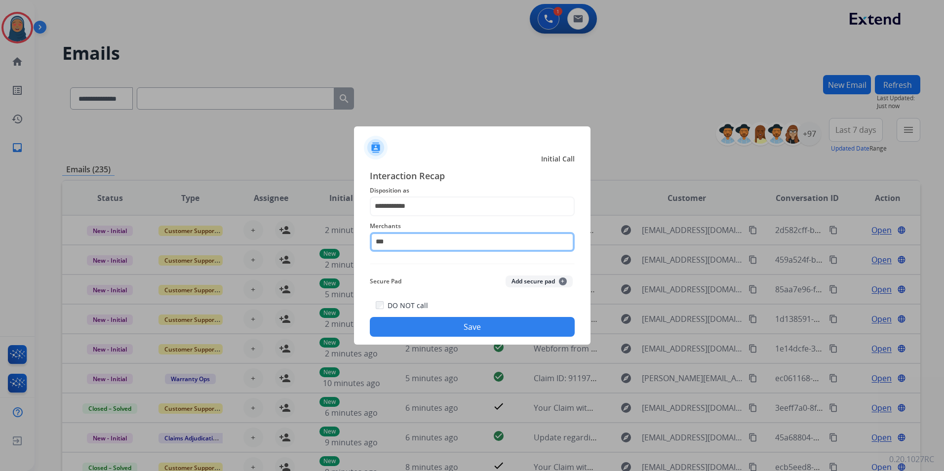
click at [404, 240] on input "***" at bounding box center [472, 242] width 205 height 20
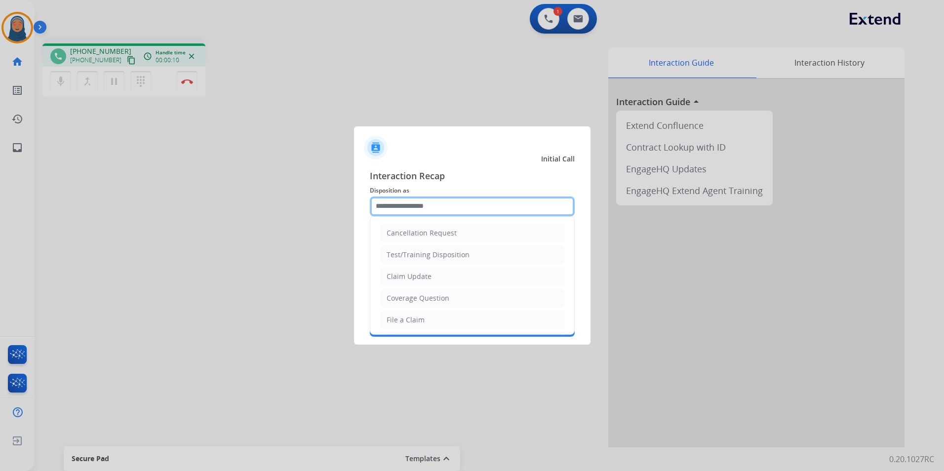
click at [412, 209] on input "text" at bounding box center [472, 206] width 205 height 20
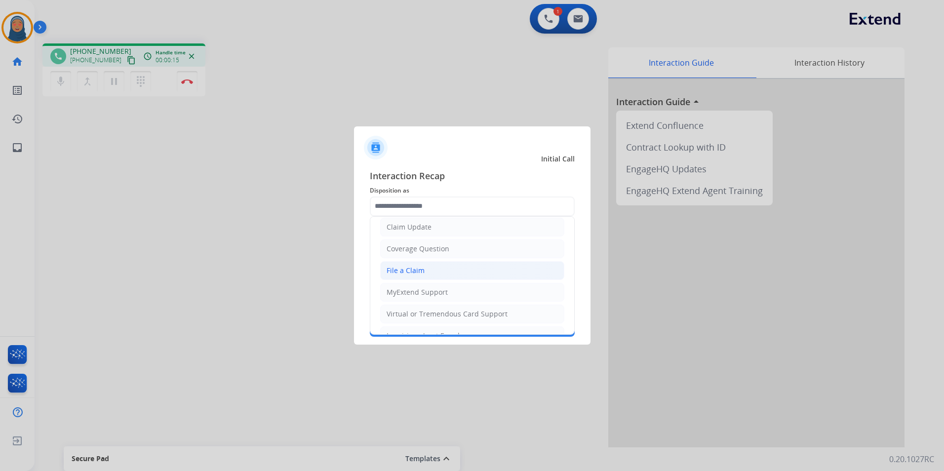
drag, startPoint x: 417, startPoint y: 271, endPoint x: 417, endPoint y: 252, distance: 18.8
click at [416, 270] on div "File a Claim" at bounding box center [405, 271] width 38 height 10
type input "**********"
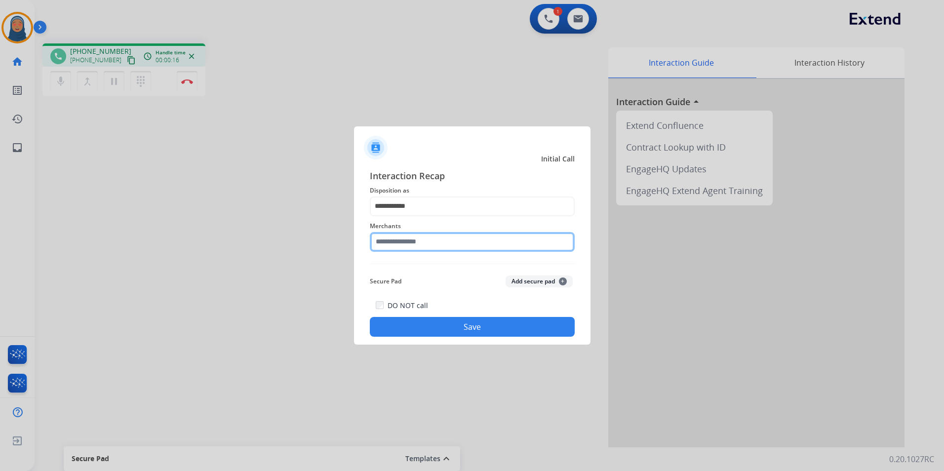
click at [417, 243] on input "text" at bounding box center [472, 242] width 205 height 20
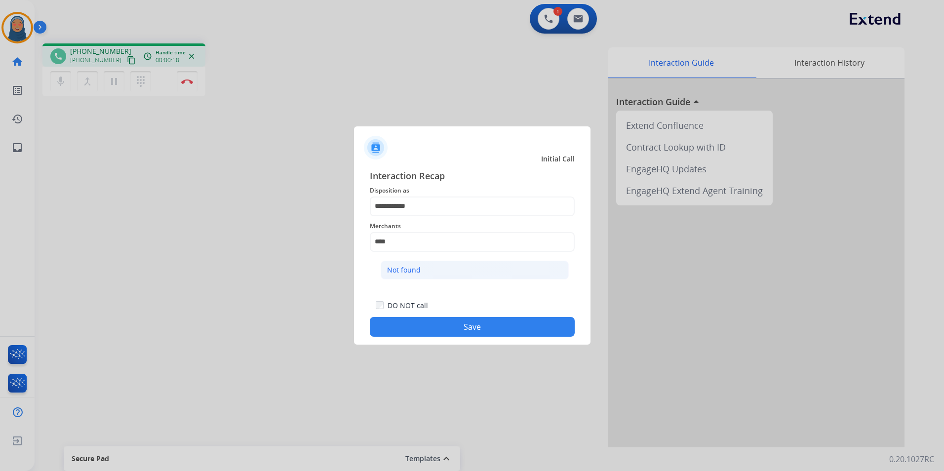
click at [393, 273] on div "Not found" at bounding box center [404, 270] width 34 height 10
type input "*********"
click at [451, 322] on button "Save" at bounding box center [472, 327] width 205 height 20
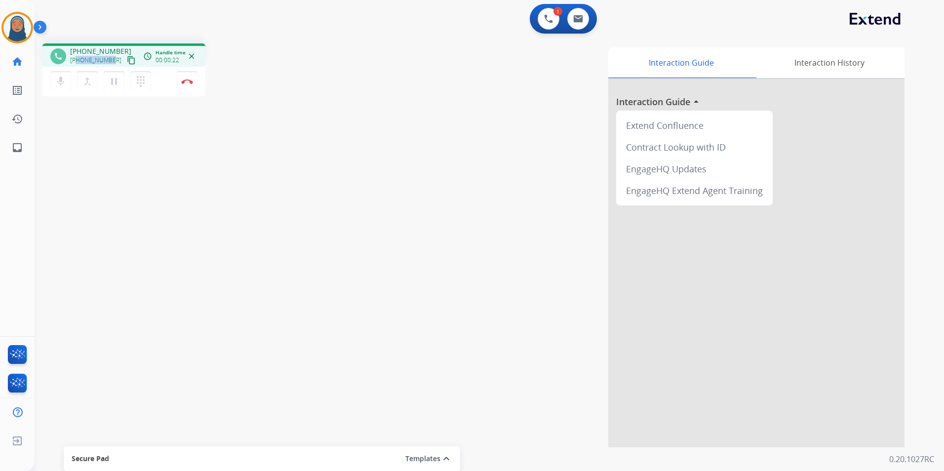
drag, startPoint x: 112, startPoint y: 62, endPoint x: 78, endPoint y: 63, distance: 34.1
click at [78, 63] on div "+19564718820 content_copy" at bounding box center [103, 60] width 67 height 12
copy span "9564718820"
click at [193, 84] on button "Disconnect" at bounding box center [187, 81] width 21 height 21
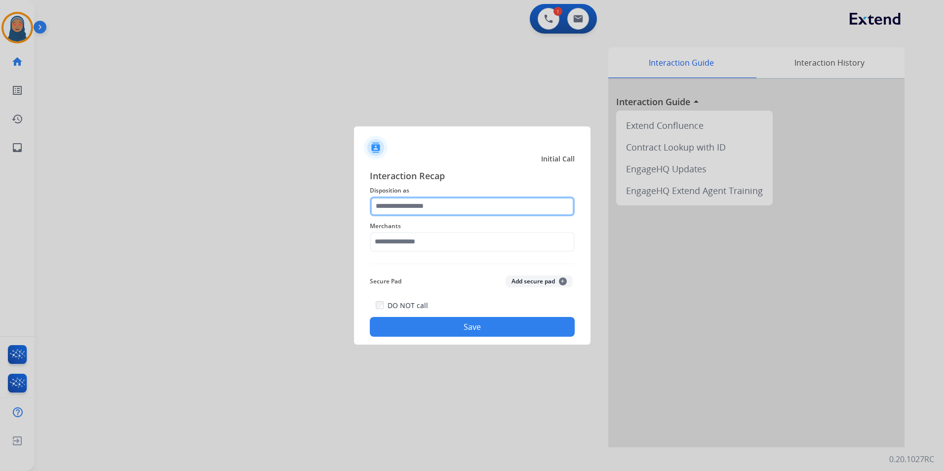
click at [432, 207] on input "text" at bounding box center [472, 206] width 205 height 20
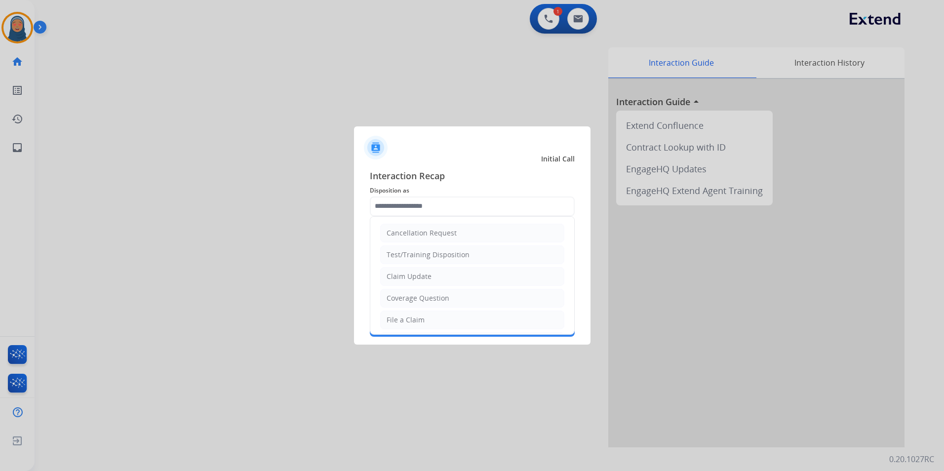
click at [414, 275] on div "Claim Update" at bounding box center [408, 276] width 45 height 10
type input "**********"
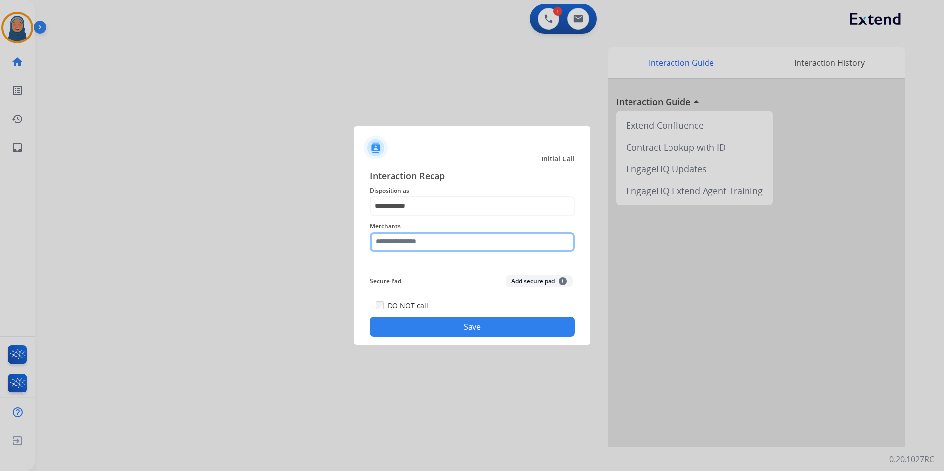
click at [414, 237] on input "text" at bounding box center [472, 242] width 205 height 20
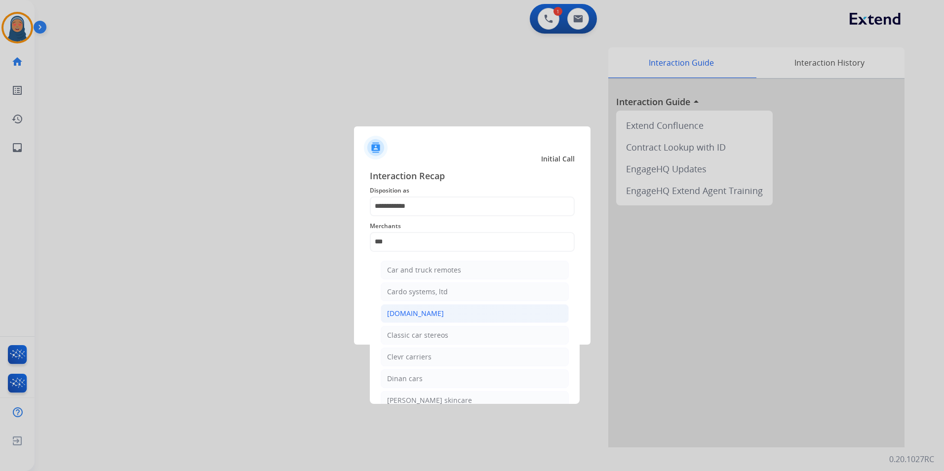
click at [430, 312] on div "[DOMAIN_NAME]" at bounding box center [415, 313] width 57 height 10
type input "**********"
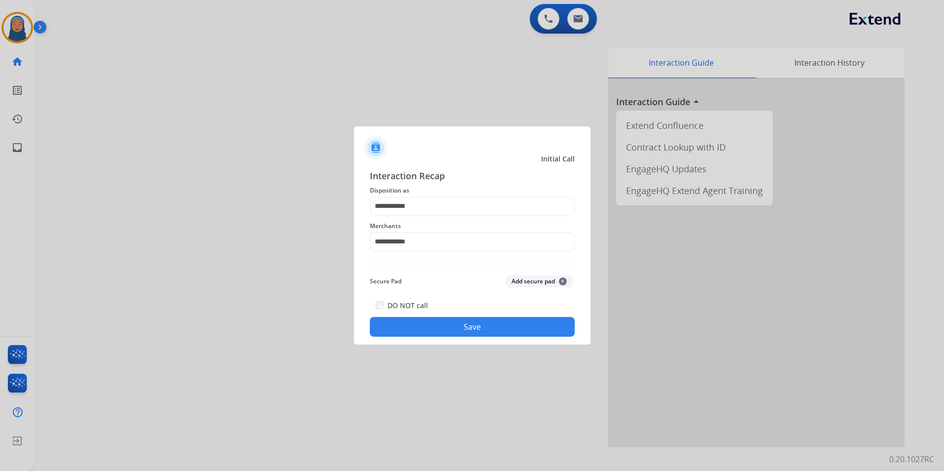
click at [465, 328] on button "Save" at bounding box center [472, 327] width 205 height 20
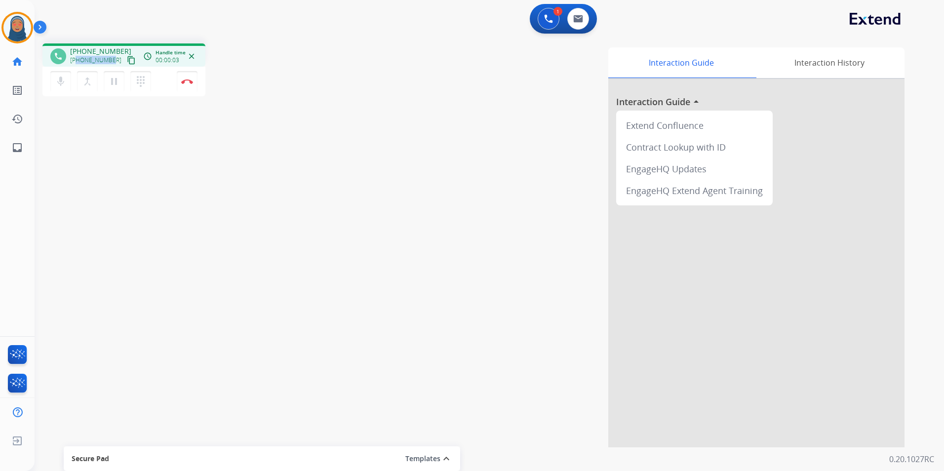
drag, startPoint x: 112, startPoint y: 61, endPoint x: 77, endPoint y: 59, distance: 34.6
click at [77, 59] on div "+17706178881 content_copy" at bounding box center [103, 60] width 67 height 12
copy span "7706178881"
click at [188, 83] on img at bounding box center [187, 81] width 12 height 5
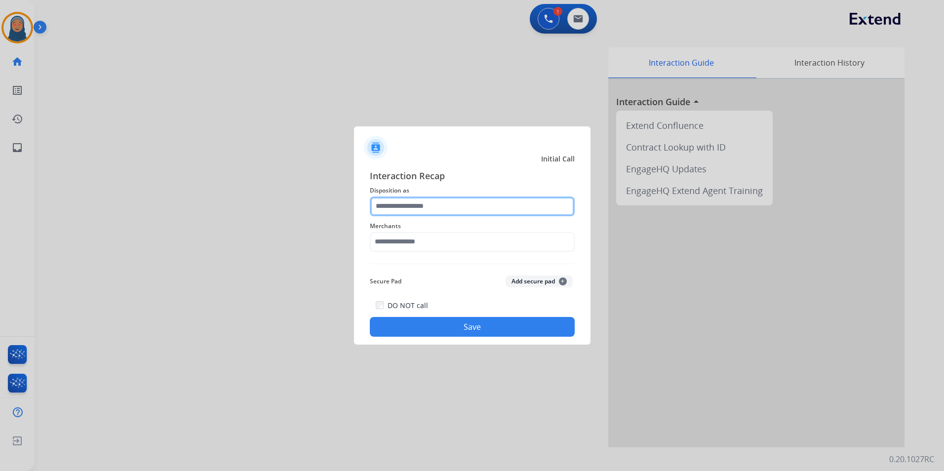
click at [402, 201] on input "text" at bounding box center [472, 206] width 205 height 20
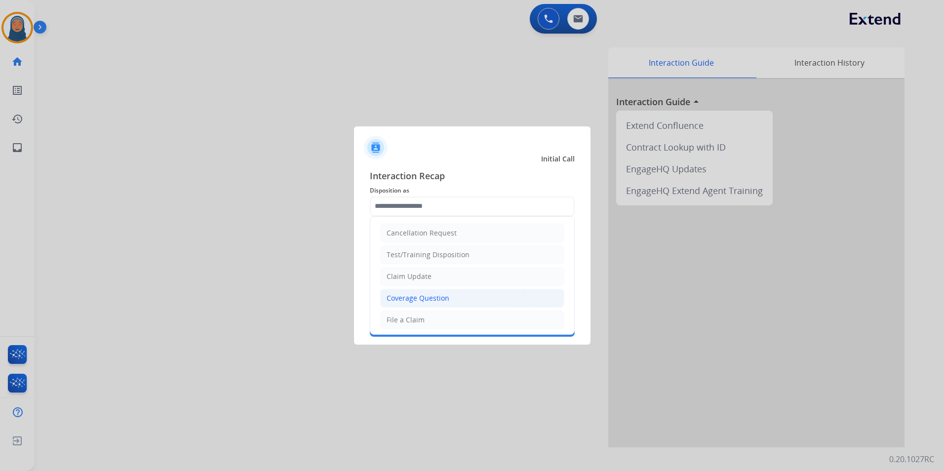
drag, startPoint x: 429, startPoint y: 316, endPoint x: 426, endPoint y: 301, distance: 15.6
click at [427, 309] on ul "Cancellation Request Test/Training Disposition Claim Update Coverage Question F…" at bounding box center [472, 352] width 204 height 271
click at [417, 244] on ul "Cancellation Request Test/Training Disposition Claim Update Coverage Question F…" at bounding box center [472, 352] width 204 height 271
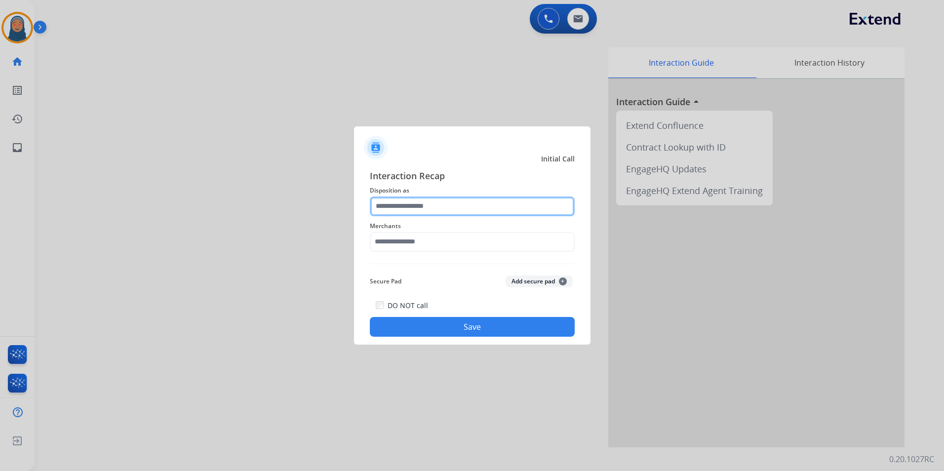
click at [419, 207] on input "text" at bounding box center [472, 206] width 205 height 20
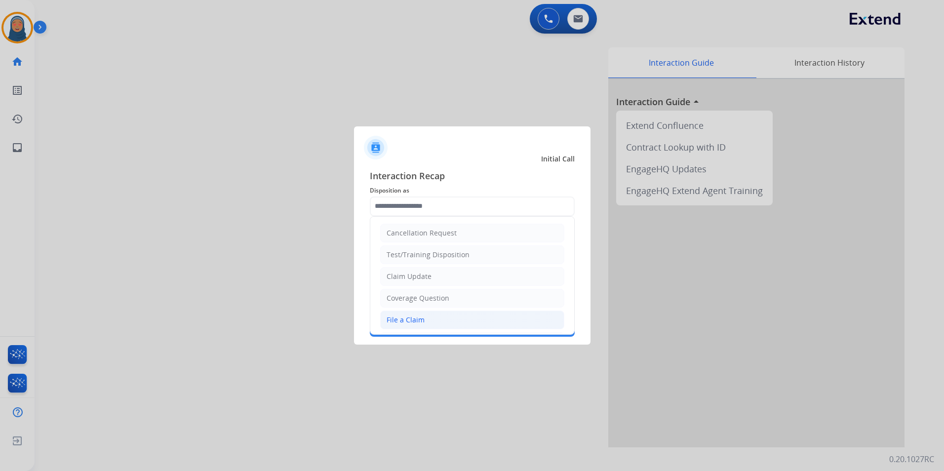
drag, startPoint x: 433, startPoint y: 322, endPoint x: 431, endPoint y: 313, distance: 9.1
click at [431, 315] on li "File a Claim" at bounding box center [472, 319] width 184 height 19
type input "**********"
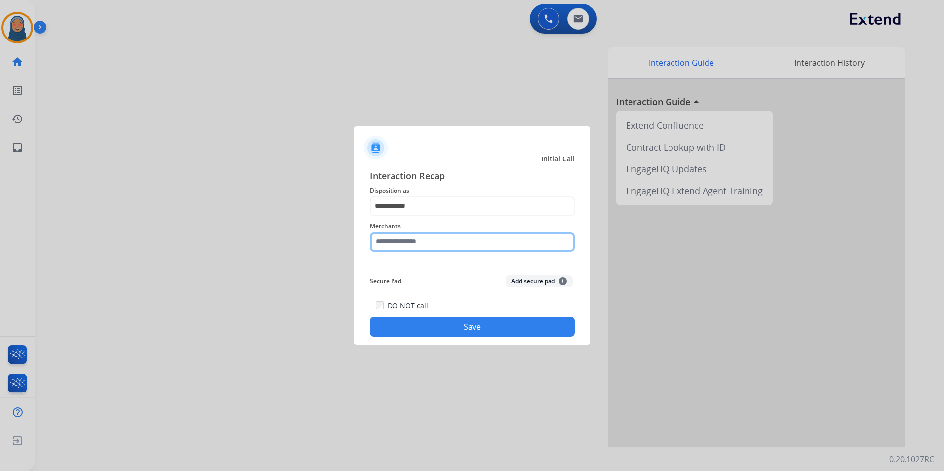
click at [423, 247] on input "text" at bounding box center [472, 242] width 205 height 20
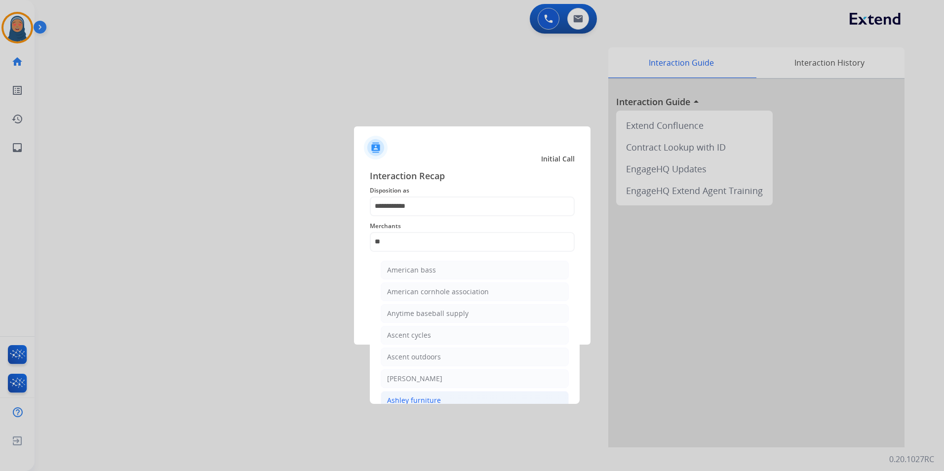
click at [430, 395] on div "Ashley furniture" at bounding box center [414, 400] width 54 height 10
type input "**********"
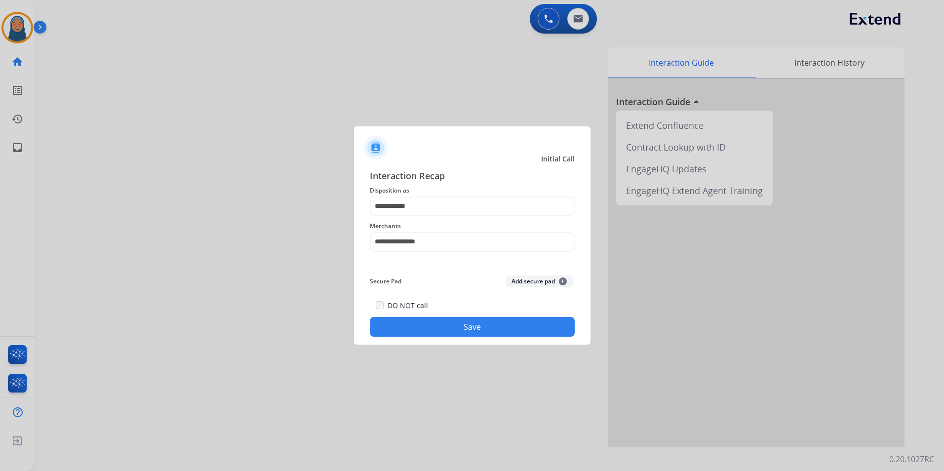
click at [457, 324] on button "Save" at bounding box center [472, 327] width 205 height 20
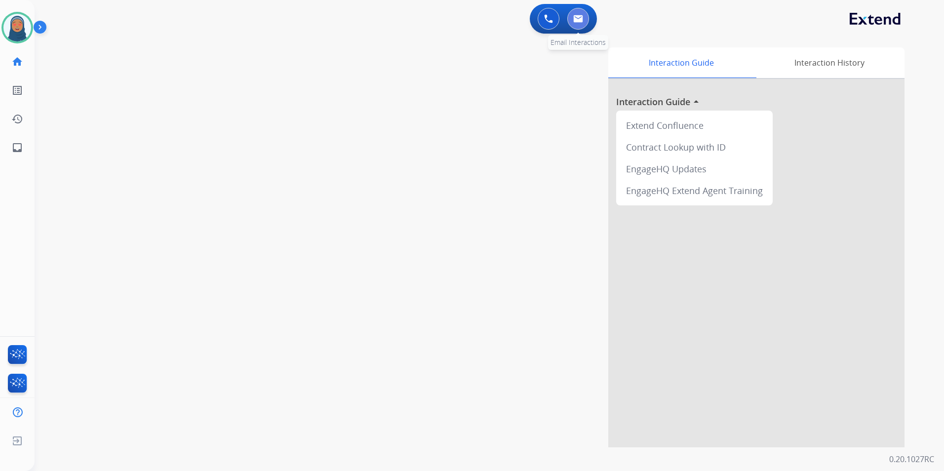
click at [576, 19] on img at bounding box center [578, 19] width 10 height 8
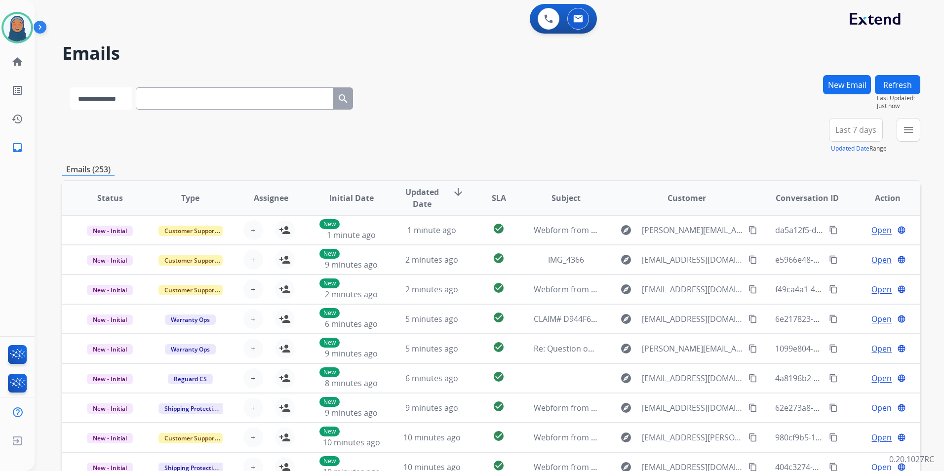
click at [117, 97] on select "**********" at bounding box center [101, 98] width 62 height 22
select select "**********"
click at [70, 87] on select "**********" at bounding box center [101, 98] width 62 height 22
paste input "**********"
type input "**********"
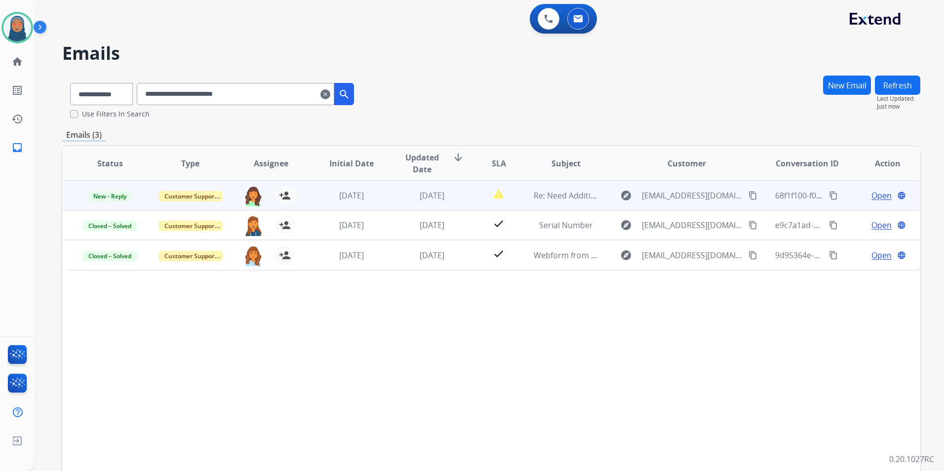
click at [871, 193] on span "Open" at bounding box center [881, 196] width 20 height 12
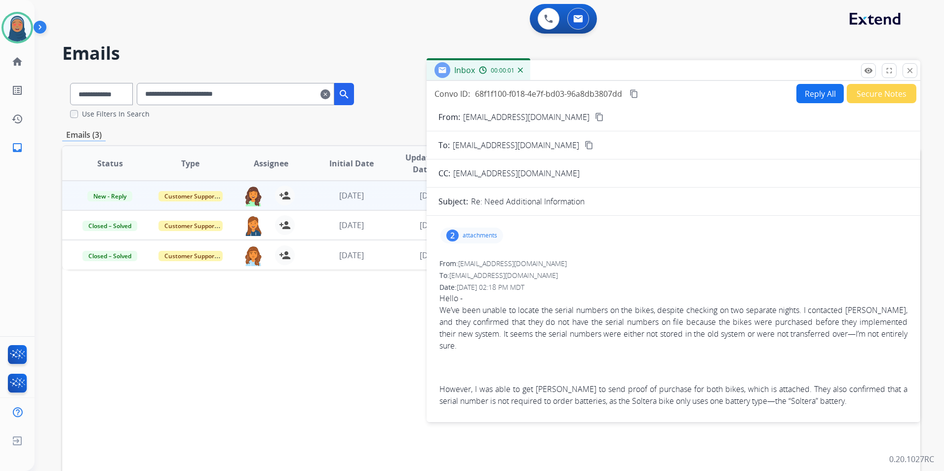
click at [484, 232] on p "attachments" at bounding box center [479, 235] width 35 height 8
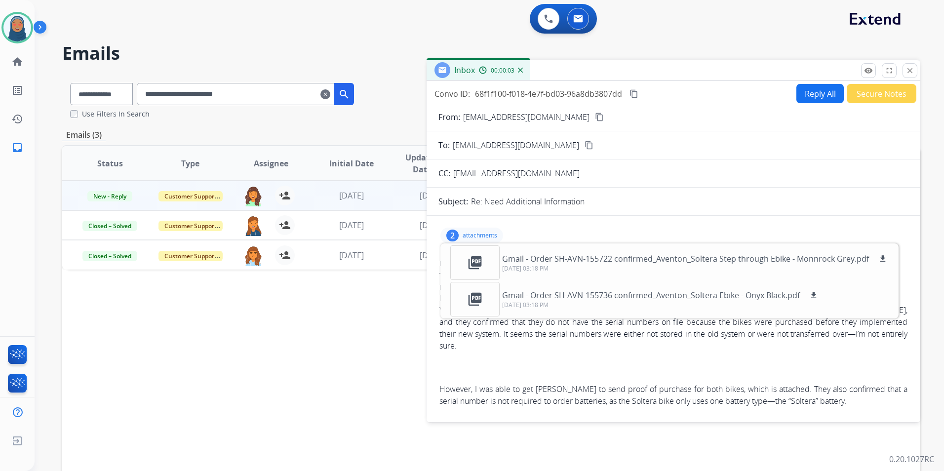
click at [597, 235] on div "2 attachments picture_as_pdf Gmail - Order SH-AVN-155722 confirmed_Aventon_Solt…" at bounding box center [673, 236] width 470 height 24
click at [497, 234] on p "attachments" at bounding box center [479, 235] width 35 height 8
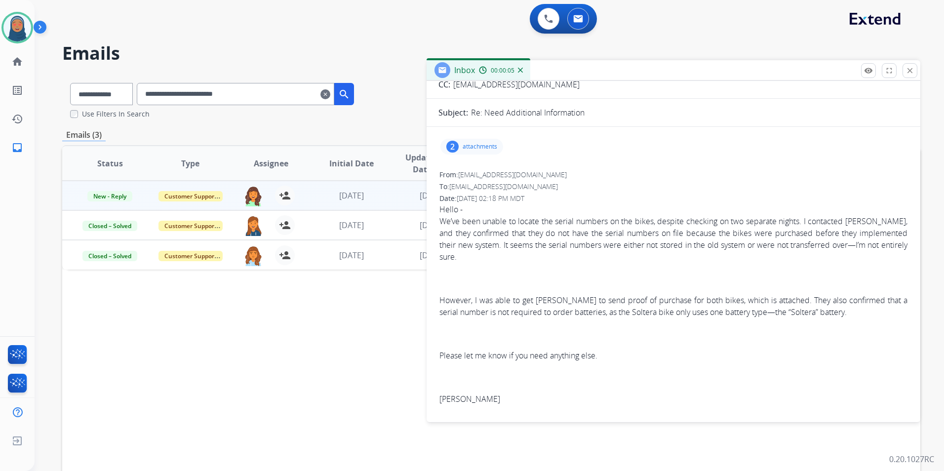
scroll to position [99, 0]
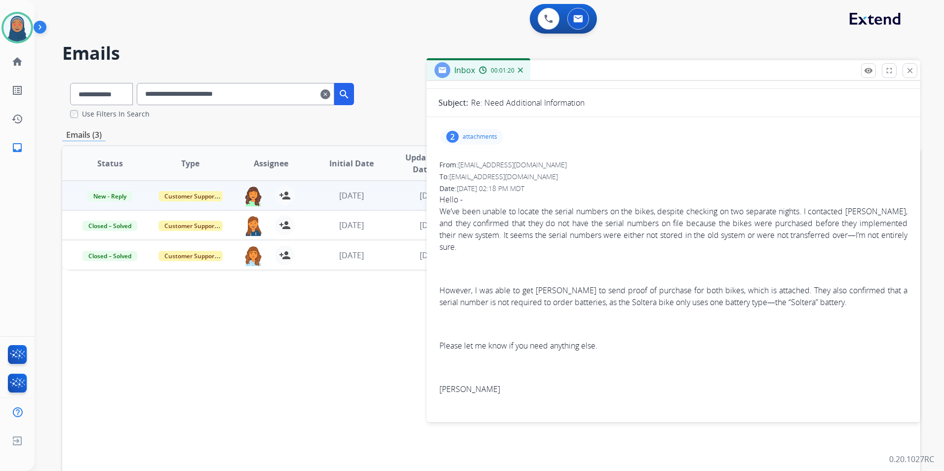
click at [478, 142] on div "2 attachments" at bounding box center [471, 137] width 63 height 16
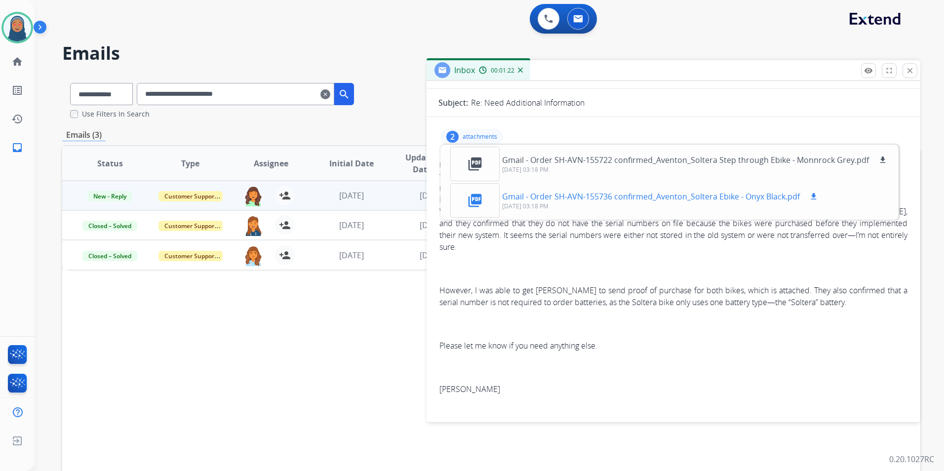
click at [538, 197] on p "Gmail - Order SH-AVN-155736 confirmed_Aventon_Soltera Ebike - Onyx Black.pdf" at bounding box center [651, 197] width 298 height 12
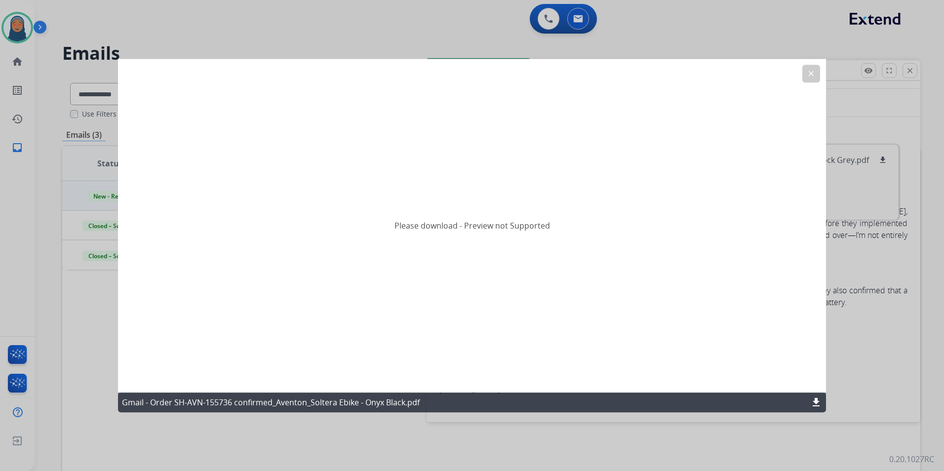
drag, startPoint x: 811, startPoint y: 75, endPoint x: 811, endPoint y: 102, distance: 26.7
click at [811, 76] on mat-icon "clear" at bounding box center [811, 73] width 9 height 9
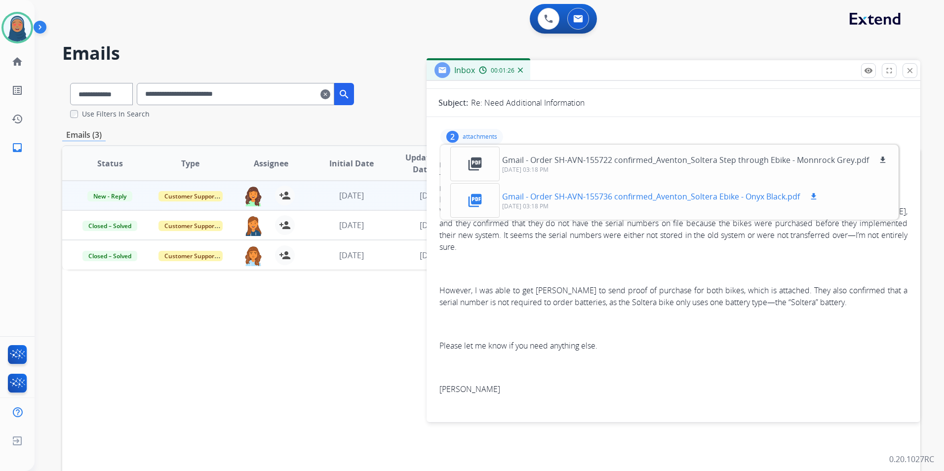
click at [811, 194] on mat-icon "download" at bounding box center [813, 196] width 9 height 9
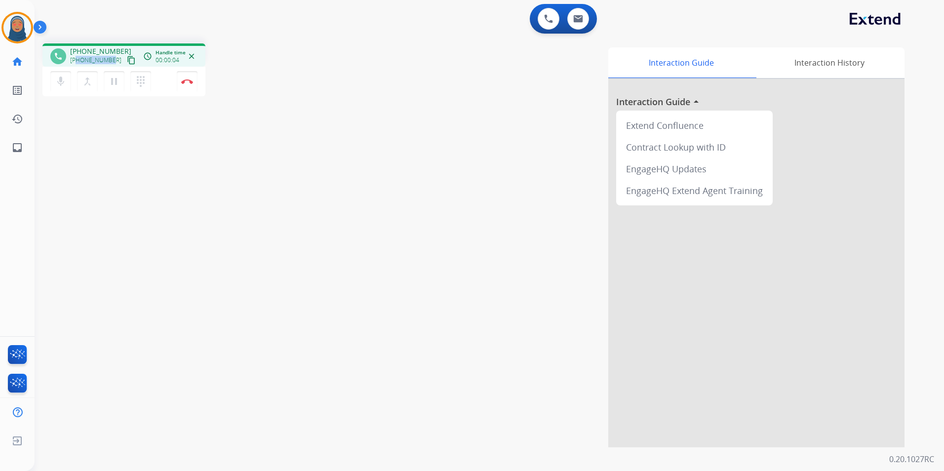
drag, startPoint x: 112, startPoint y: 59, endPoint x: 78, endPoint y: 63, distance: 34.2
click at [78, 63] on div "+13083792102 content_copy" at bounding box center [103, 60] width 67 height 12
copy span "3083792102"
click at [61, 83] on mat-icon "mic" at bounding box center [61, 82] width 12 height 12
click at [118, 86] on mat-icon "pause" at bounding box center [114, 82] width 12 height 12
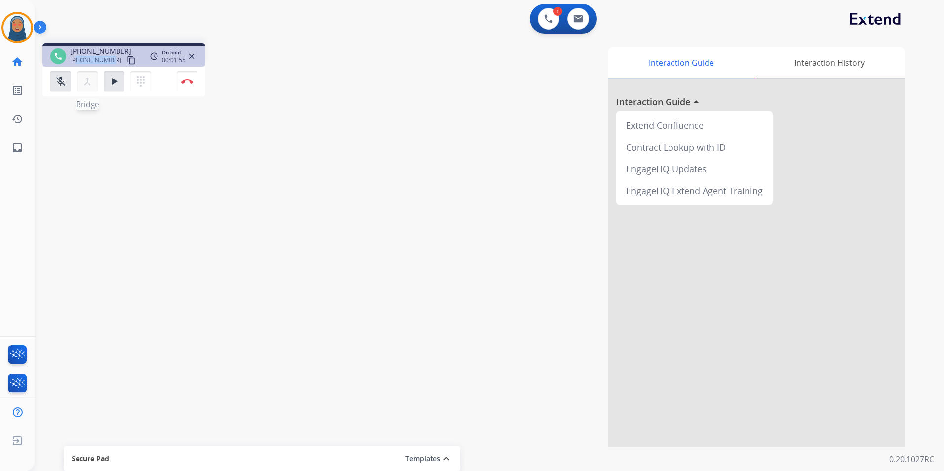
drag, startPoint x: 53, startPoint y: 84, endPoint x: 77, endPoint y: 79, distance: 24.6
click at [61, 81] on button "mic_off Mute" at bounding box center [60, 81] width 21 height 21
click at [116, 80] on mat-icon "play_arrow" at bounding box center [114, 82] width 12 height 12
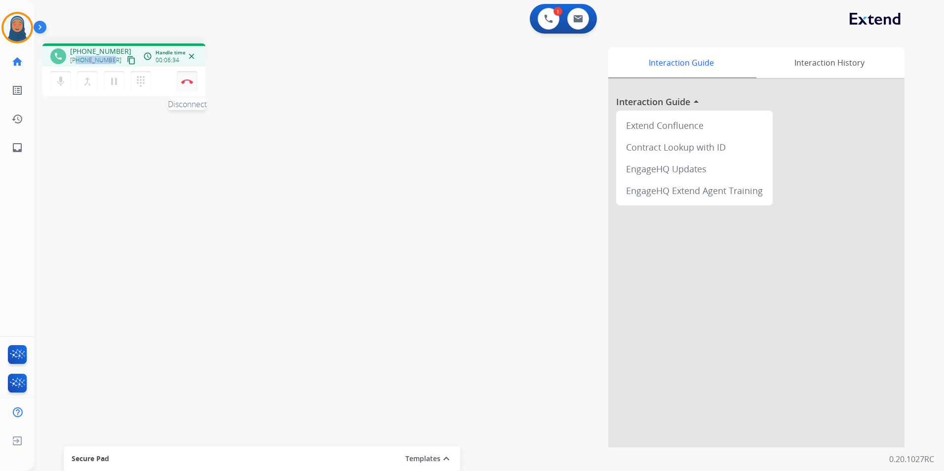
click at [189, 82] on img at bounding box center [187, 81] width 12 height 5
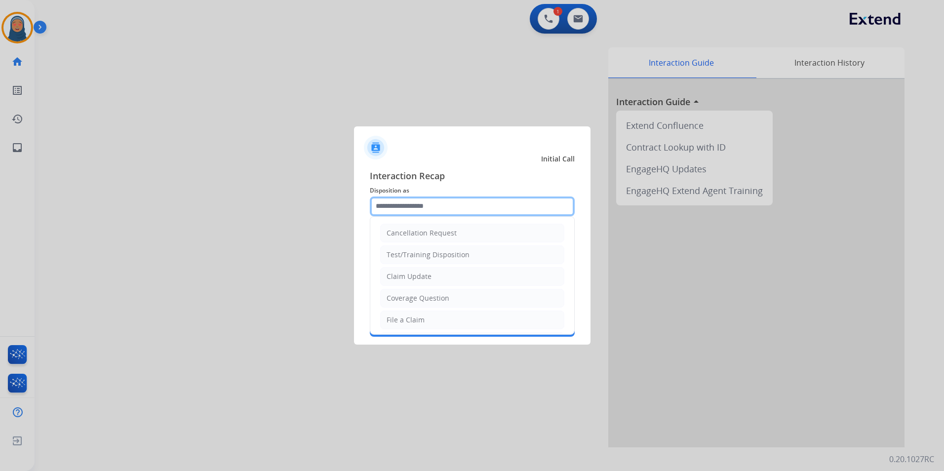
click at [424, 208] on input "text" at bounding box center [472, 206] width 205 height 20
click at [417, 316] on div "File a Claim" at bounding box center [405, 320] width 38 height 10
type input "**********"
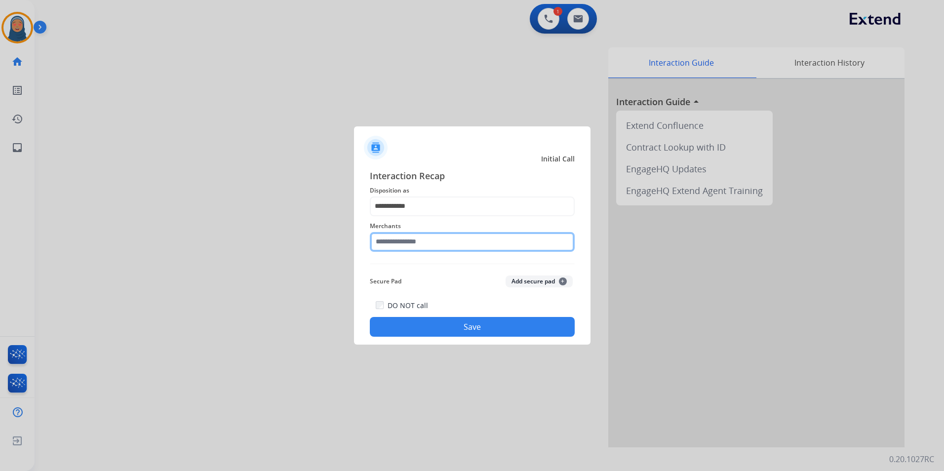
click at [423, 235] on input "text" at bounding box center [472, 242] width 205 height 20
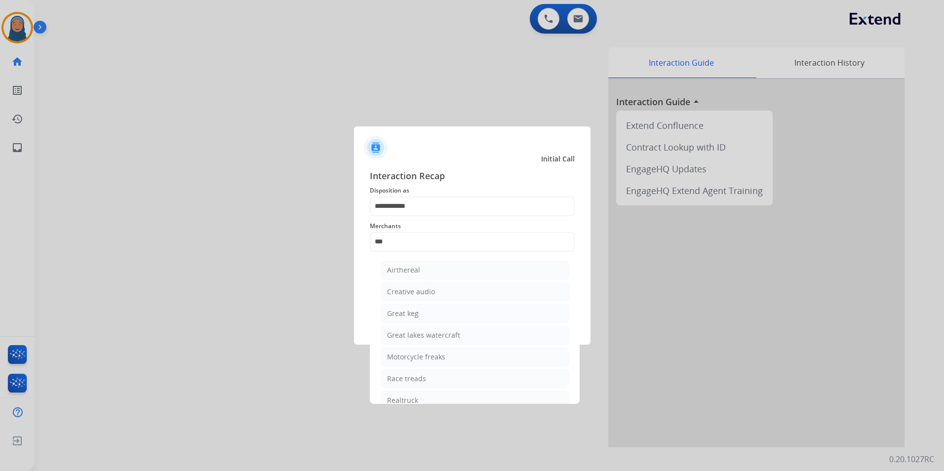
click at [394, 400] on div "Realtruck" at bounding box center [402, 400] width 31 height 10
type input "*********"
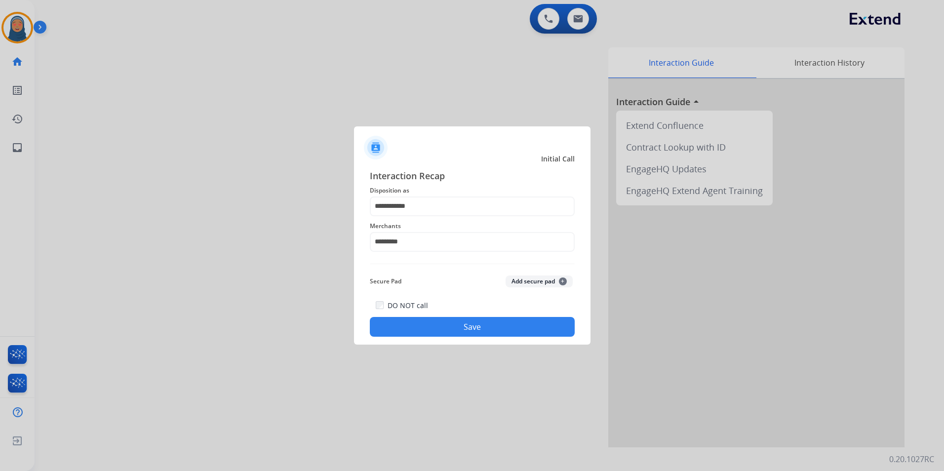
click at [446, 332] on button "Save" at bounding box center [472, 327] width 205 height 20
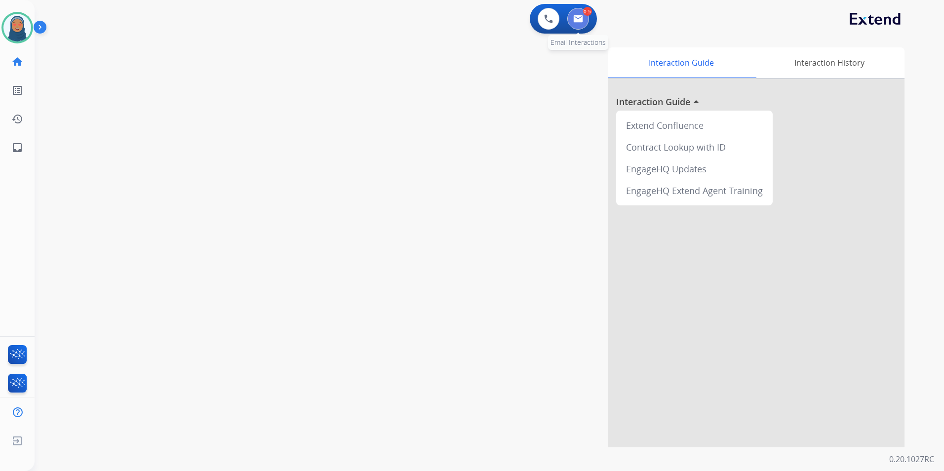
click at [580, 22] on img at bounding box center [578, 19] width 10 height 8
select select "**********"
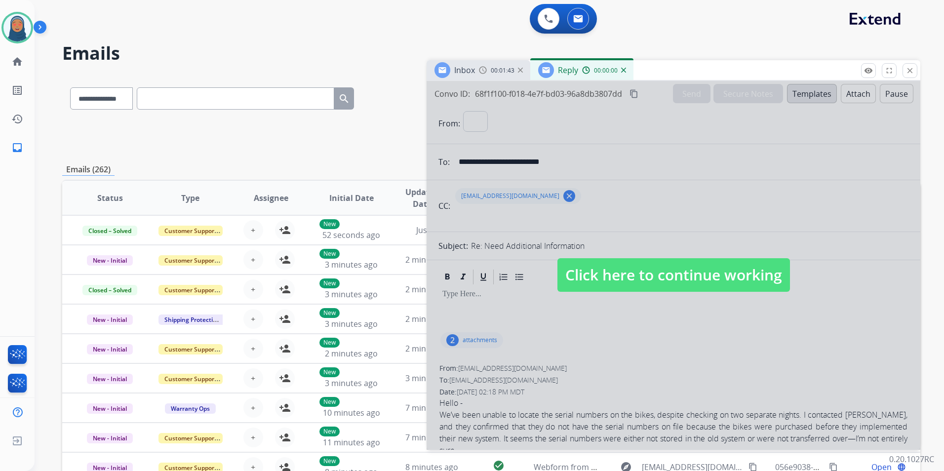
select select "**********"
click at [912, 70] on mat-icon "close" at bounding box center [909, 70] width 9 height 9
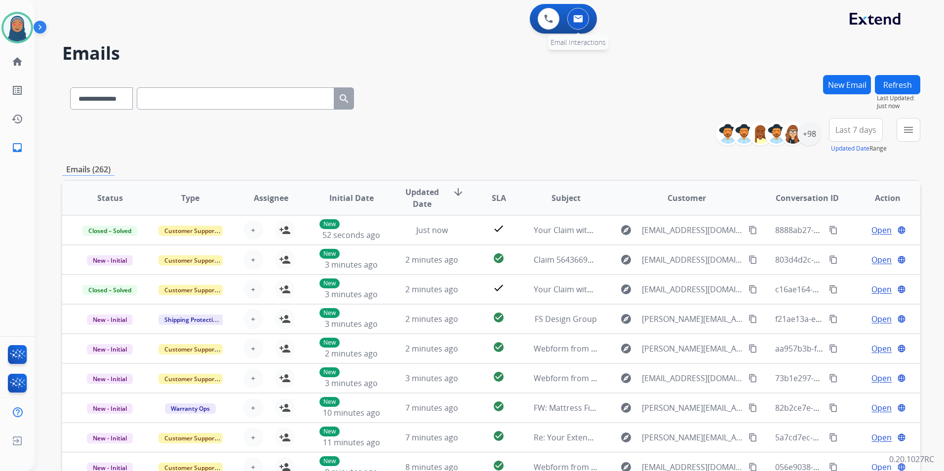
click at [573, 19] on img at bounding box center [578, 19] width 10 height 8
click at [132, 103] on select "**********" at bounding box center [101, 98] width 62 height 22
select select "**********"
click at [70, 87] on select "**********" at bounding box center [101, 98] width 62 height 22
paste input "**********"
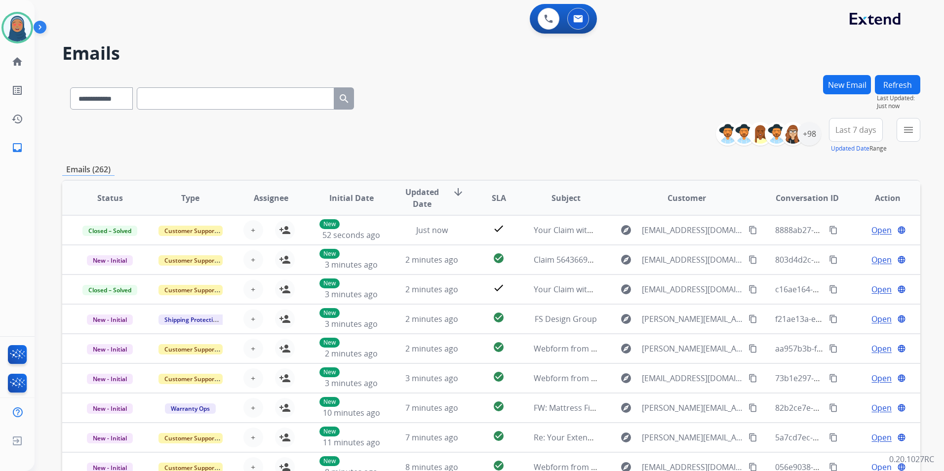
type input "**********"
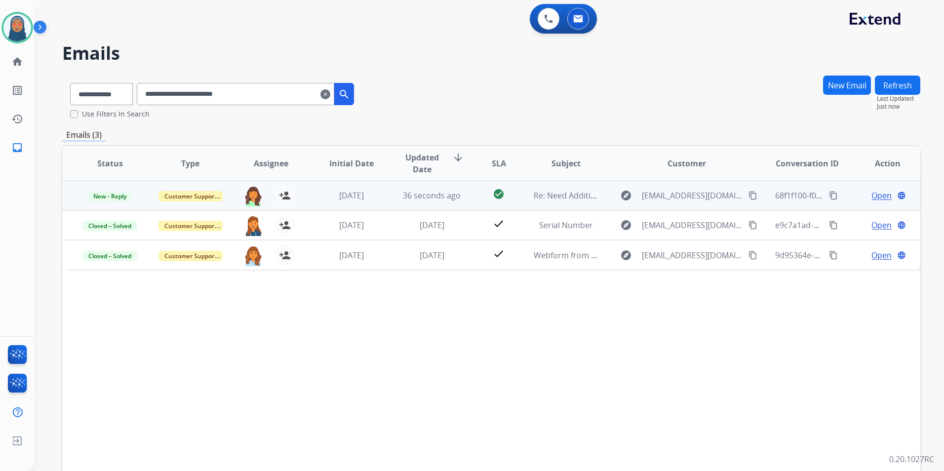
click at [879, 195] on span "Open" at bounding box center [881, 196] width 20 height 12
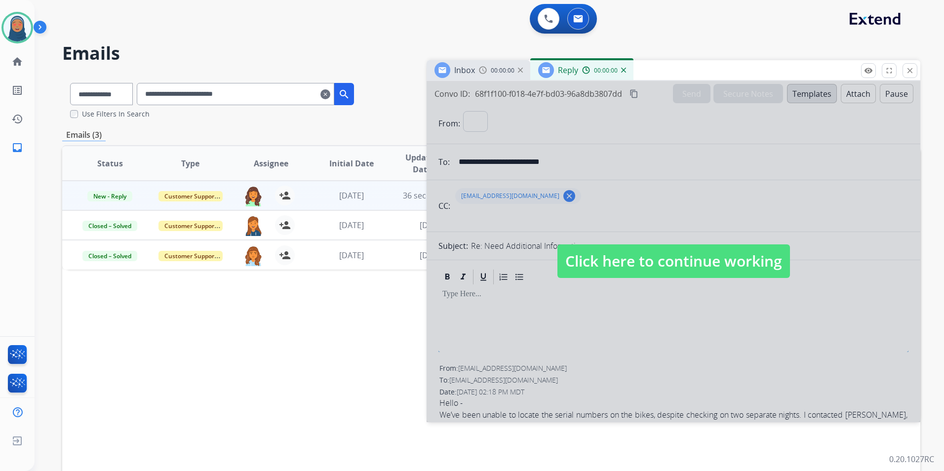
select select "**********"
click at [731, 259] on span "Click here to continue working" at bounding box center [673, 261] width 232 height 34
select select
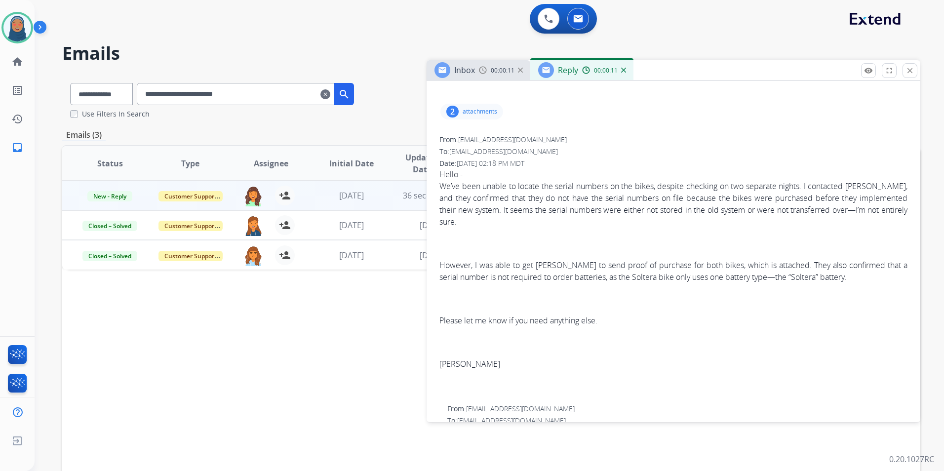
scroll to position [247, 0]
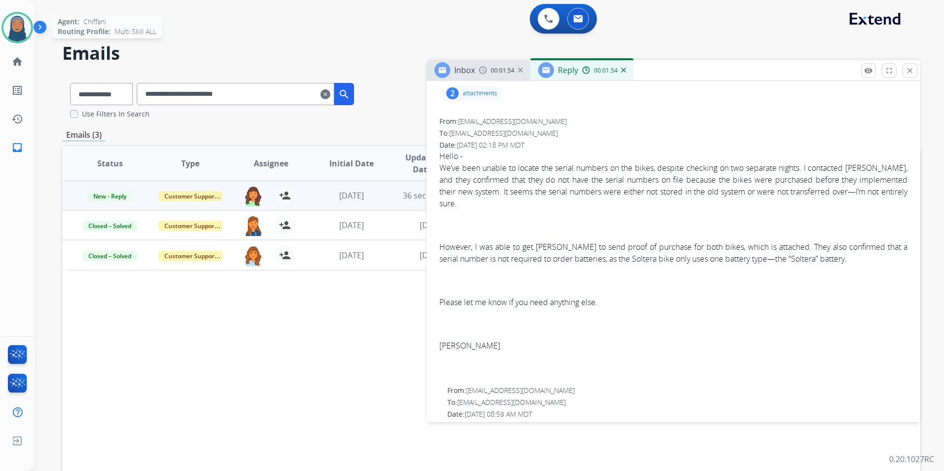
click at [12, 29] on img at bounding box center [17, 28] width 28 height 28
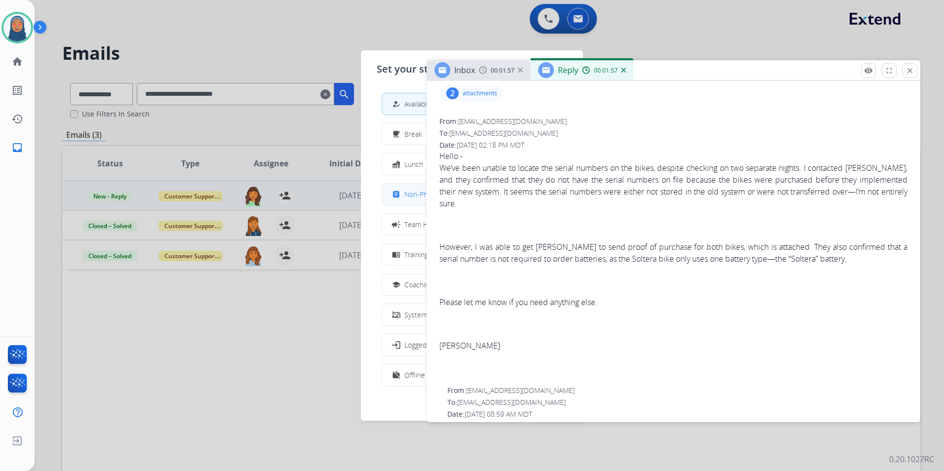
click at [418, 194] on span "Non-Phone Queue" at bounding box center [433, 194] width 58 height 10
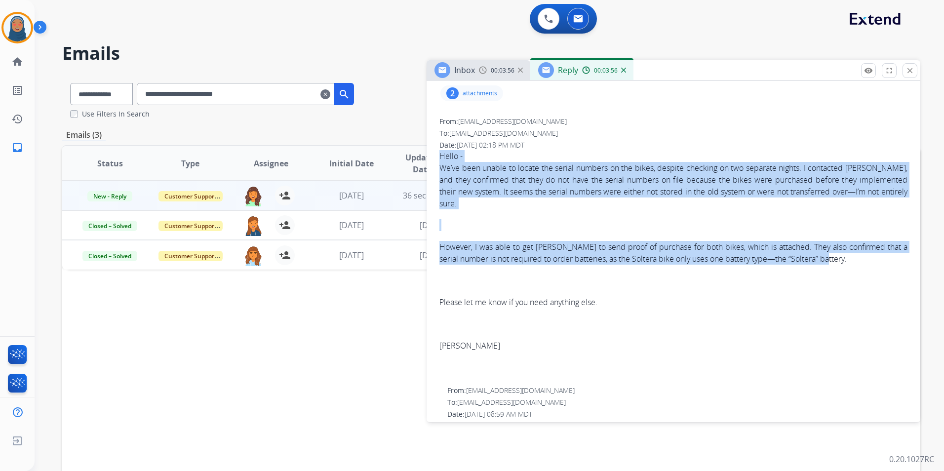
drag, startPoint x: 836, startPoint y: 257, endPoint x: 437, endPoint y: 160, distance: 409.8
drag, startPoint x: 437, startPoint y: 160, endPoint x: 517, endPoint y: 187, distance: 84.3
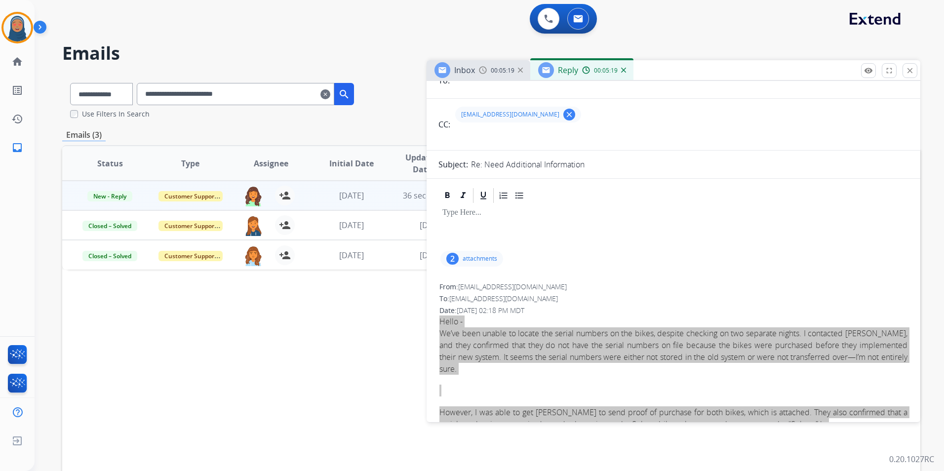
scroll to position [0, 0]
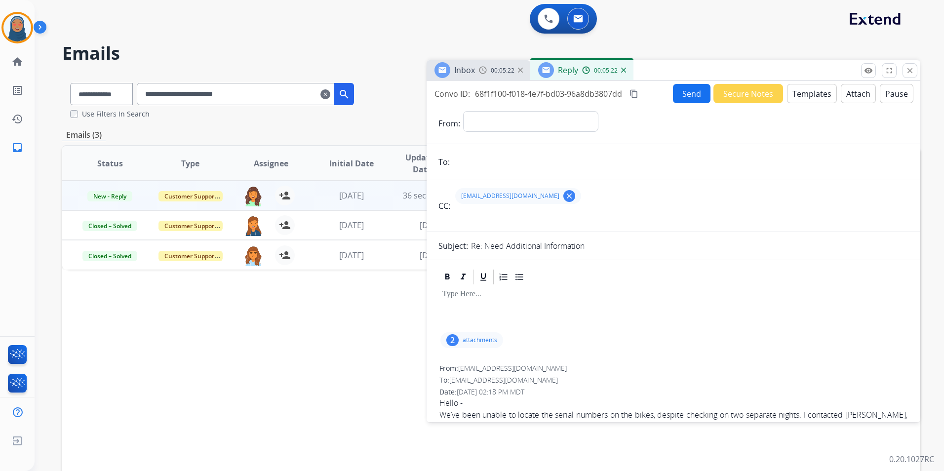
click at [477, 341] on p "attachments" at bounding box center [479, 340] width 35 height 8
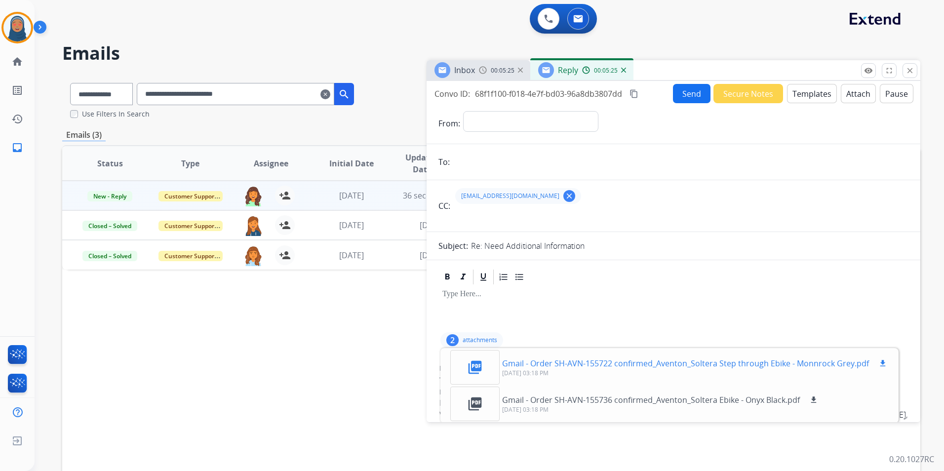
click at [878, 363] on mat-icon "download" at bounding box center [882, 363] width 9 height 9
click at [906, 73] on mat-icon "close" at bounding box center [909, 70] width 9 height 9
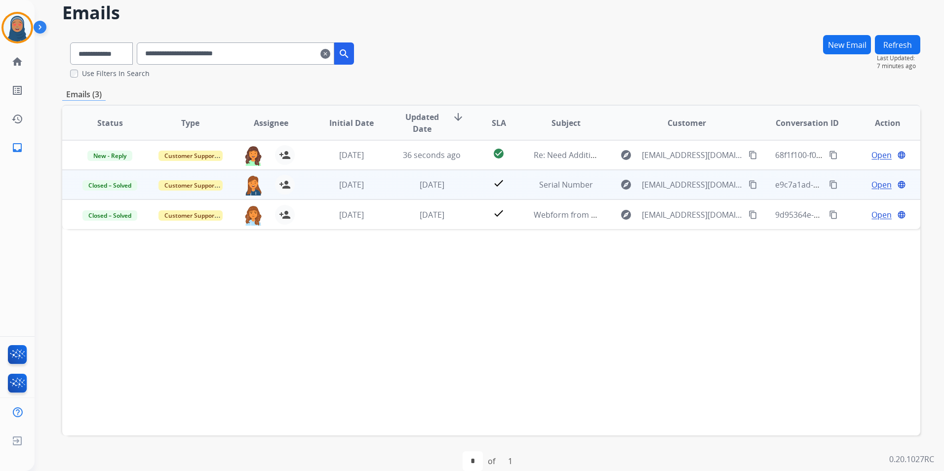
scroll to position [56, 0]
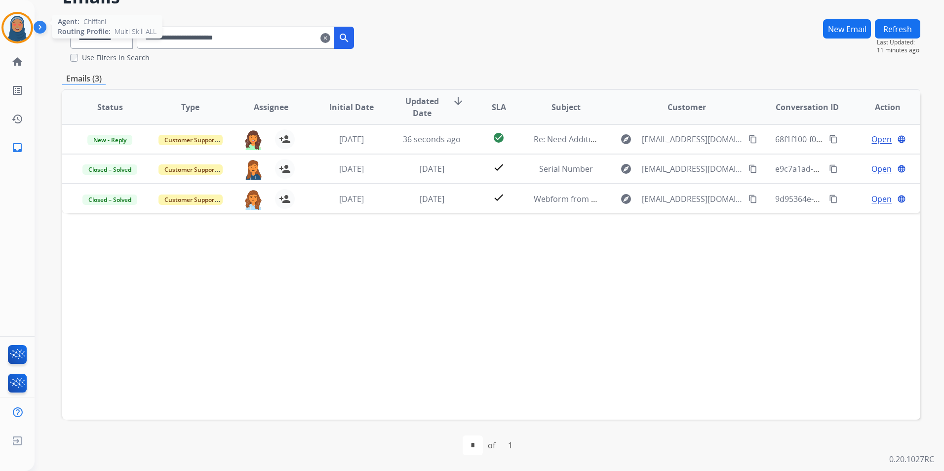
click at [27, 31] on img at bounding box center [17, 28] width 28 height 28
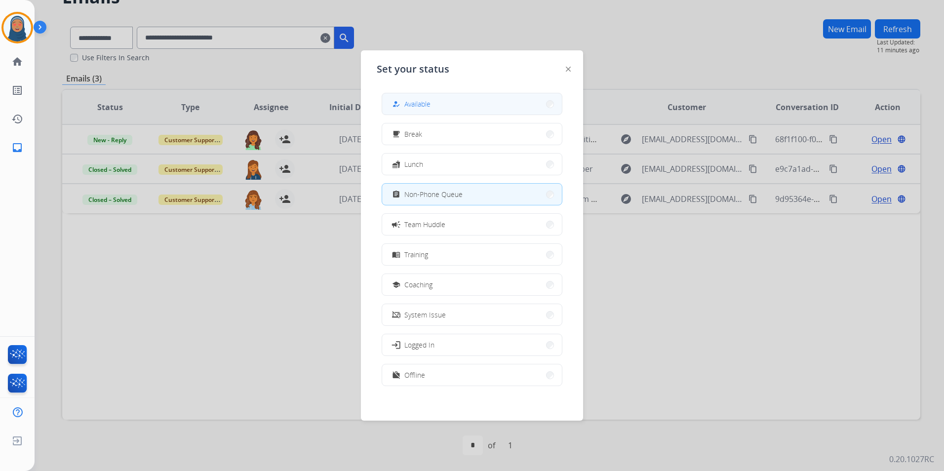
click at [490, 106] on button "how_to_reg Available" at bounding box center [472, 103] width 180 height 21
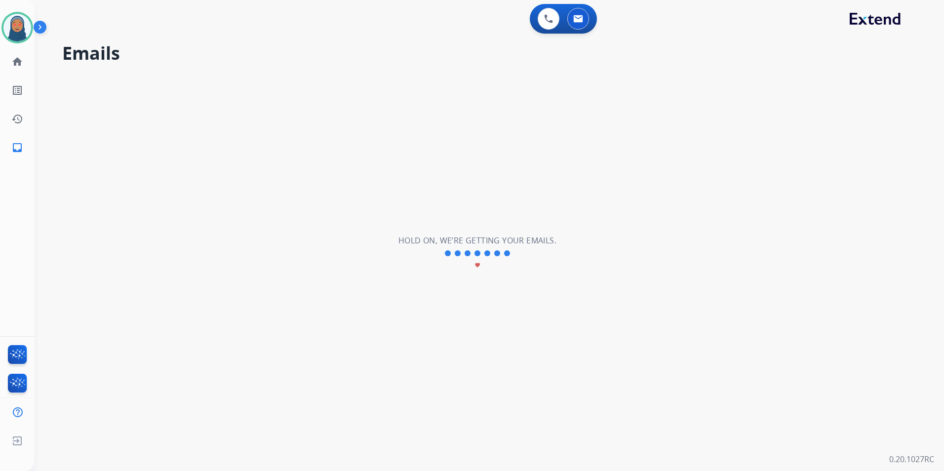
scroll to position [0, 0]
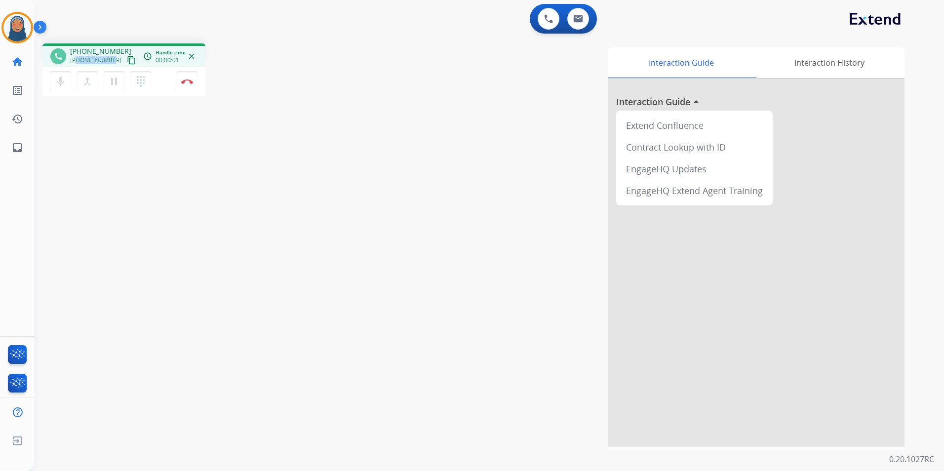
drag, startPoint x: 112, startPoint y: 60, endPoint x: 77, endPoint y: 63, distance: 34.2
click at [77, 63] on div "+14237170122 content_copy" at bounding box center [103, 60] width 67 height 12
click at [188, 83] on img at bounding box center [187, 81] width 12 height 5
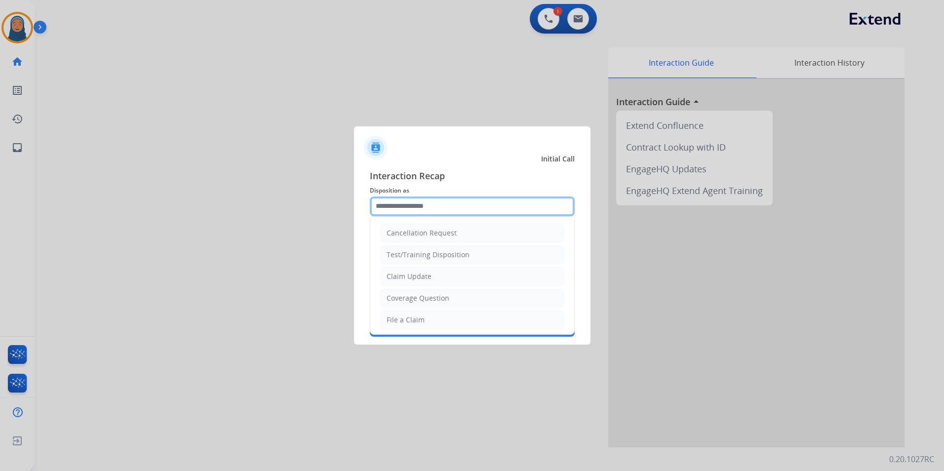
click at [424, 205] on input "text" at bounding box center [472, 206] width 205 height 20
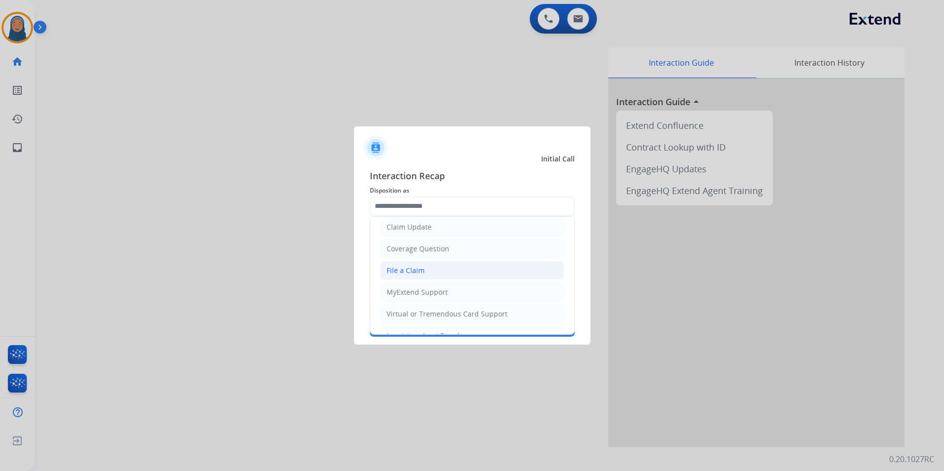
click at [427, 273] on li "File a Claim" at bounding box center [472, 270] width 184 height 19
type input "**********"
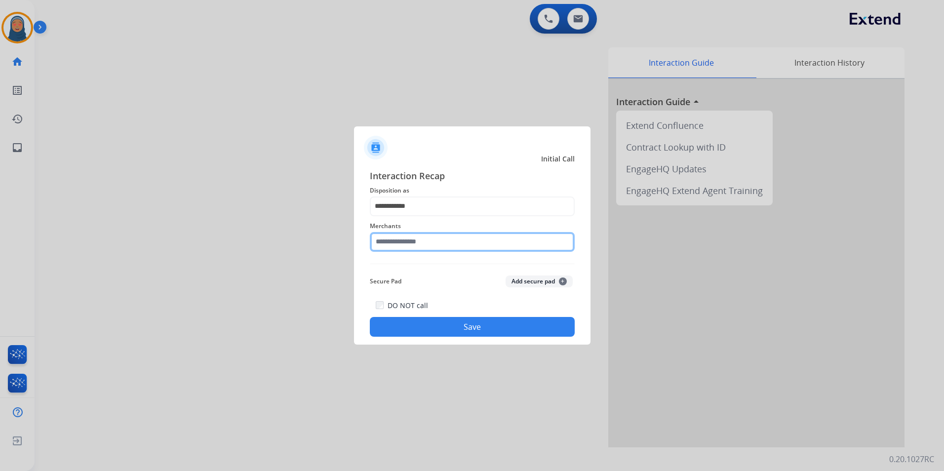
click at [417, 243] on input "text" at bounding box center [472, 242] width 205 height 20
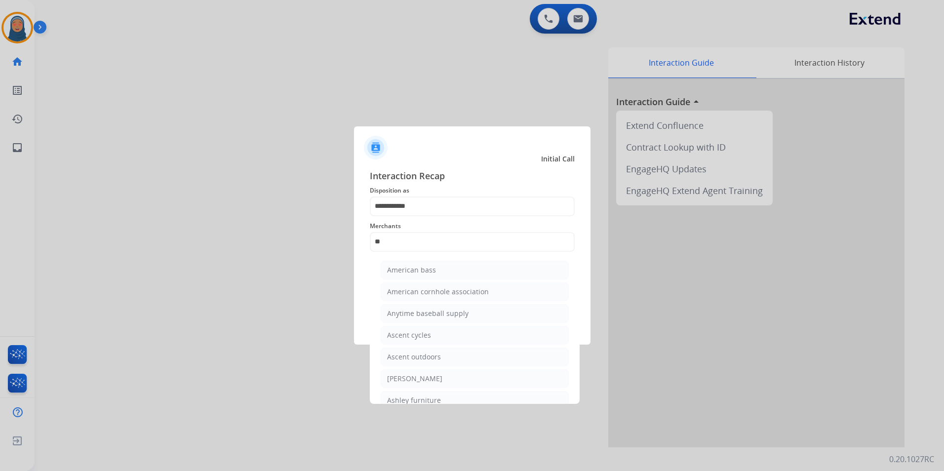
drag, startPoint x: 431, startPoint y: 402, endPoint x: 455, endPoint y: 367, distance: 42.3
click at [432, 402] on div "Ashley furniture" at bounding box center [414, 400] width 54 height 10
type input "**********"
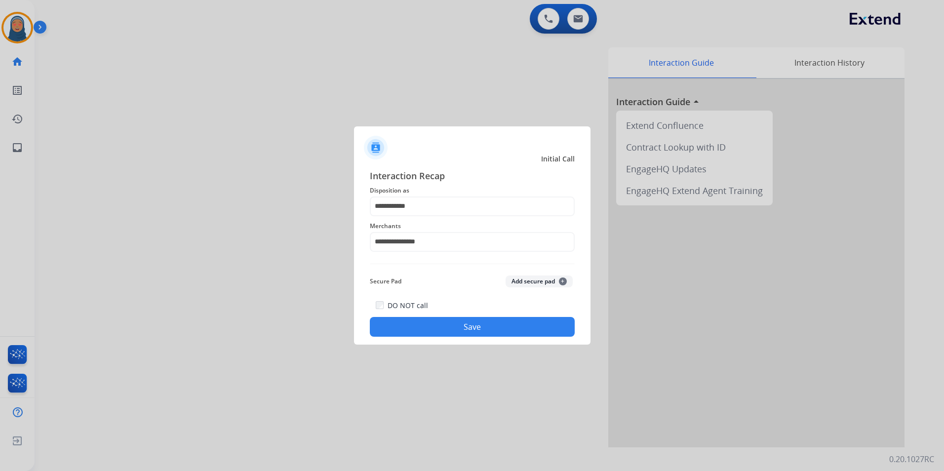
click at [487, 339] on div "**********" at bounding box center [472, 253] width 236 height 184
click at [497, 333] on button "Save" at bounding box center [472, 327] width 205 height 20
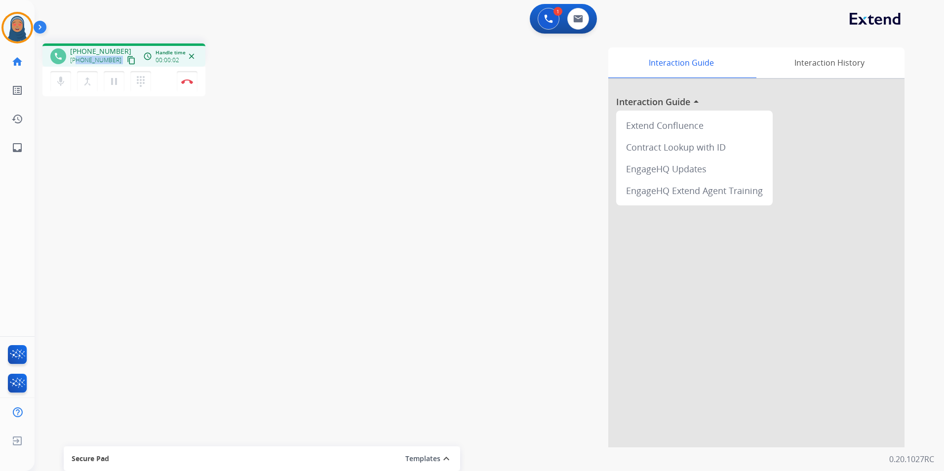
drag, startPoint x: 113, startPoint y: 62, endPoint x: 77, endPoint y: 63, distance: 35.1
click at [77, 63] on div "+17249239939 content_copy" at bounding box center [103, 60] width 67 height 12
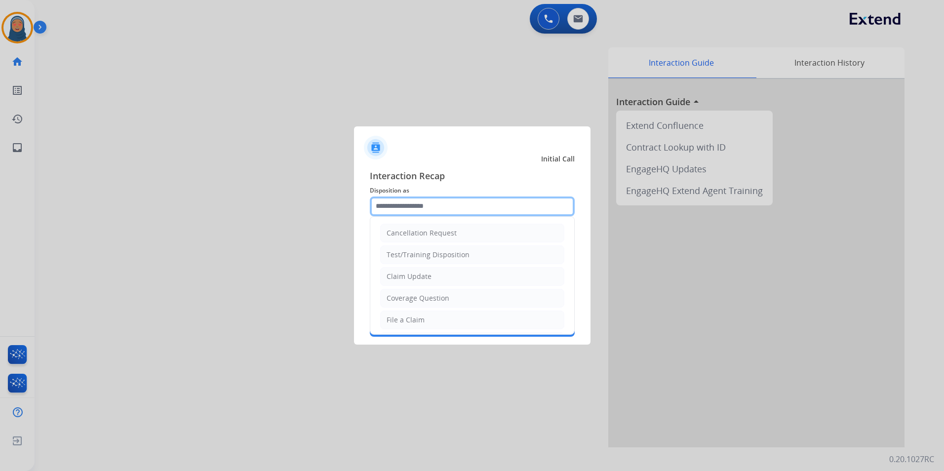
click at [410, 203] on input "text" at bounding box center [472, 206] width 205 height 20
drag, startPoint x: 425, startPoint y: 279, endPoint x: 423, endPoint y: 263, distance: 15.9
click at [424, 278] on div "Claim Update" at bounding box center [408, 276] width 45 height 10
type input "**********"
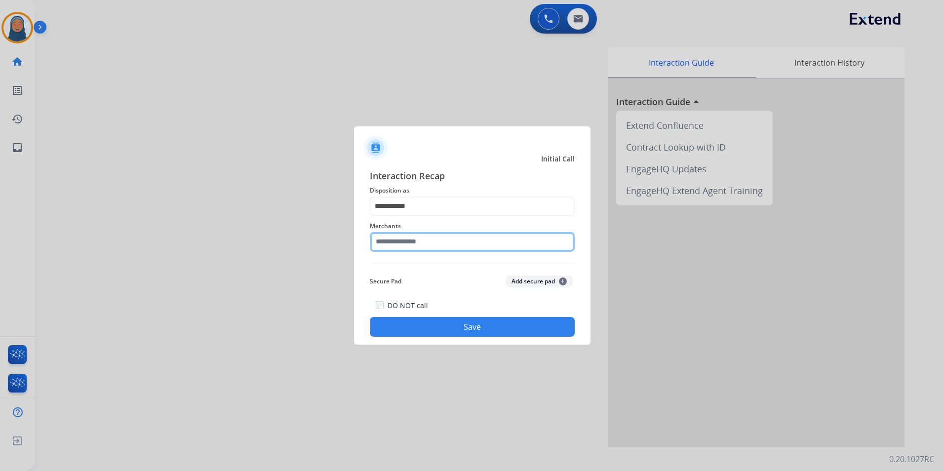
click at [428, 243] on input "text" at bounding box center [472, 242] width 205 height 20
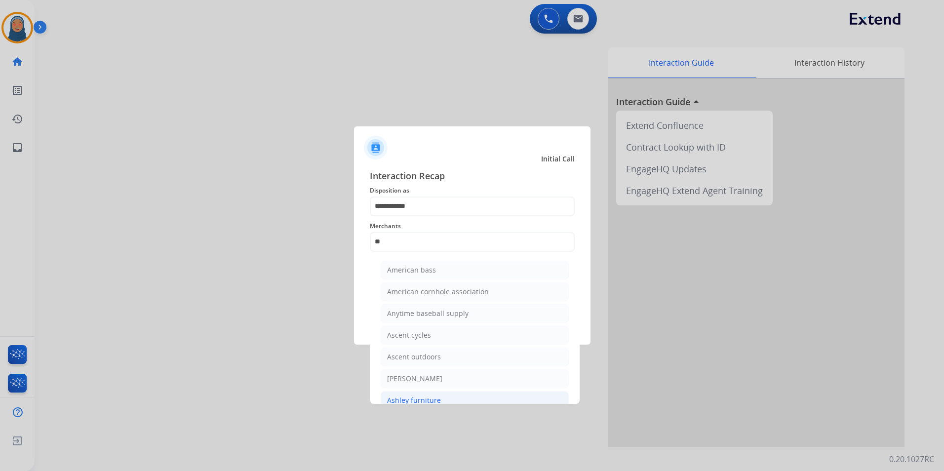
click at [434, 396] on div "Ashley furniture" at bounding box center [414, 400] width 54 height 10
type input "**********"
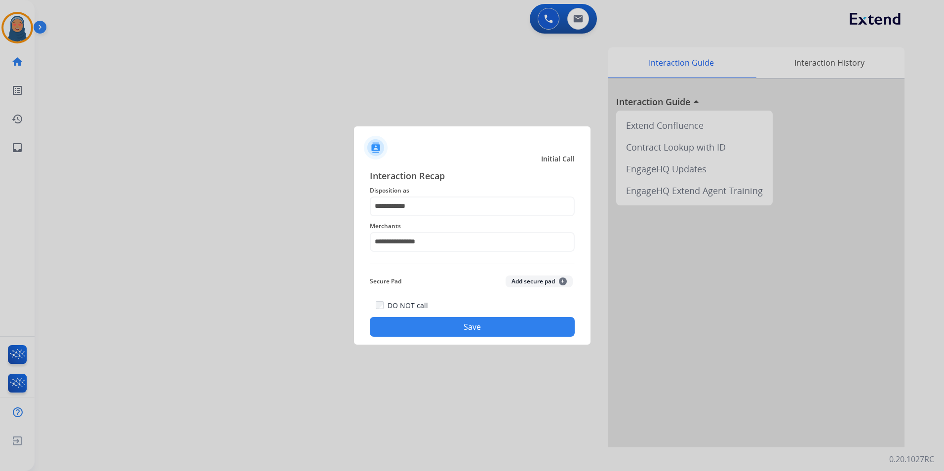
click at [490, 324] on button "Save" at bounding box center [472, 327] width 205 height 20
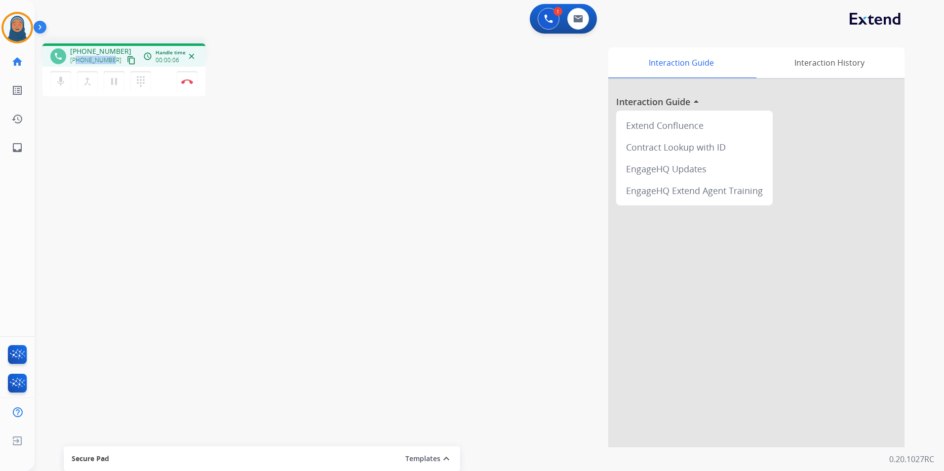
drag, startPoint x: 112, startPoint y: 62, endPoint x: 78, endPoint y: 62, distance: 34.1
click at [78, 62] on div "+19495729755 content_copy" at bounding box center [103, 60] width 67 height 12
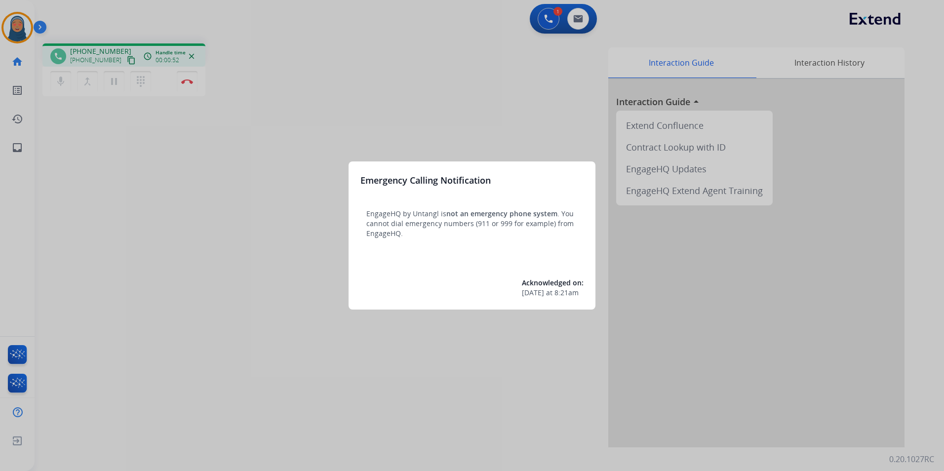
click at [62, 13] on div at bounding box center [472, 235] width 944 height 471
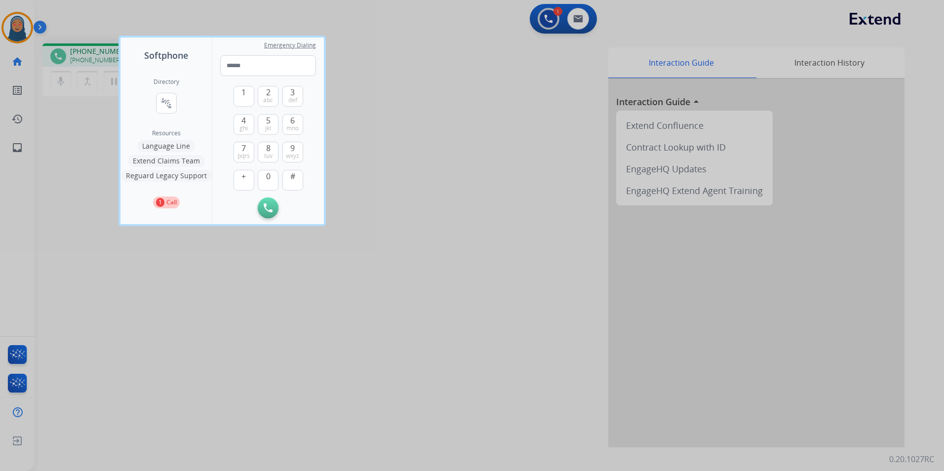
click at [62, 14] on div at bounding box center [472, 235] width 944 height 471
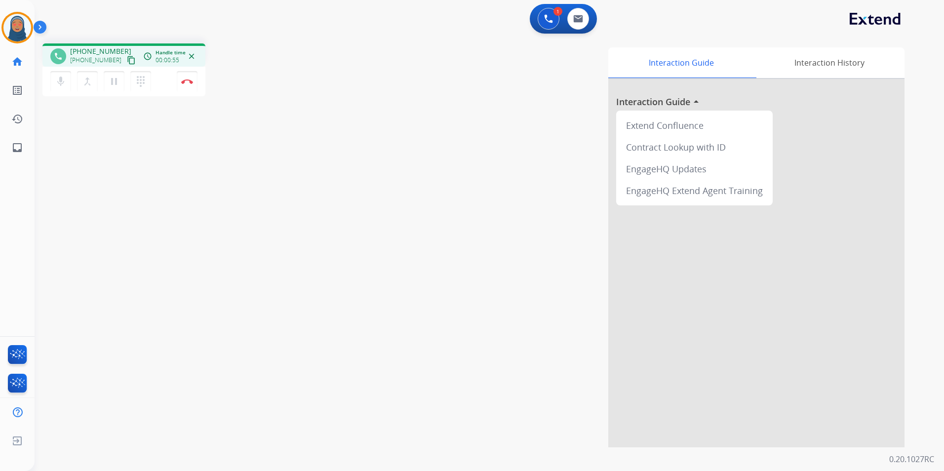
click at [62, 14] on div "1 Voice Interactions 0 Email Interactions" at bounding box center [483, 20] width 874 height 32
click at [190, 82] on img at bounding box center [187, 81] width 12 height 5
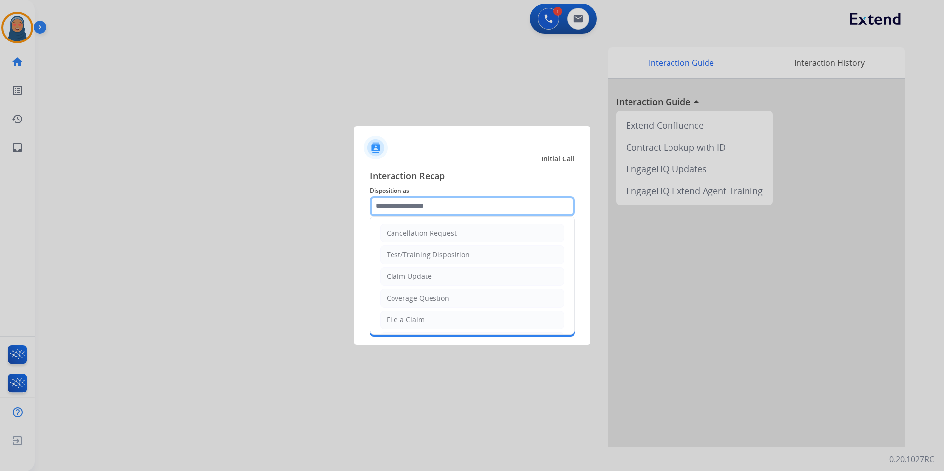
click at [469, 201] on input "text" at bounding box center [472, 206] width 205 height 20
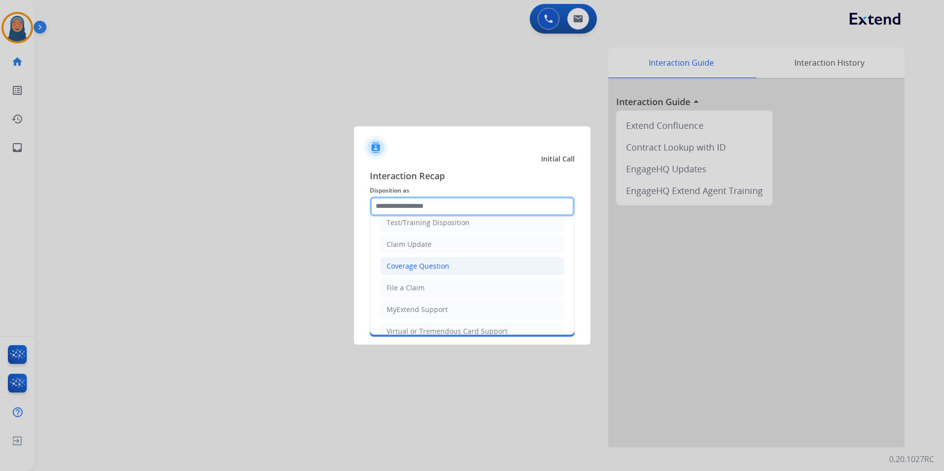
scroll to position [49, 0]
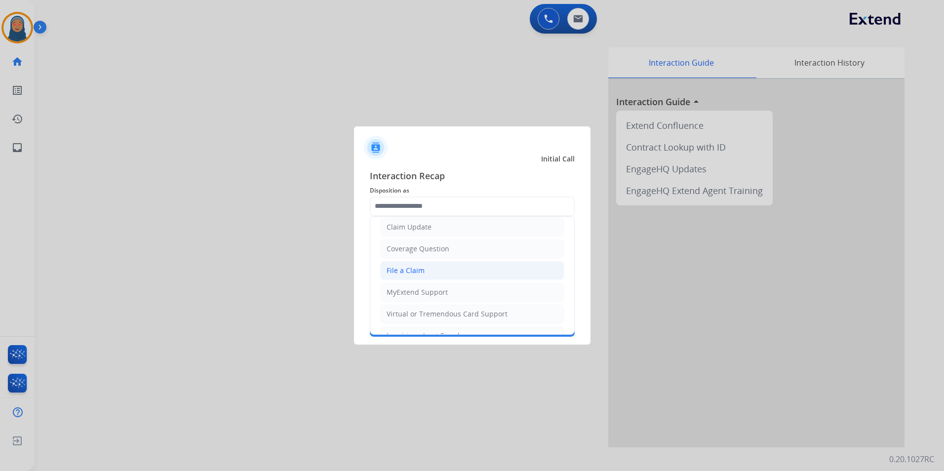
click at [423, 271] on li "File a Claim" at bounding box center [472, 270] width 184 height 19
type input "**********"
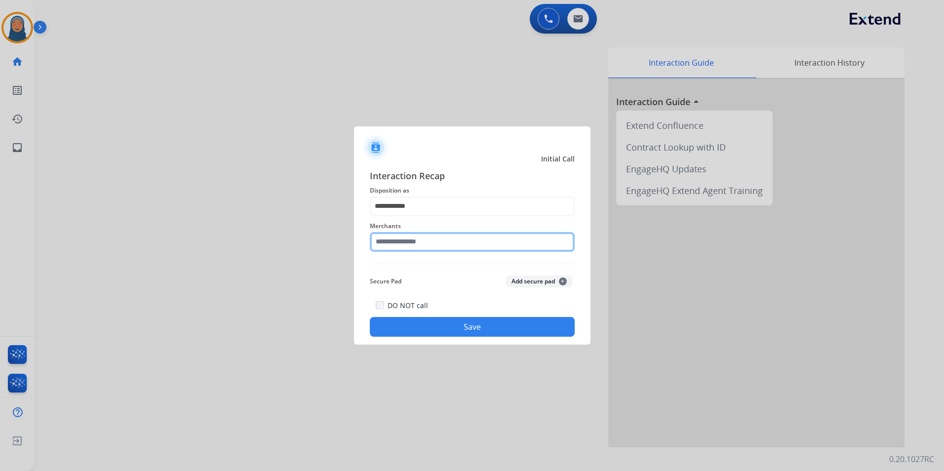
click at [424, 241] on input "text" at bounding box center [472, 242] width 205 height 20
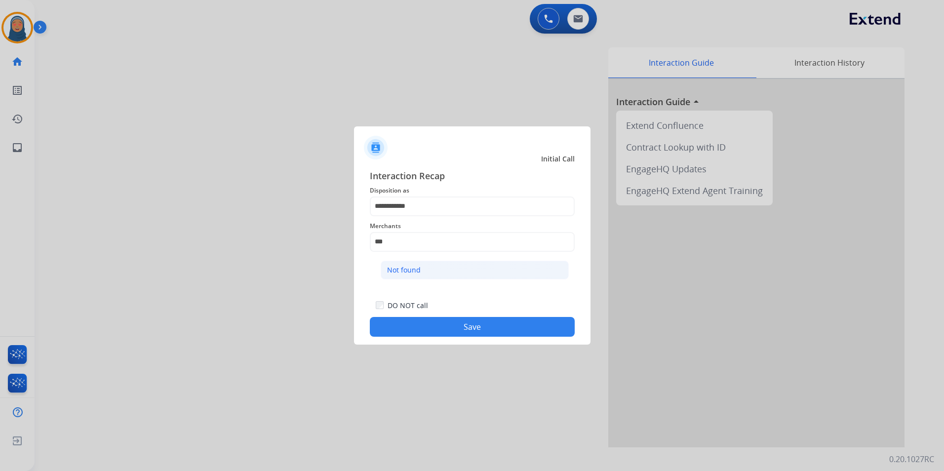
click at [421, 273] on li "Not found" at bounding box center [475, 270] width 188 height 19
type input "*********"
click at [451, 329] on button "Save" at bounding box center [472, 327] width 205 height 20
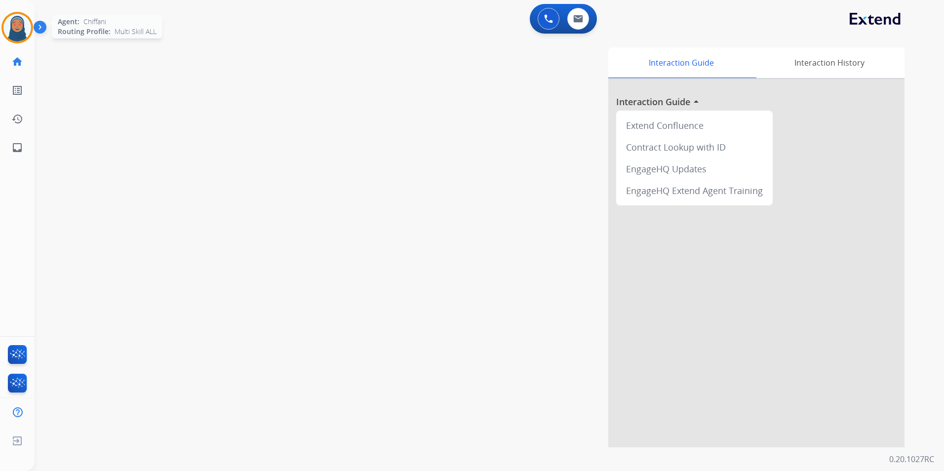
click at [18, 36] on img at bounding box center [17, 28] width 28 height 28
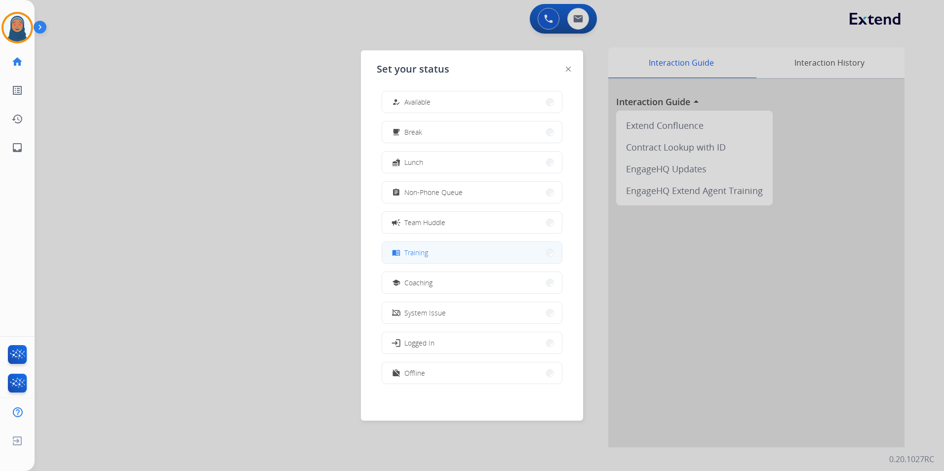
scroll to position [3, 0]
click at [533, 368] on button "work_off Offline" at bounding box center [472, 371] width 180 height 21
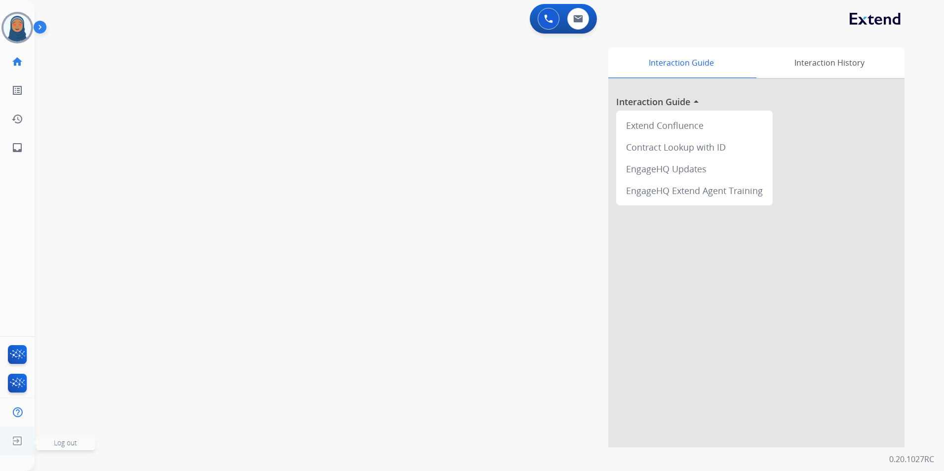
click at [18, 445] on img at bounding box center [17, 440] width 18 height 19
click at [65, 441] on span "Log out" at bounding box center [65, 442] width 23 height 9
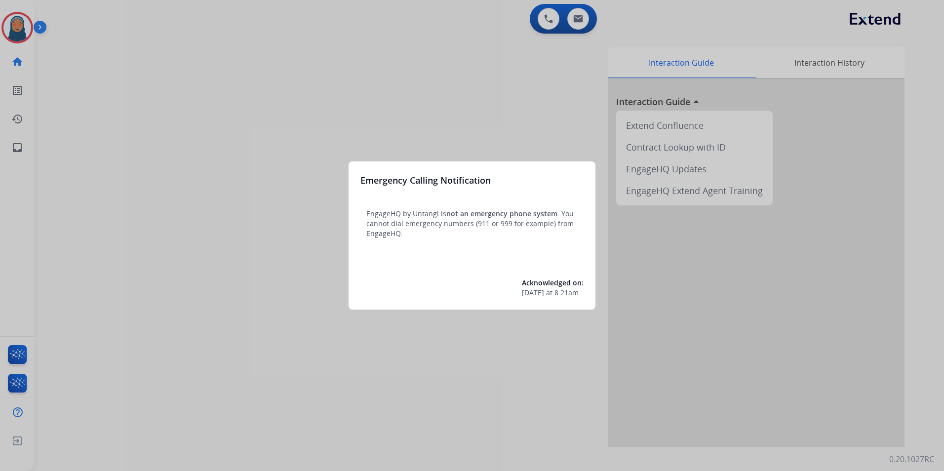
click at [21, 24] on div at bounding box center [472, 235] width 944 height 471
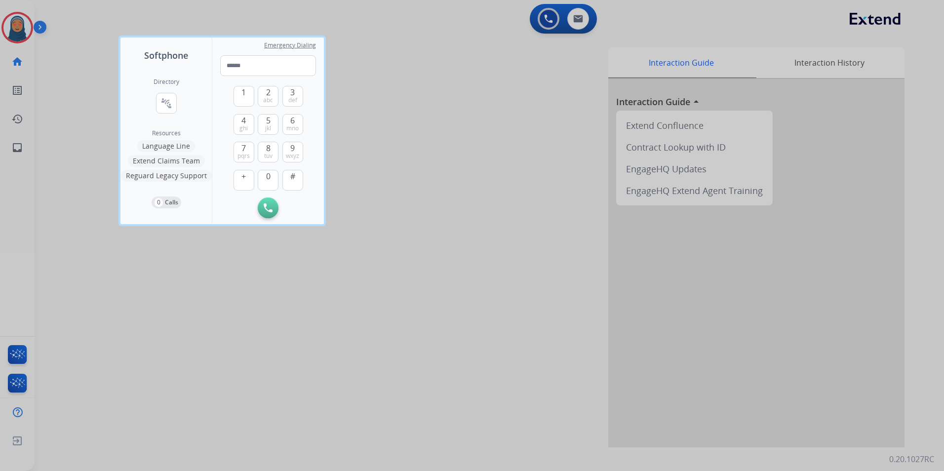
click at [21, 25] on div at bounding box center [472, 235] width 944 height 471
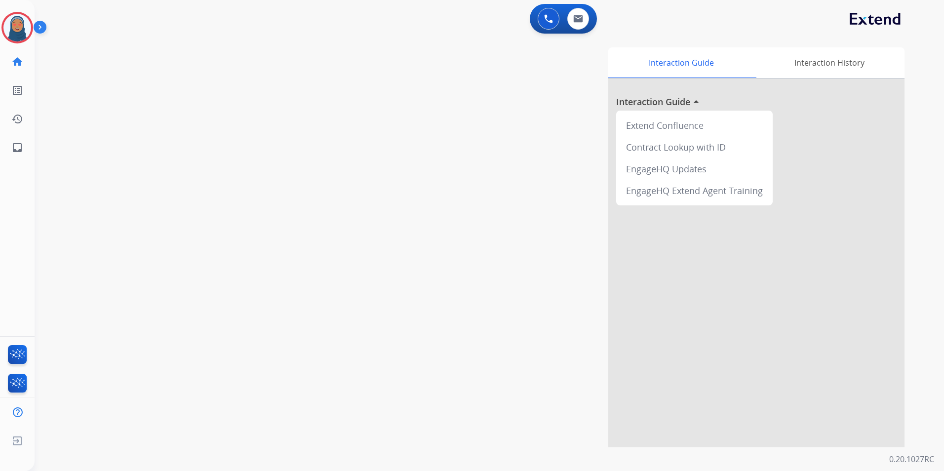
click at [21, 25] on img at bounding box center [17, 28] width 28 height 28
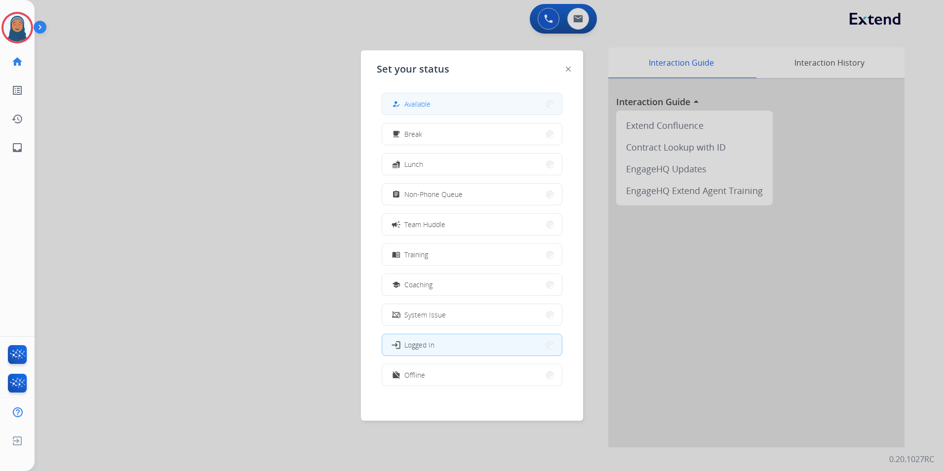
click at [424, 100] on span "Available" at bounding box center [417, 104] width 26 height 10
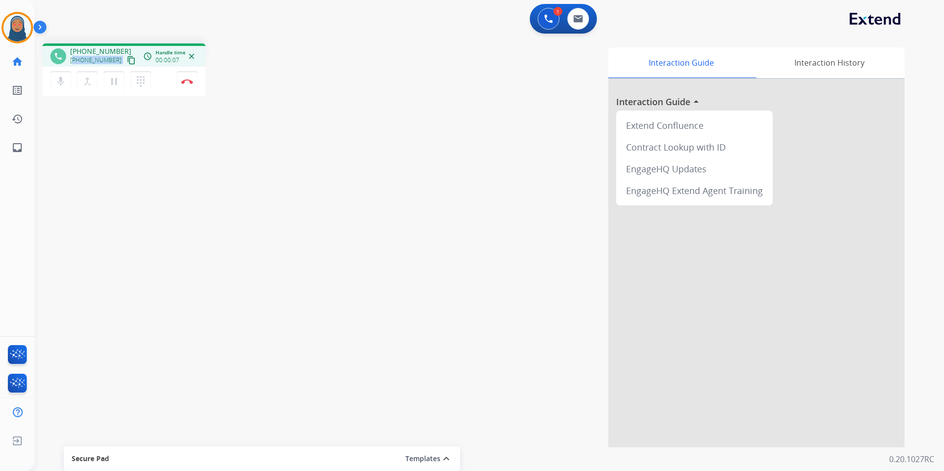
drag, startPoint x: 116, startPoint y: 61, endPoint x: 75, endPoint y: 63, distance: 41.0
click at [75, 63] on div "[PHONE_NUMBER] content_copy" at bounding box center [103, 60] width 67 height 12
copy div "919550170077 content_copy access_time Call metrics Queue 00:10 Hold 00:00 Talk …"
click at [189, 83] on img at bounding box center [187, 81] width 12 height 5
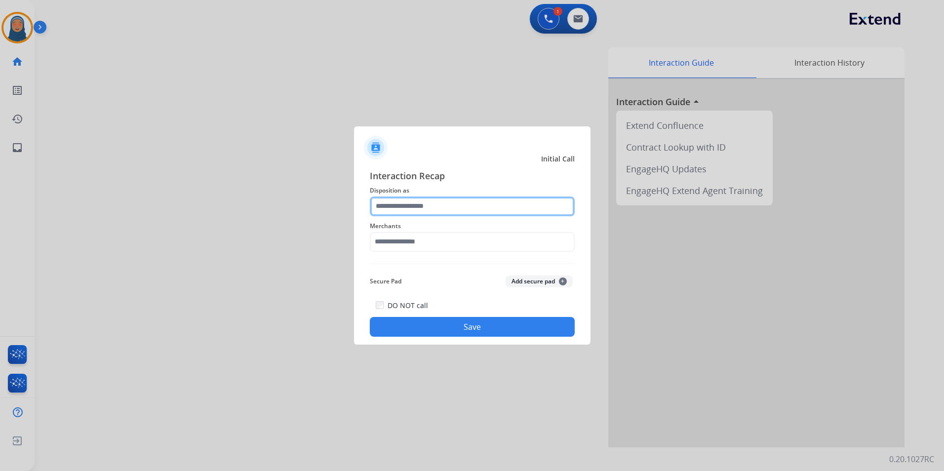
click at [431, 208] on input "text" at bounding box center [472, 206] width 205 height 20
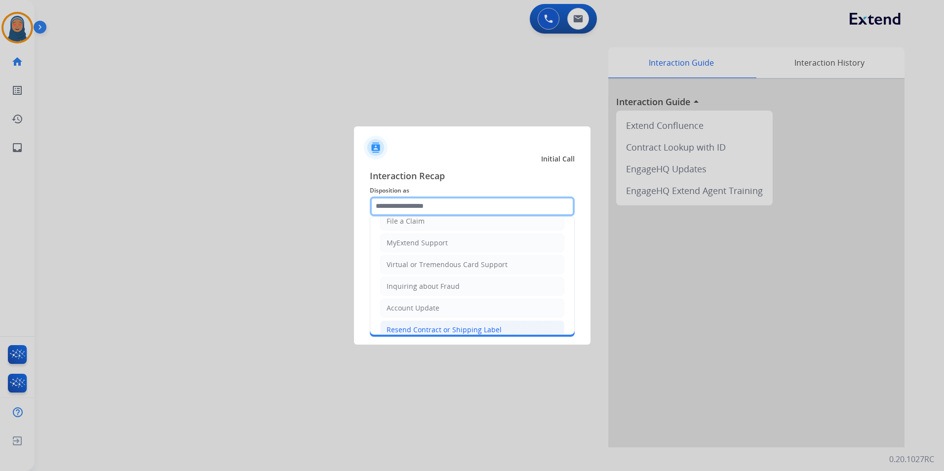
scroll to position [49, 0]
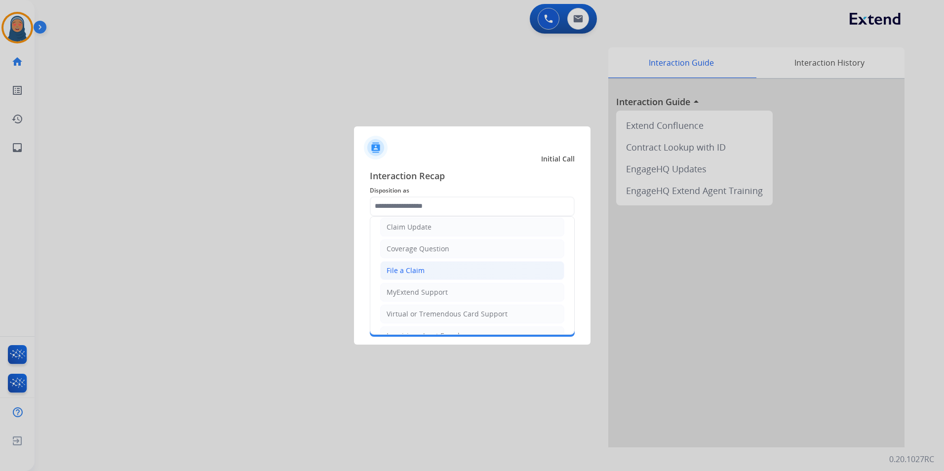
drag, startPoint x: 424, startPoint y: 269, endPoint x: 424, endPoint y: 252, distance: 16.8
click at [424, 269] on li "File a Claim" at bounding box center [472, 270] width 184 height 19
type input "**********"
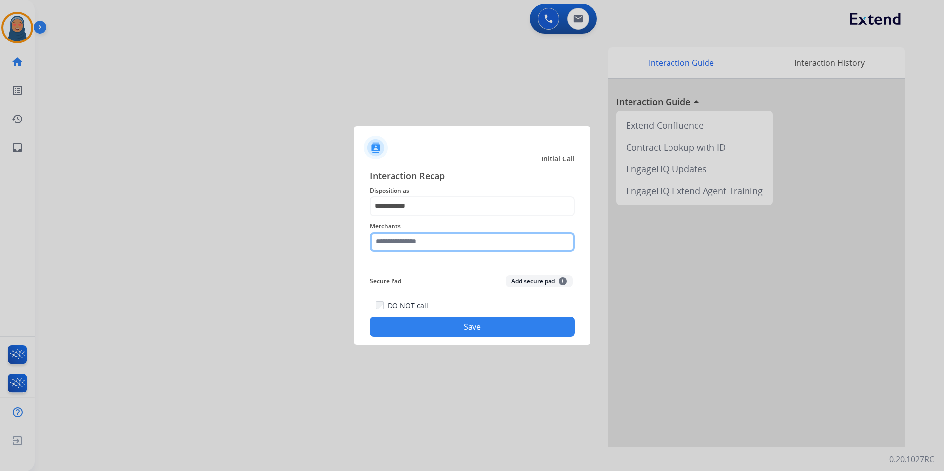
click at [424, 241] on input "text" at bounding box center [472, 242] width 205 height 20
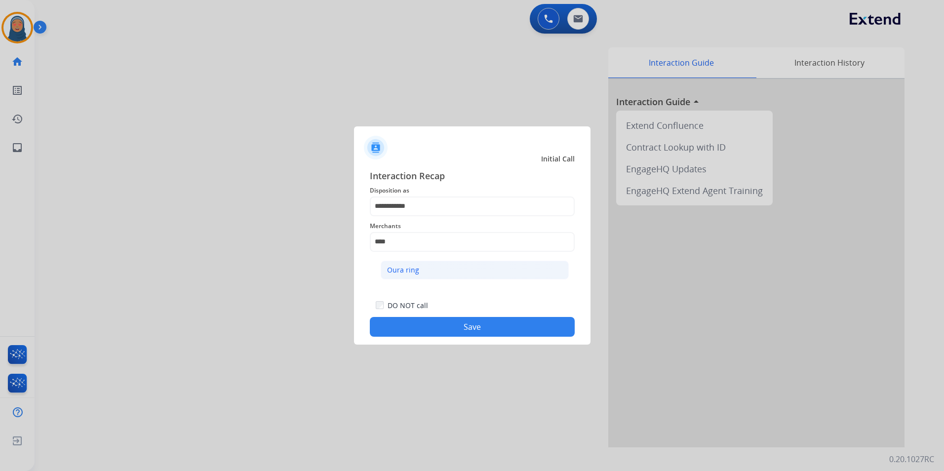
click at [393, 270] on div "Oura ring" at bounding box center [403, 270] width 32 height 10
type input "*********"
click at [435, 327] on button "Save" at bounding box center [472, 327] width 205 height 20
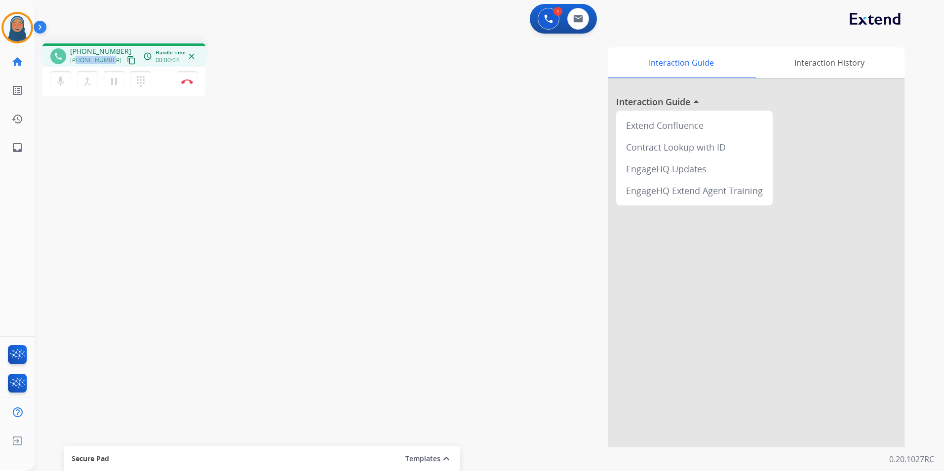
drag, startPoint x: 112, startPoint y: 58, endPoint x: 76, endPoint y: 59, distance: 36.1
click at [76, 59] on div "[PHONE_NUMBER] content_copy" at bounding box center [103, 60] width 67 height 12
copy span "3237076457"
click at [189, 84] on button "Disconnect" at bounding box center [187, 81] width 21 height 21
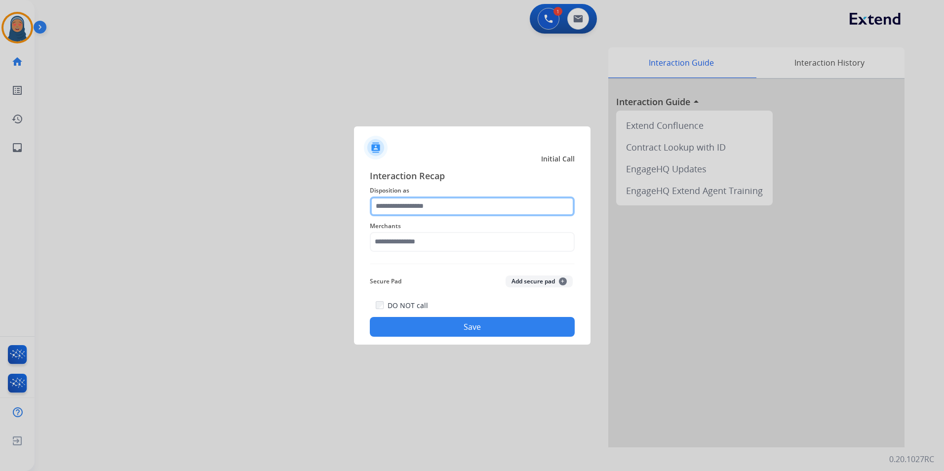
click at [421, 205] on input "text" at bounding box center [472, 206] width 205 height 20
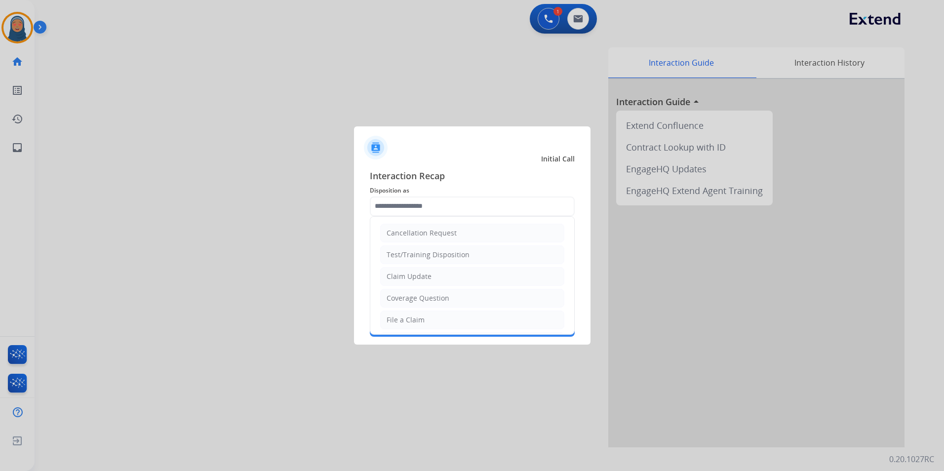
click at [417, 316] on div "File a Claim" at bounding box center [405, 320] width 38 height 10
type input "**********"
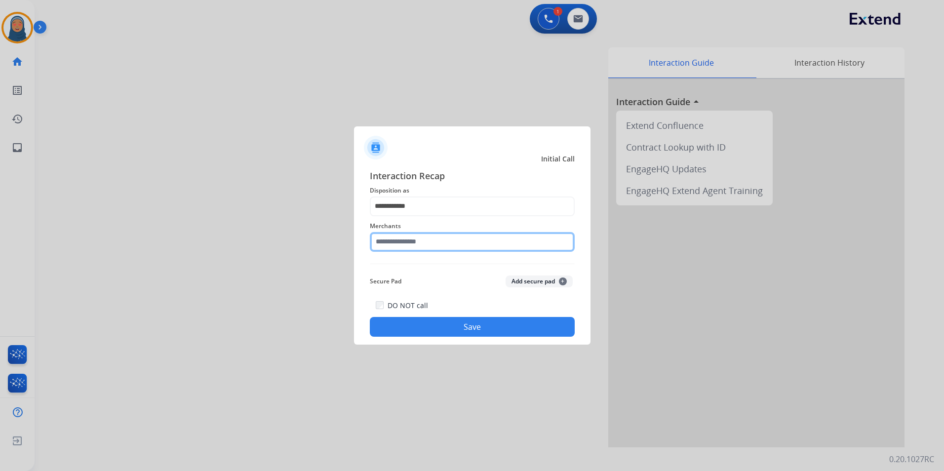
click at [427, 245] on input "text" at bounding box center [472, 242] width 205 height 20
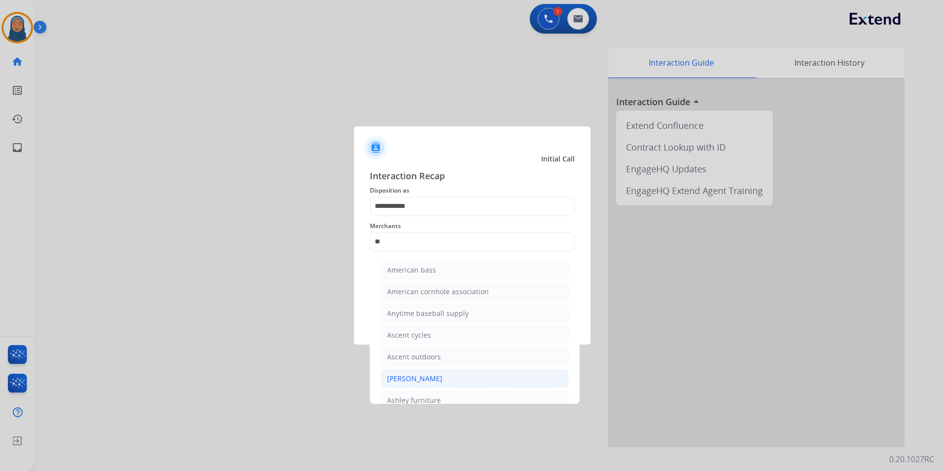
drag, startPoint x: 416, startPoint y: 375, endPoint x: 431, endPoint y: 339, distance: 39.0
click at [416, 375] on div "[PERSON_NAME]" at bounding box center [414, 379] width 55 height 10
type input "**********"
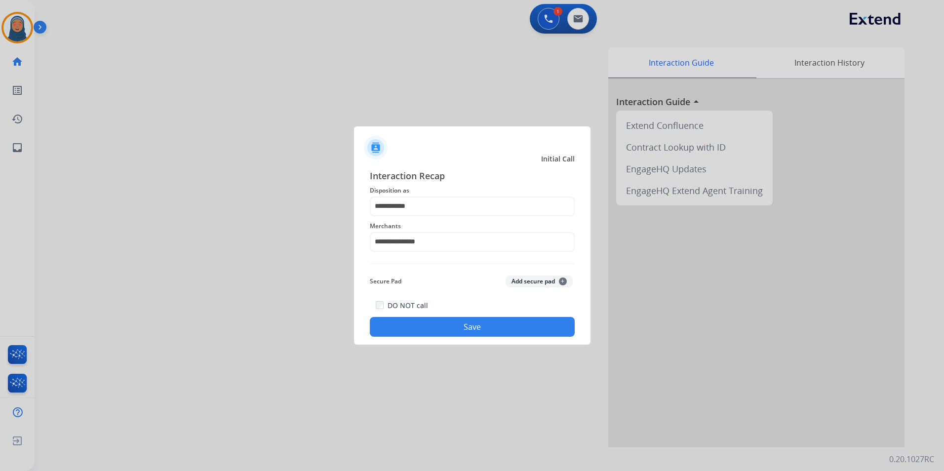
click at [444, 327] on button "Save" at bounding box center [472, 327] width 205 height 20
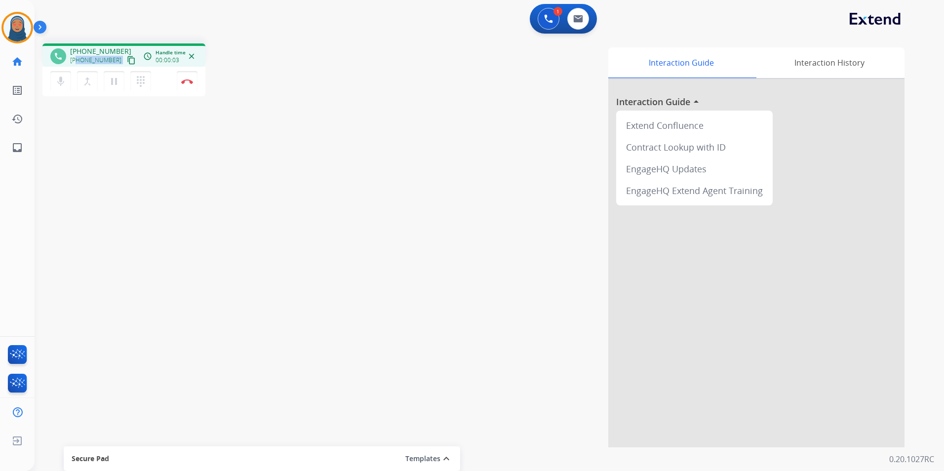
drag, startPoint x: 114, startPoint y: 61, endPoint x: 78, endPoint y: 63, distance: 36.1
click at [78, 63] on div "[PHONE_NUMBER] content_copy" at bounding box center [103, 60] width 67 height 12
copy div "3203330126 content_copy access_time Call metrics Queue 00:09 Hold 00:00 Talk 00…"
click at [187, 82] on img at bounding box center [187, 81] width 12 height 5
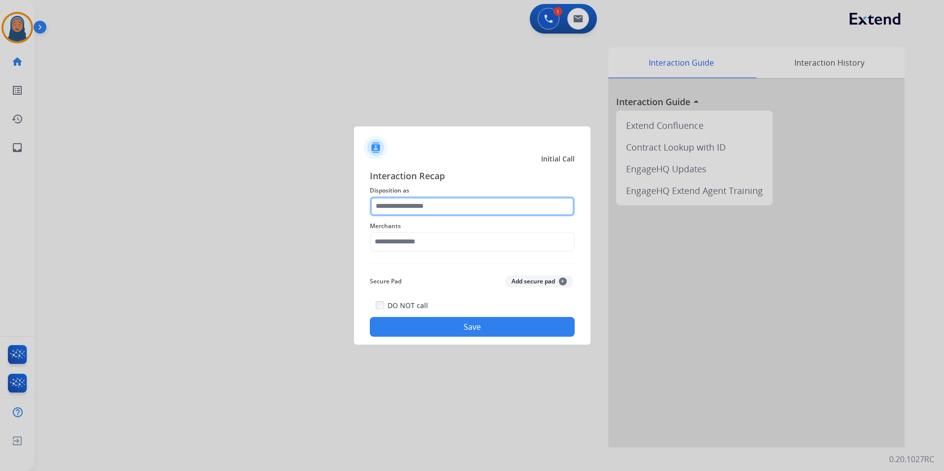
click at [432, 207] on input "text" at bounding box center [472, 206] width 205 height 20
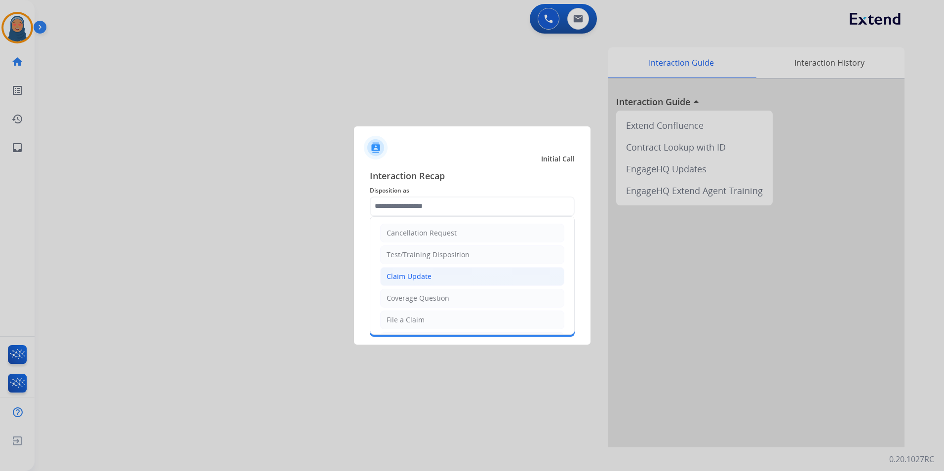
click at [422, 275] on div "Claim Update" at bounding box center [408, 276] width 45 height 10
type input "**********"
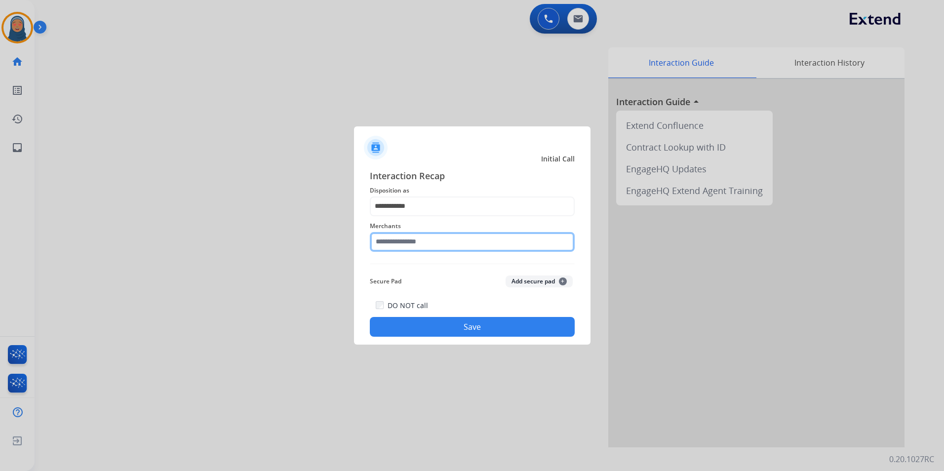
click at [429, 245] on input "text" at bounding box center [472, 242] width 205 height 20
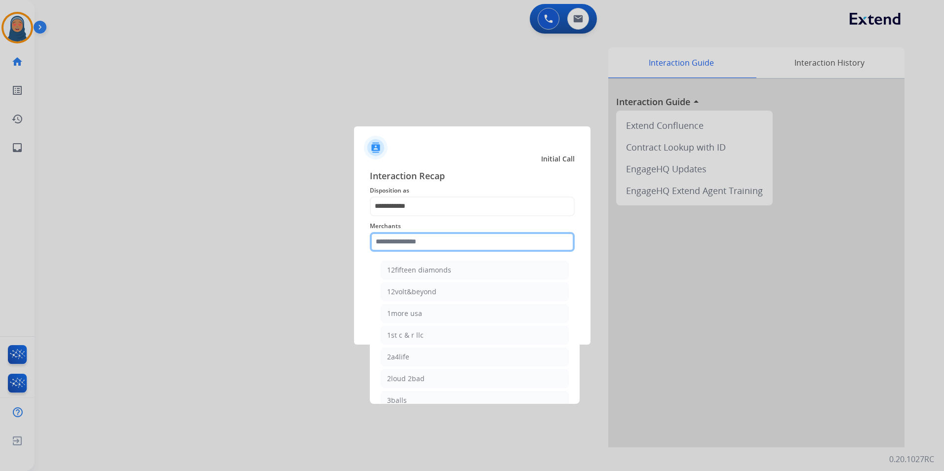
type input "*"
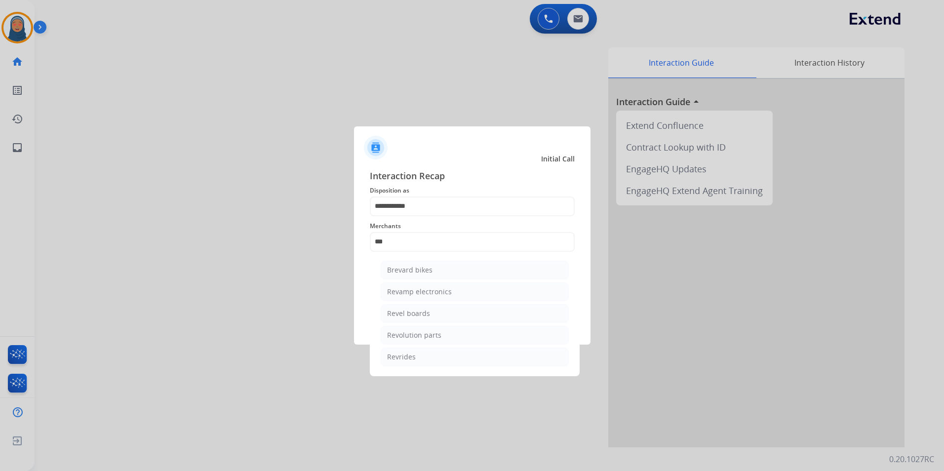
click at [425, 338] on div "Revolution parts" at bounding box center [414, 335] width 54 height 10
type input "**********"
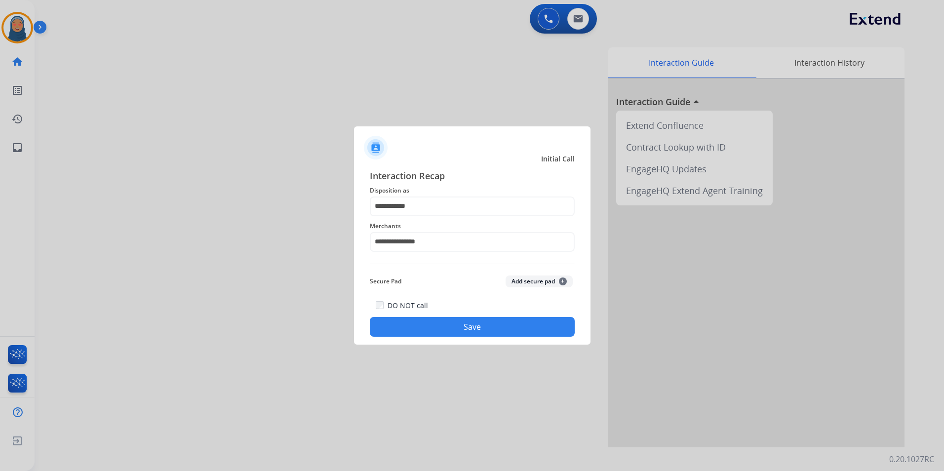
click at [433, 336] on div "DO NOT call Save" at bounding box center [472, 318] width 205 height 38
click at [506, 326] on button "Save" at bounding box center [472, 327] width 205 height 20
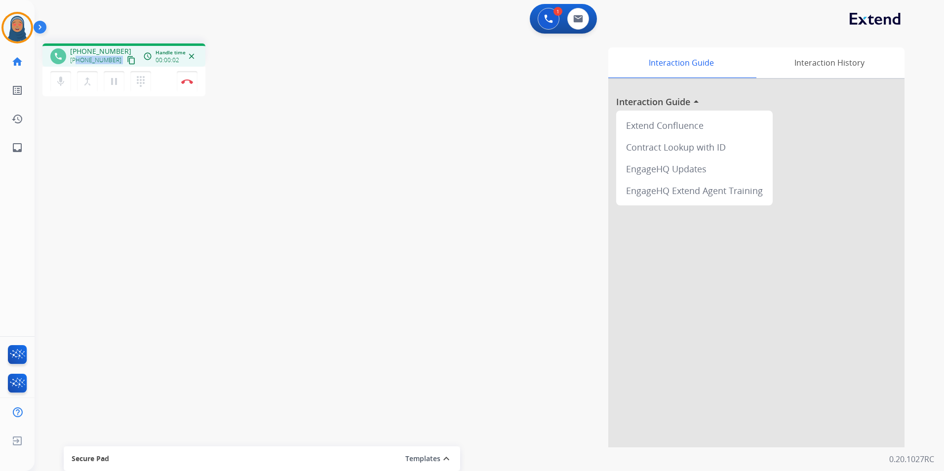
drag, startPoint x: 114, startPoint y: 60, endPoint x: 77, endPoint y: 60, distance: 36.5
click at [77, 60] on div "[PHONE_NUMBER] content_copy" at bounding box center [103, 60] width 67 height 12
copy div "2289908611 content_copy access_time Call metrics Queue 00:09 Hold 00:00 Talk 00…"
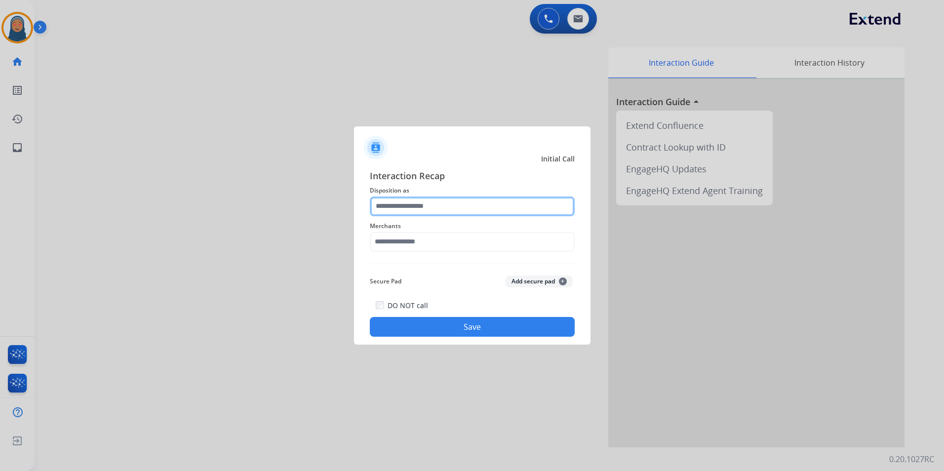
click at [452, 199] on input "text" at bounding box center [472, 206] width 205 height 20
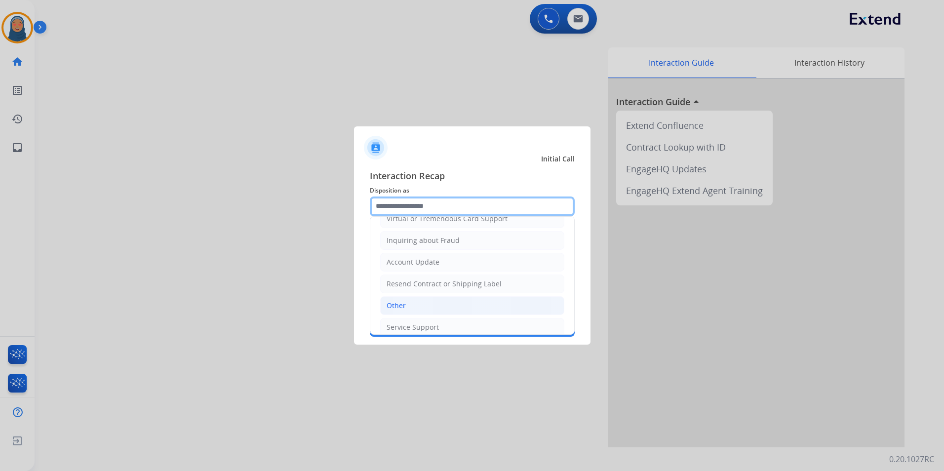
scroll to position [154, 0]
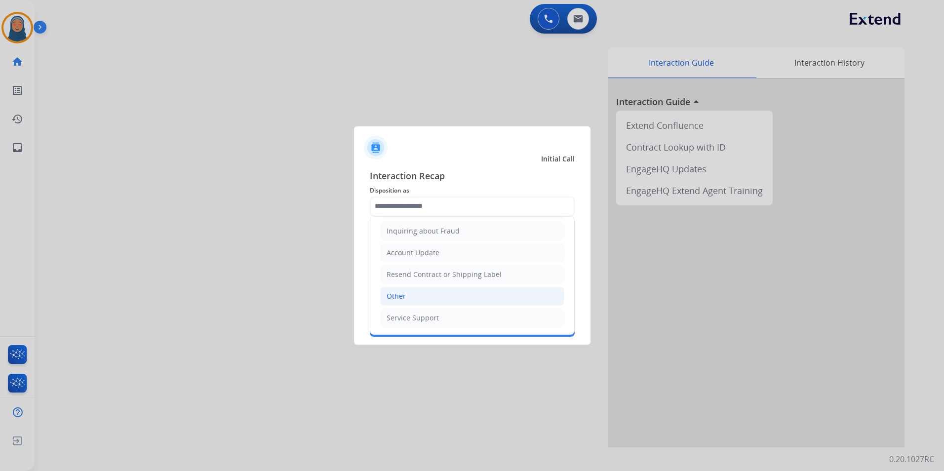
click at [423, 298] on li "Other" at bounding box center [472, 296] width 184 height 19
type input "*****"
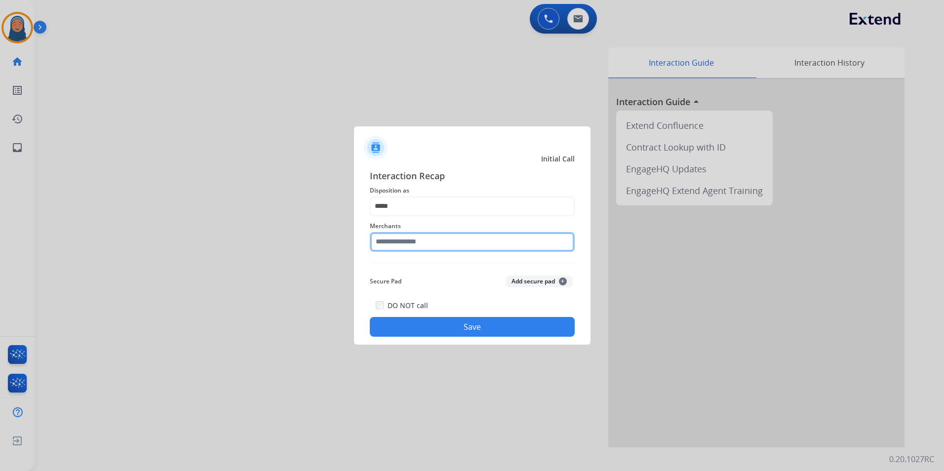
click at [441, 250] on input "text" at bounding box center [472, 242] width 205 height 20
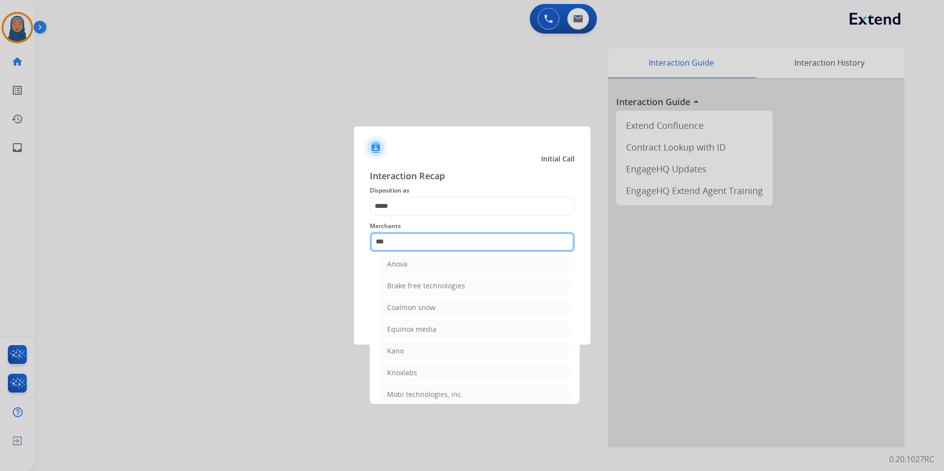
scroll to position [0, 0]
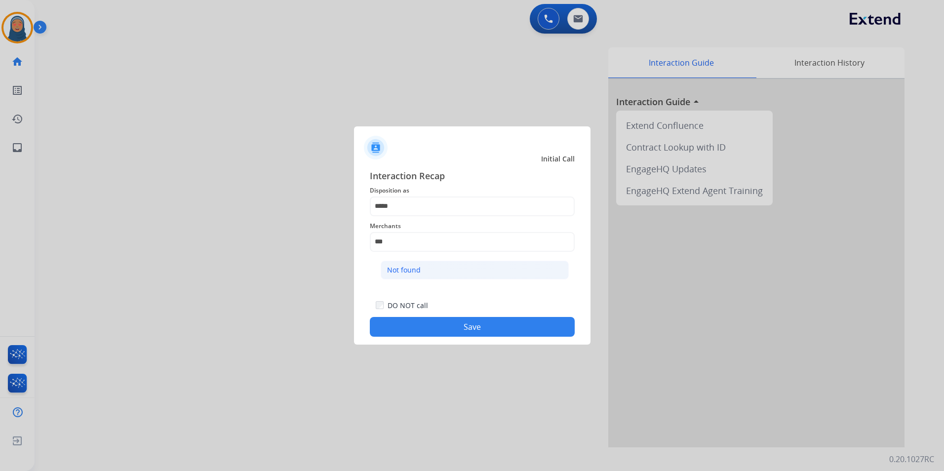
click at [443, 274] on li "Not found" at bounding box center [475, 270] width 188 height 19
type input "*********"
click at [498, 339] on div "Interaction Recap Disposition as ***** Merchants ********* Secure Pad Add secur…" at bounding box center [472, 253] width 236 height 184
click at [501, 331] on button "Save" at bounding box center [472, 327] width 205 height 20
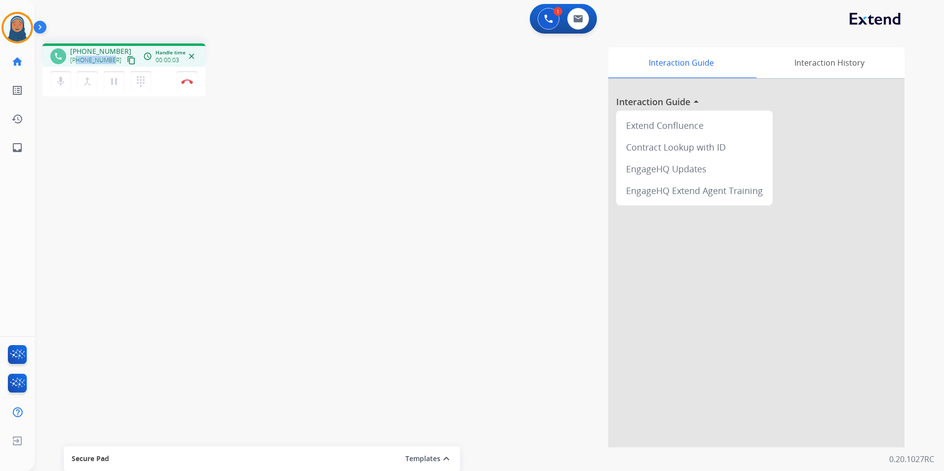
drag, startPoint x: 111, startPoint y: 60, endPoint x: 77, endPoint y: 61, distance: 33.6
click at [77, 61] on span "[PHONE_NUMBER]" at bounding box center [95, 60] width 51 height 8
copy span "4087992406"
click at [189, 83] on img at bounding box center [187, 81] width 12 height 5
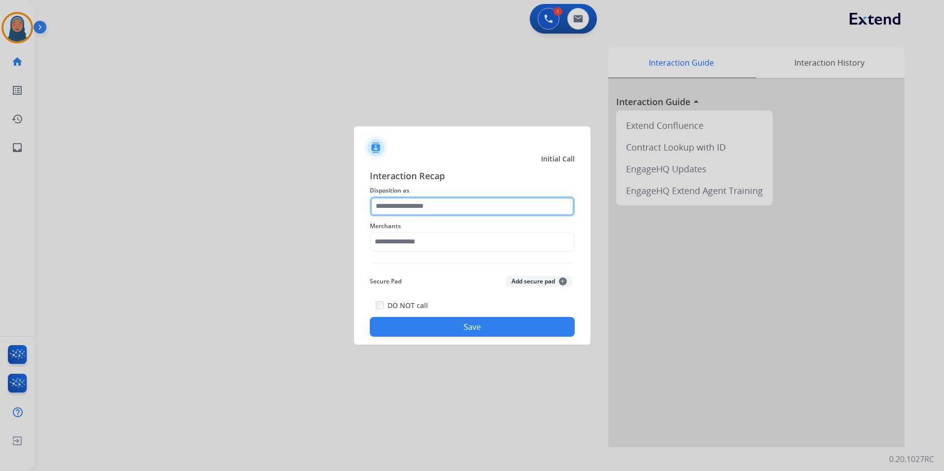
click at [468, 205] on input "text" at bounding box center [472, 206] width 205 height 20
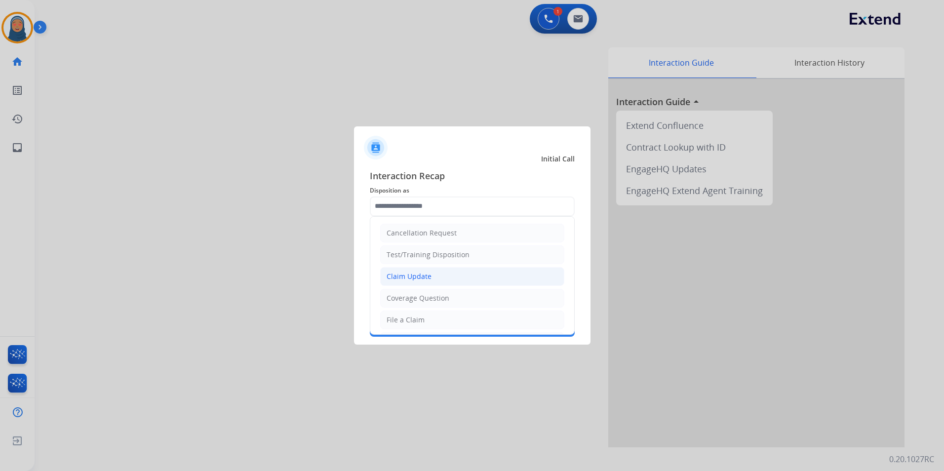
click at [431, 279] on li "Claim Update" at bounding box center [472, 276] width 184 height 19
type input "**********"
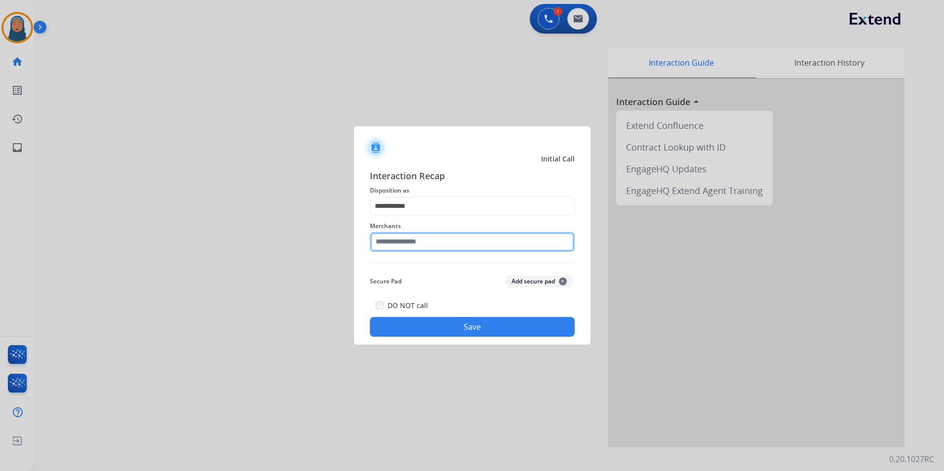
click at [416, 243] on input "text" at bounding box center [472, 242] width 205 height 20
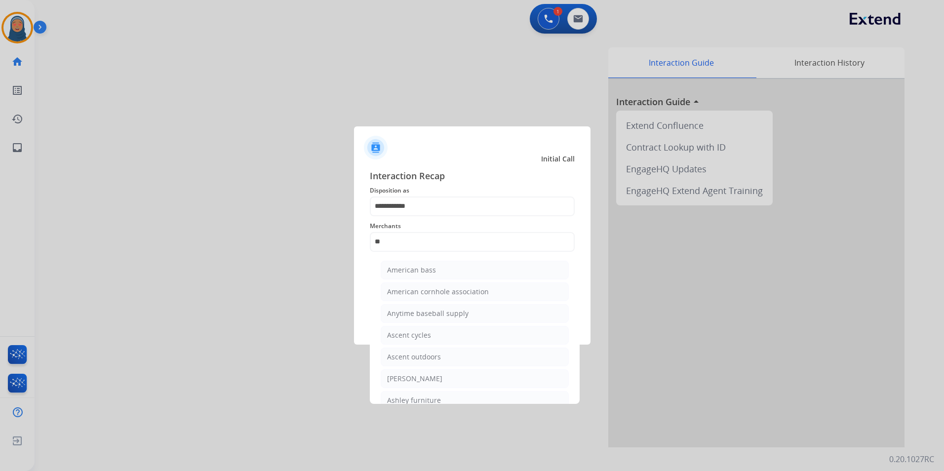
drag, startPoint x: 418, startPoint y: 379, endPoint x: 423, endPoint y: 372, distance: 8.2
click at [418, 378] on div "[PERSON_NAME]" at bounding box center [414, 379] width 55 height 10
type input "**********"
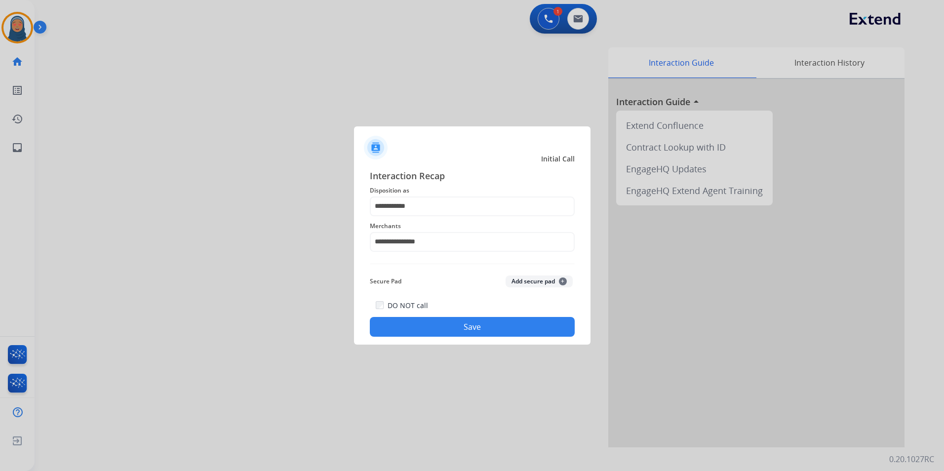
click at [474, 331] on button "Save" at bounding box center [472, 327] width 205 height 20
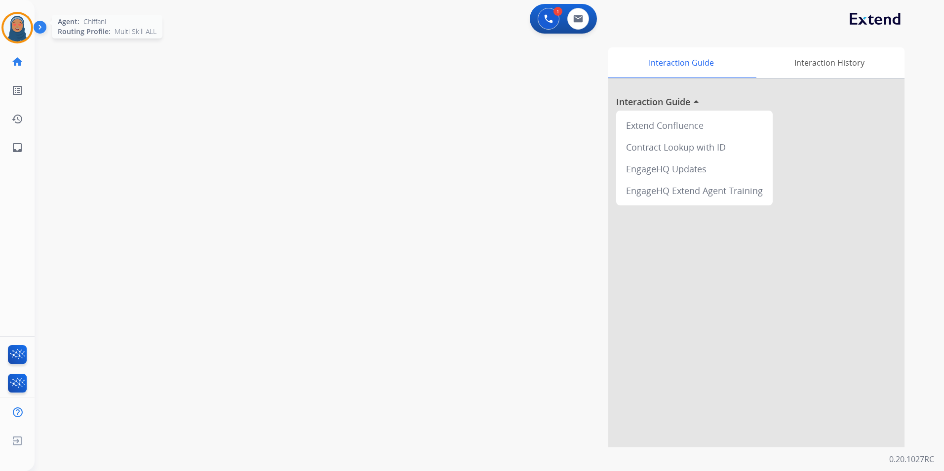
drag, startPoint x: 20, startPoint y: 31, endPoint x: 27, endPoint y: 35, distance: 7.5
click at [21, 31] on img at bounding box center [17, 28] width 28 height 28
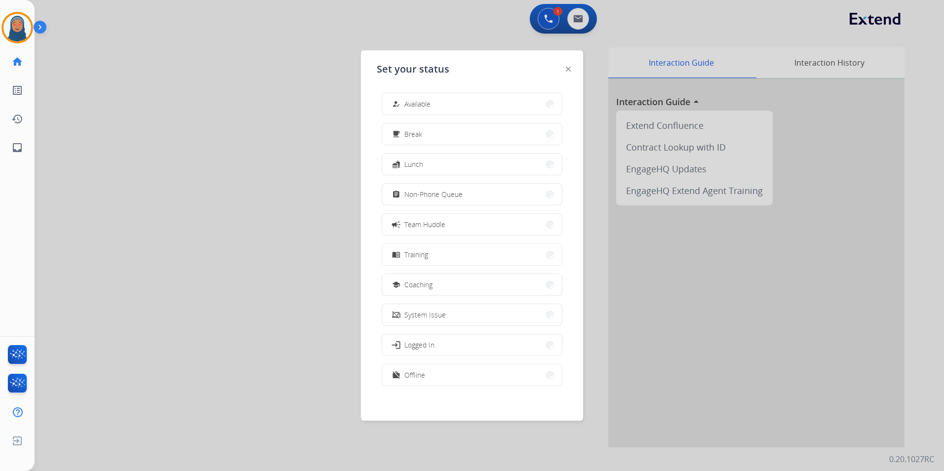
click at [435, 187] on button "assignment Non-Phone Queue" at bounding box center [472, 194] width 180 height 21
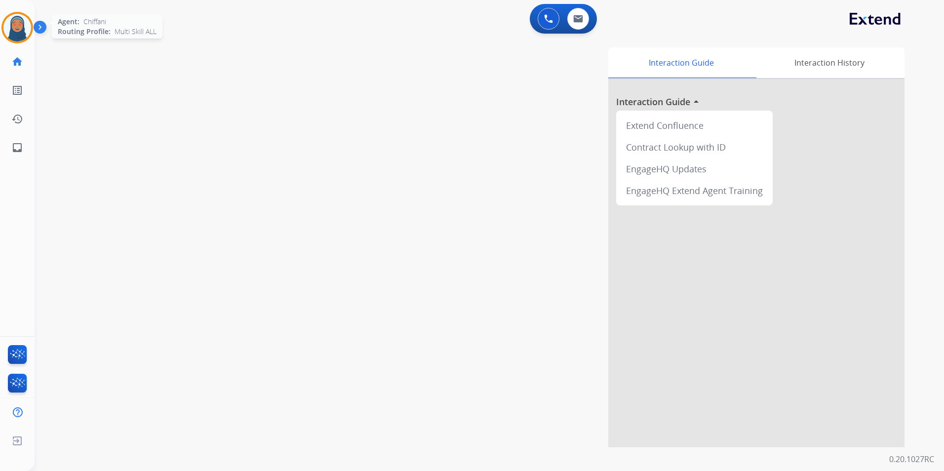
click at [18, 36] on img at bounding box center [17, 28] width 28 height 28
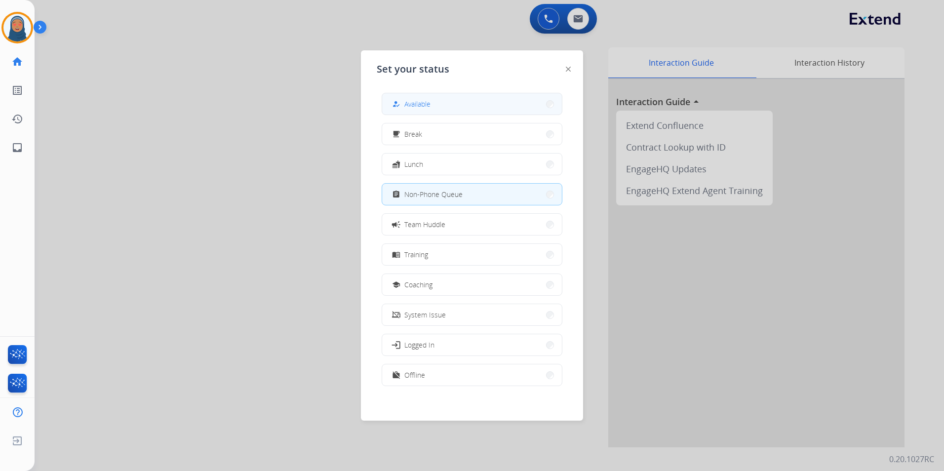
click at [478, 114] on button "how_to_reg Available" at bounding box center [472, 103] width 180 height 21
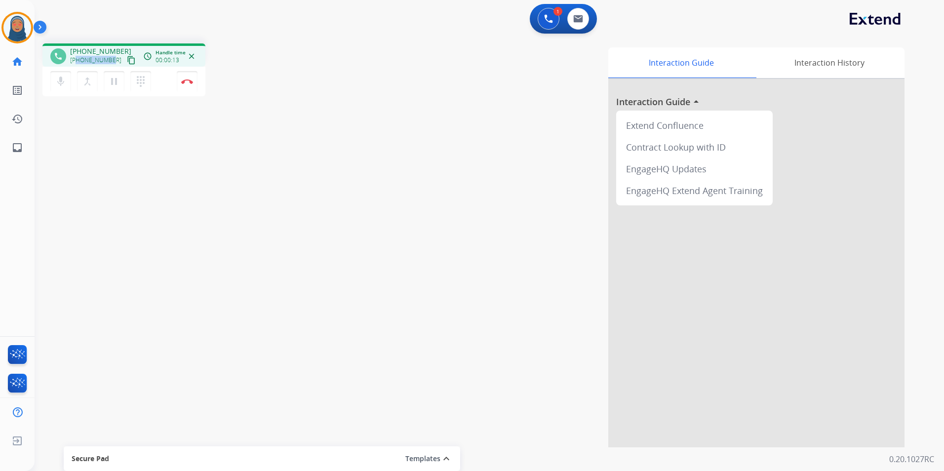
drag, startPoint x: 111, startPoint y: 58, endPoint x: 78, endPoint y: 61, distance: 32.7
click at [78, 61] on div "[PHONE_NUMBER] content_copy" at bounding box center [103, 60] width 67 height 12
copy span "8309557041"
click at [191, 87] on button "Disconnect" at bounding box center [187, 81] width 21 height 21
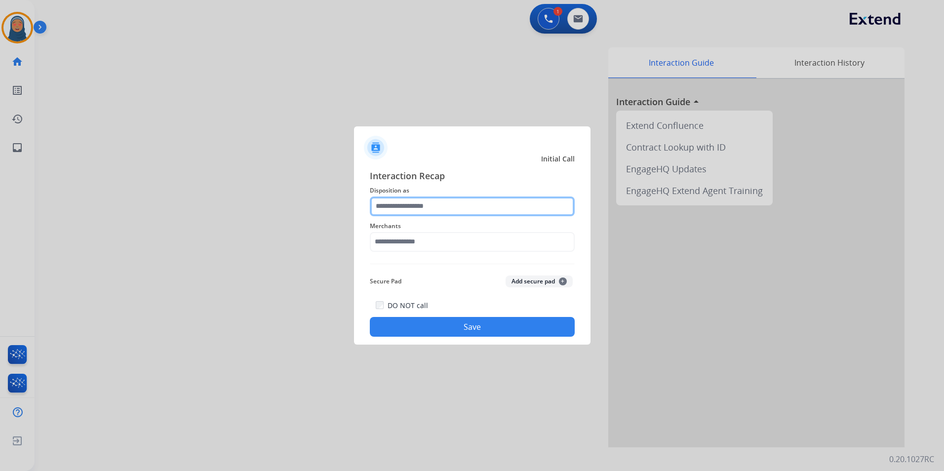
click at [434, 204] on input "text" at bounding box center [472, 206] width 205 height 20
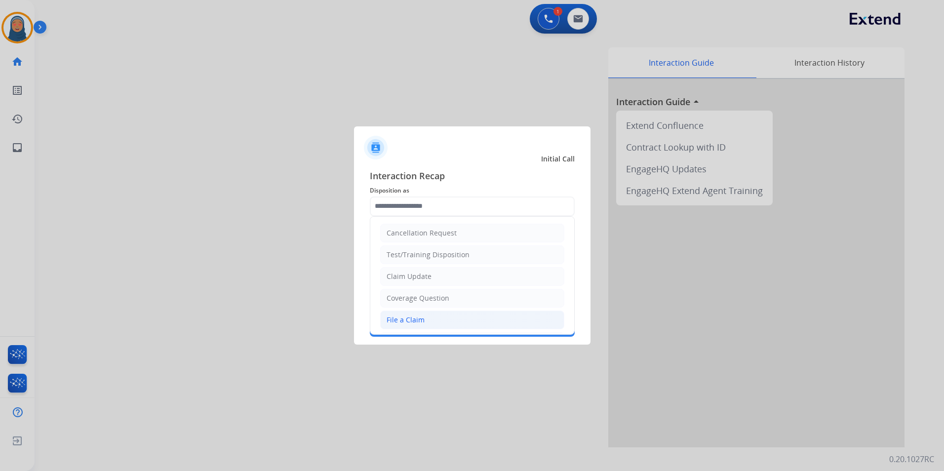
drag, startPoint x: 420, startPoint y: 319, endPoint x: 423, endPoint y: 302, distance: 18.0
click at [421, 318] on div "File a Claim" at bounding box center [405, 320] width 38 height 10
type input "**********"
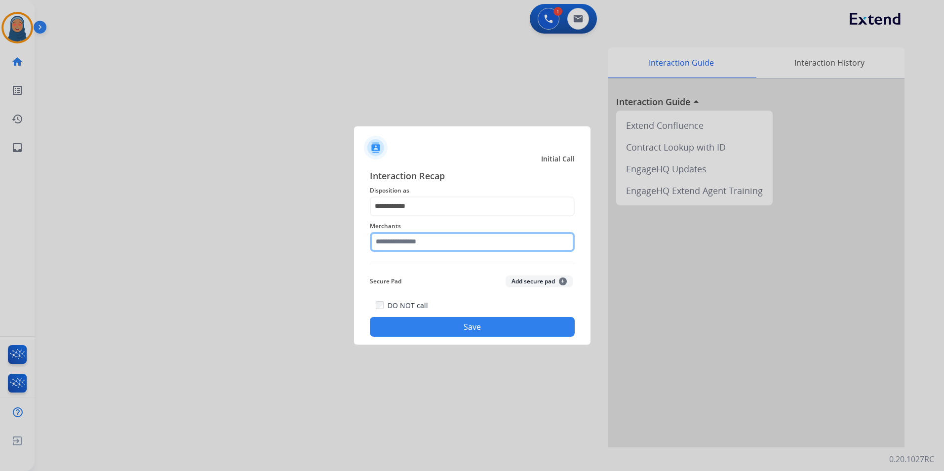
click at [440, 244] on input "text" at bounding box center [472, 242] width 205 height 20
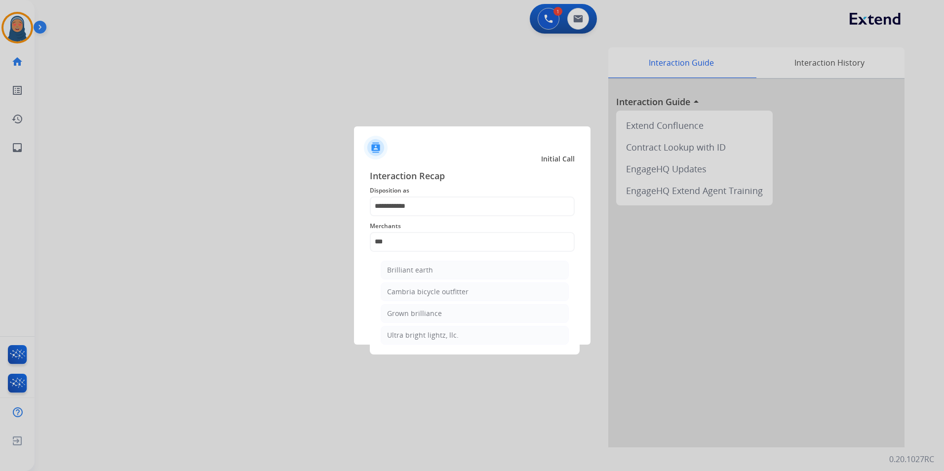
click at [415, 265] on div "Brilliant earth" at bounding box center [410, 270] width 46 height 10
type input "**********"
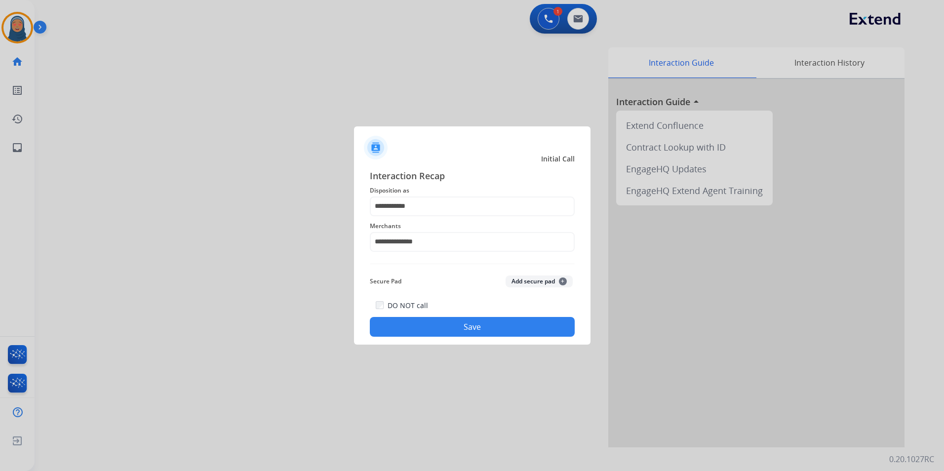
click at [454, 328] on button "Save" at bounding box center [472, 327] width 205 height 20
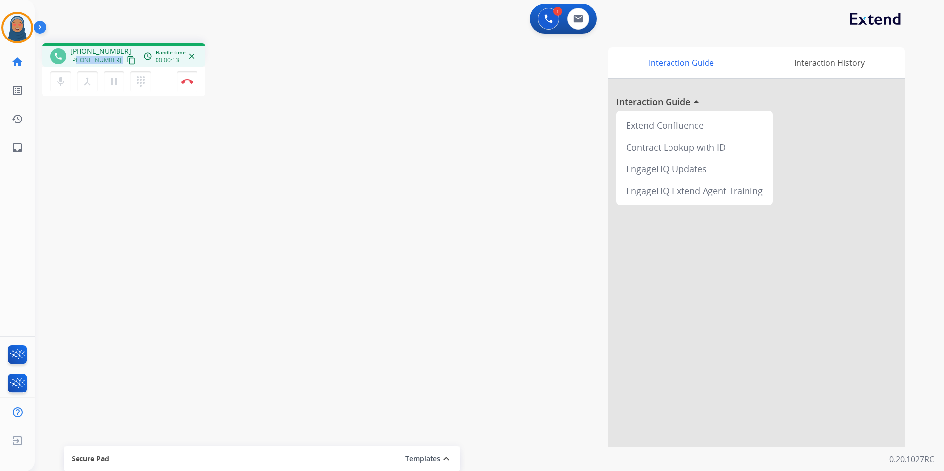
drag, startPoint x: 113, startPoint y: 59, endPoint x: 78, endPoint y: 64, distance: 35.4
click at [78, 64] on div "[PHONE_NUMBER] content_copy" at bounding box center [103, 60] width 67 height 12
copy div "3132836322 content_copy access_time Call metrics Queue 00:09 Hold 00:00 Talk 00…"
click at [186, 84] on button "Disconnect" at bounding box center [187, 81] width 21 height 21
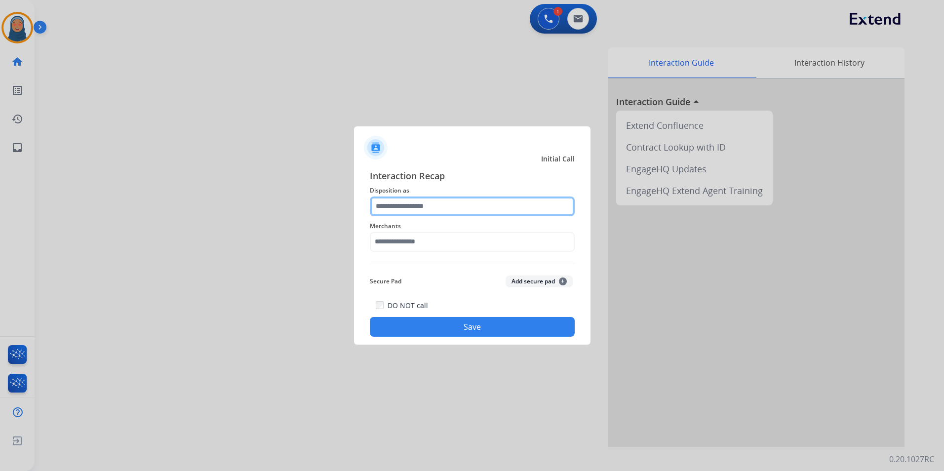
click at [436, 206] on input "text" at bounding box center [472, 206] width 205 height 20
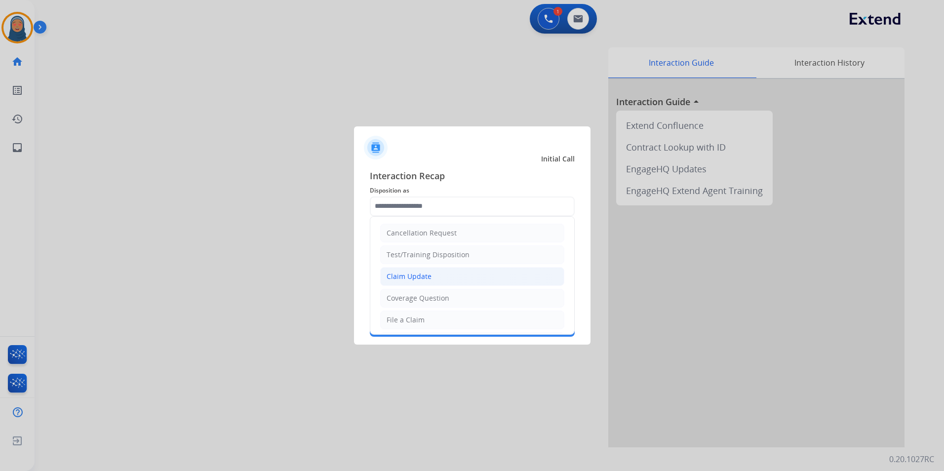
click at [430, 279] on li "Claim Update" at bounding box center [472, 276] width 184 height 19
type input "**********"
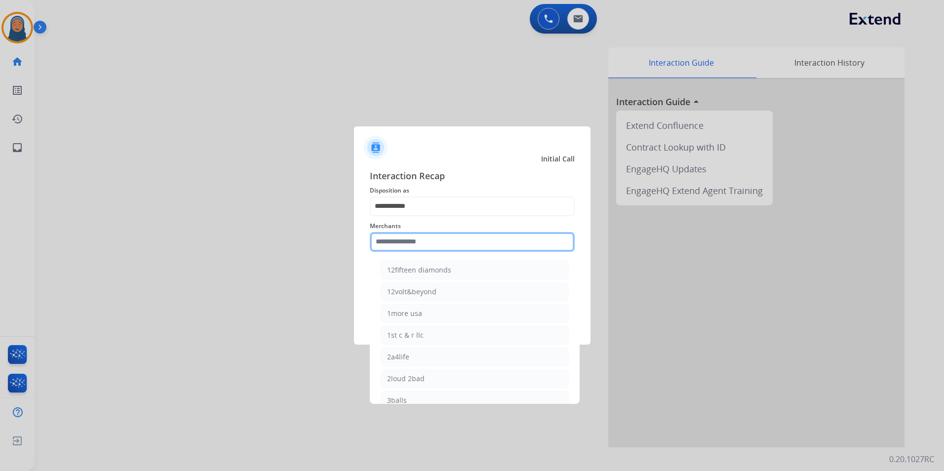
click at [447, 233] on input "text" at bounding box center [472, 242] width 205 height 20
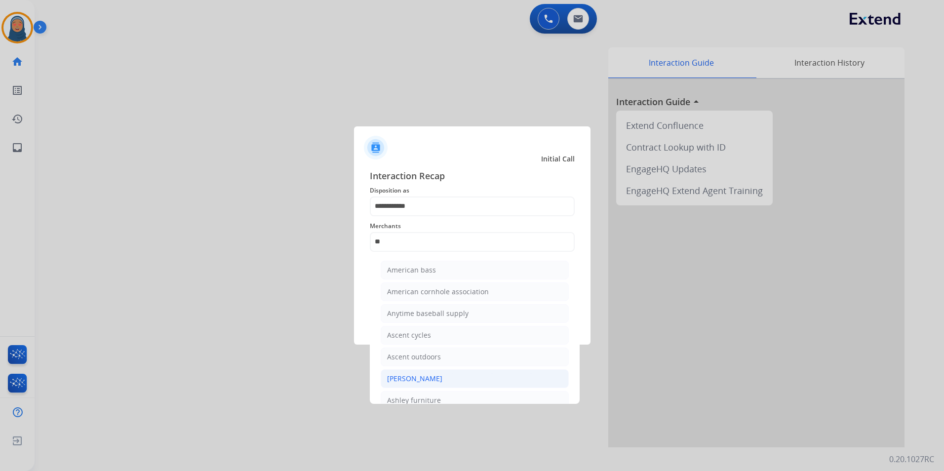
click at [442, 384] on ul "American bass American cornhole association Anytime baseball supply Ascent cycl…" at bounding box center [475, 370] width 194 height 229
drag, startPoint x: 442, startPoint y: 384, endPoint x: 405, endPoint y: 242, distance: 146.8
click at [405, 242] on input "**" at bounding box center [472, 242] width 205 height 20
type input "*"
drag, startPoint x: 427, startPoint y: 380, endPoint x: 443, endPoint y: 371, distance: 17.9
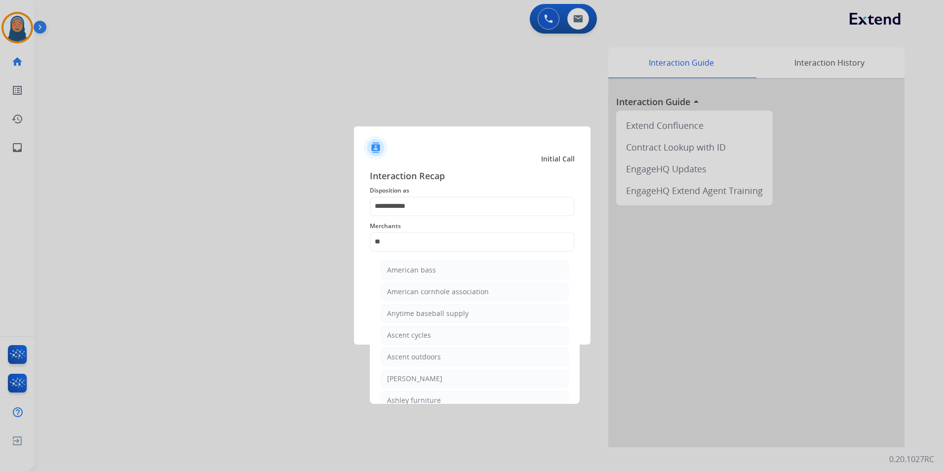
click at [427, 379] on div "[PERSON_NAME]" at bounding box center [414, 379] width 55 height 10
type input "**********"
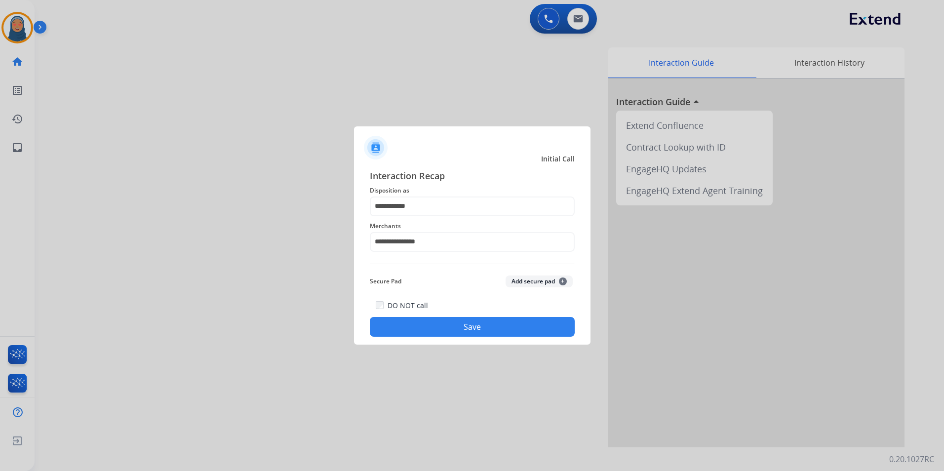
click at [470, 335] on button "Save" at bounding box center [472, 327] width 205 height 20
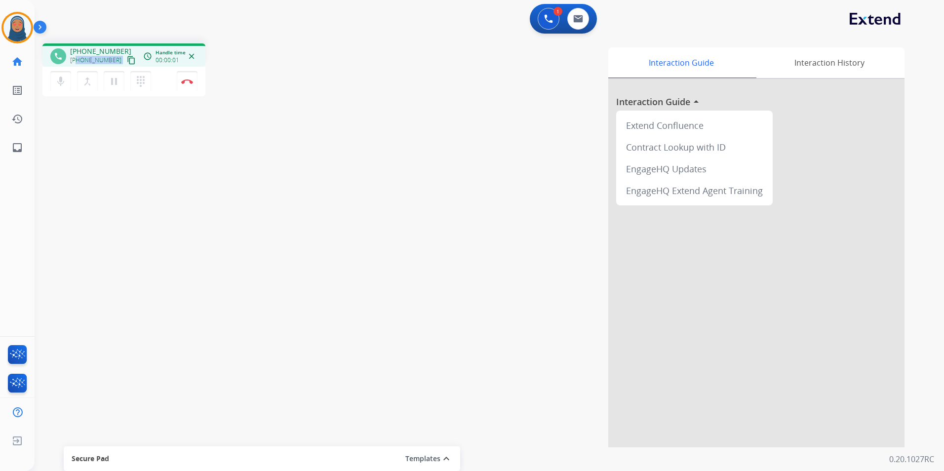
drag, startPoint x: 113, startPoint y: 60, endPoint x: 77, endPoint y: 66, distance: 36.5
click at [77, 66] on div "[PHONE_NUMBER] content_copy" at bounding box center [103, 60] width 67 height 12
copy div "3477846135 content_copy access_time Call metrics Queue 00:09 Hold 00:00 Talk 00…"
click at [179, 81] on button "Disconnect" at bounding box center [187, 81] width 21 height 21
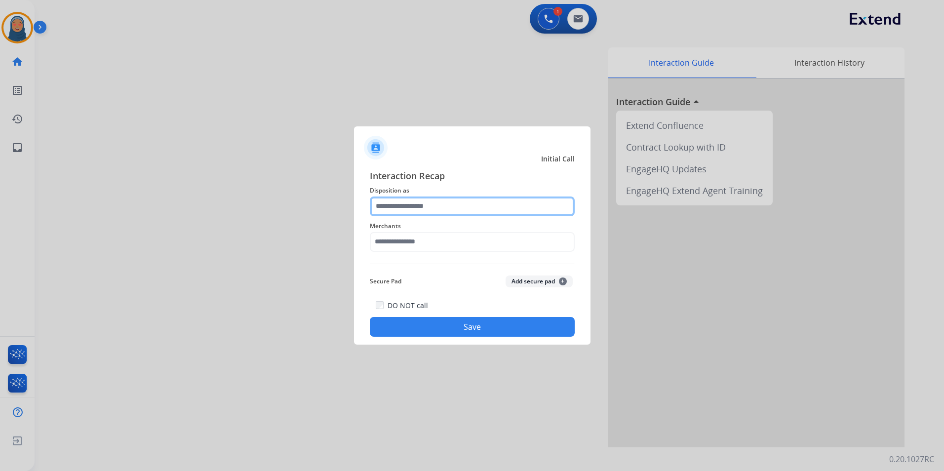
click at [435, 205] on input "text" at bounding box center [472, 206] width 205 height 20
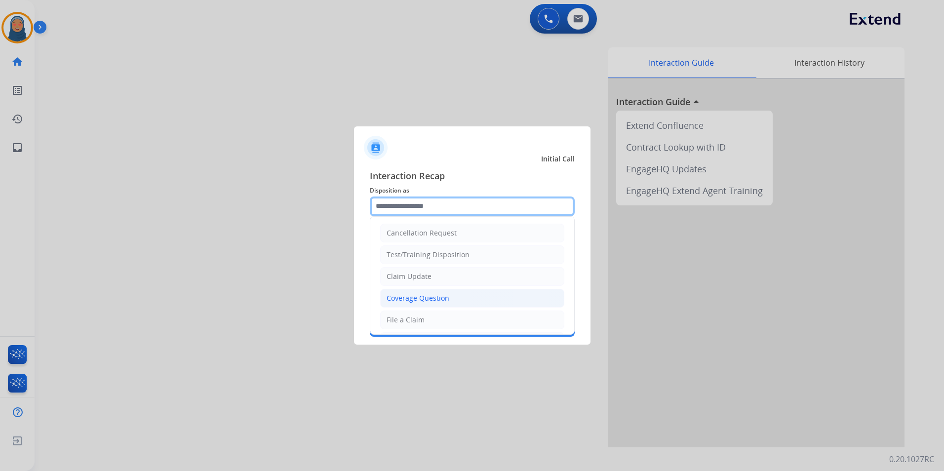
scroll to position [99, 0]
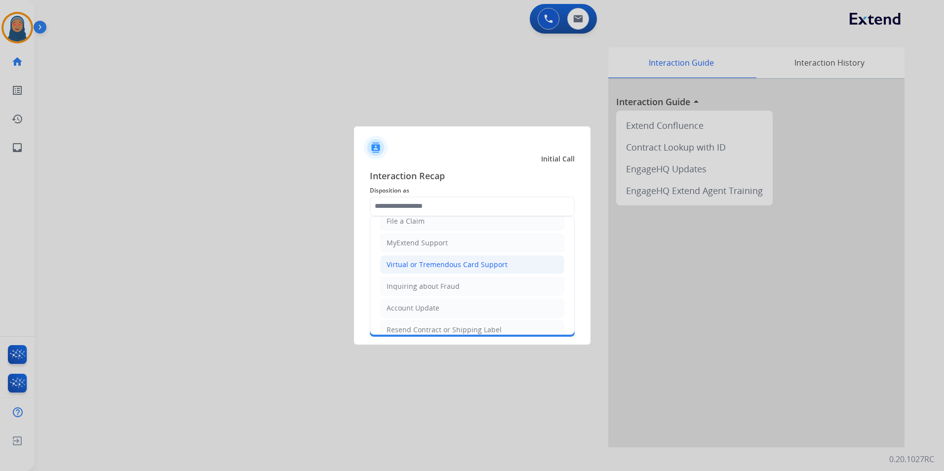
click at [441, 266] on div "Virtual or Tremendous Card Support" at bounding box center [446, 265] width 121 height 10
type input "**********"
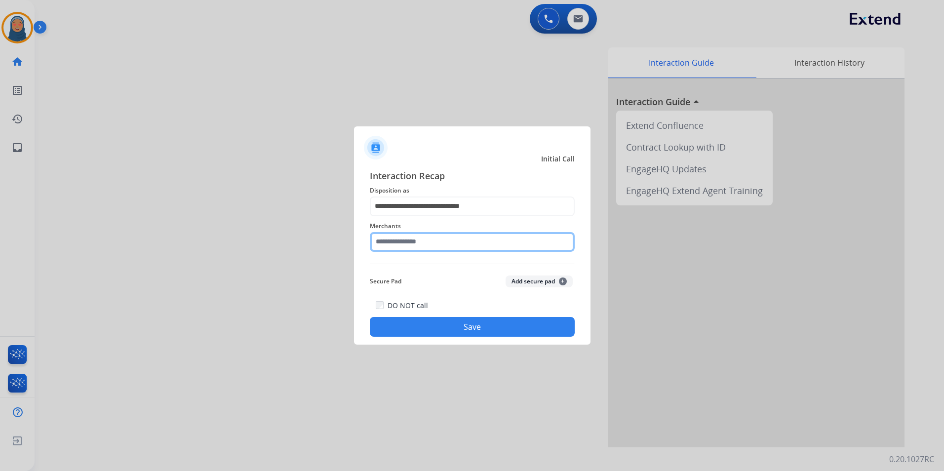
click at [433, 244] on input "text" at bounding box center [472, 242] width 205 height 20
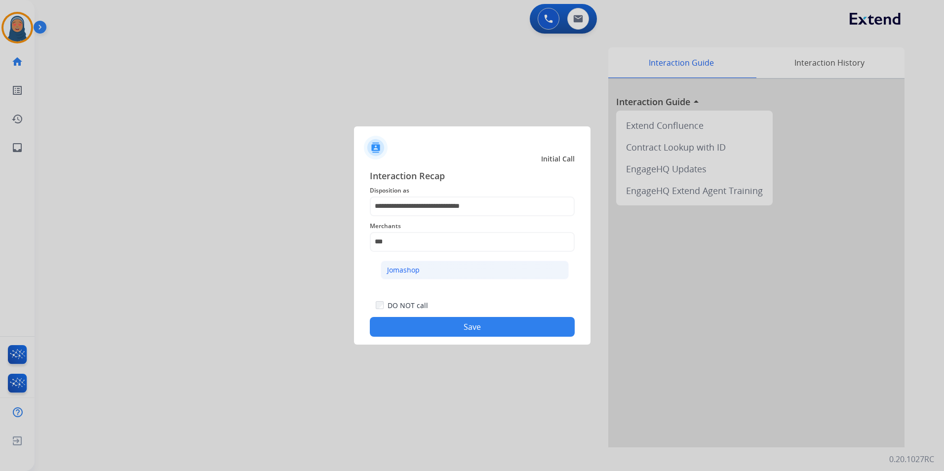
click at [421, 265] on li "Jomashop" at bounding box center [475, 270] width 188 height 19
type input "********"
click at [473, 326] on button "Save" at bounding box center [472, 327] width 205 height 20
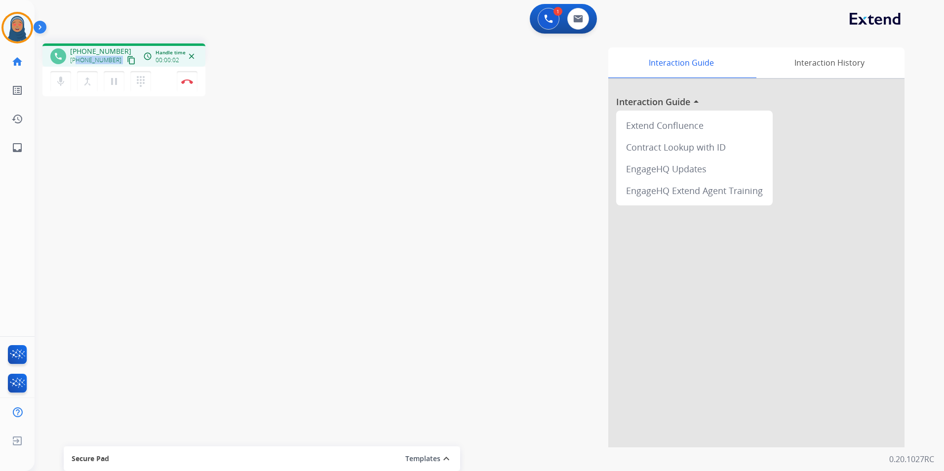
drag, startPoint x: 113, startPoint y: 62, endPoint x: 77, endPoint y: 61, distance: 35.0
click at [77, 61] on div "[PHONE_NUMBER] content_copy" at bounding box center [103, 60] width 67 height 12
copy div "8176024581 content_copy access_time Call metrics Queue 00:10 Hold 00:00 Talk 00…"
click at [190, 88] on button "Disconnect" at bounding box center [187, 81] width 21 height 21
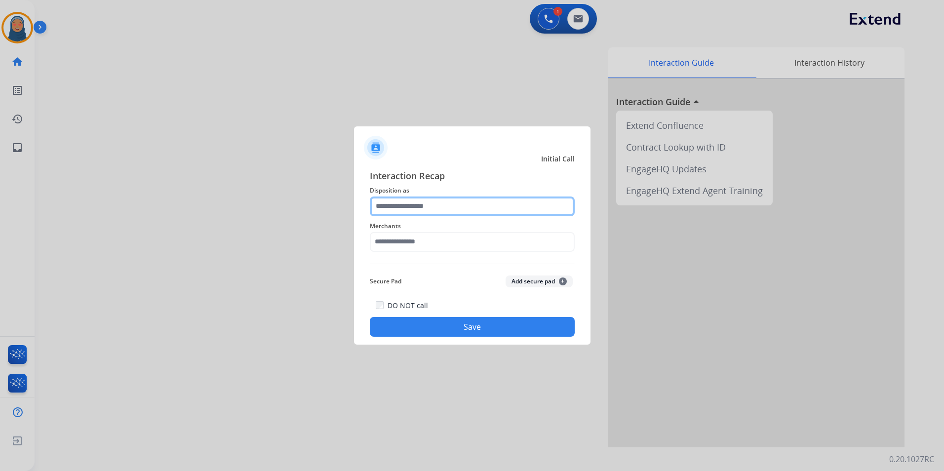
click at [441, 208] on input "text" at bounding box center [472, 206] width 205 height 20
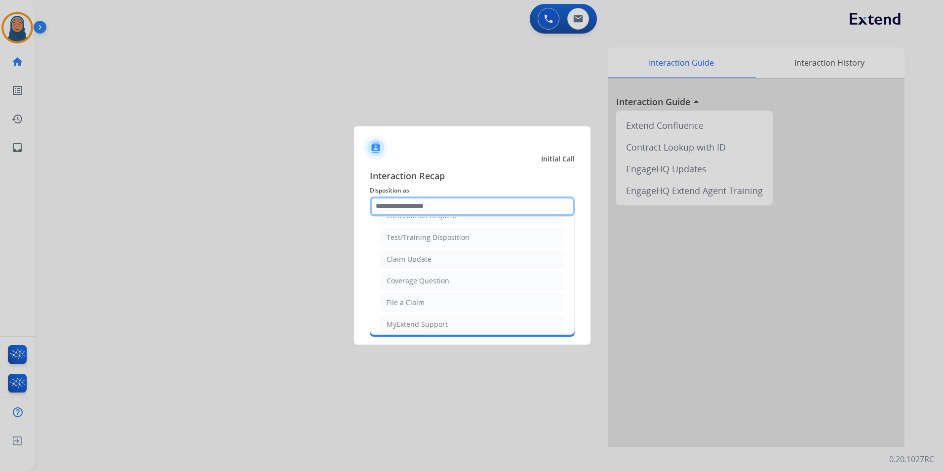
scroll to position [0, 0]
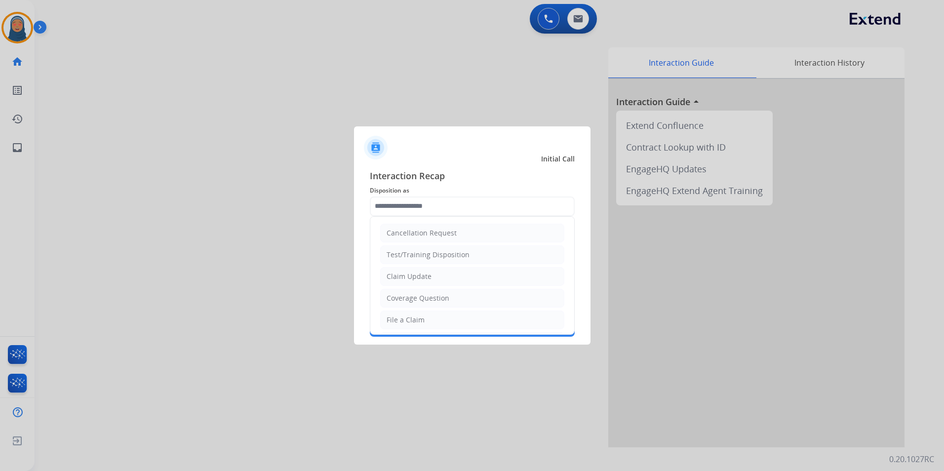
click at [429, 320] on li "File a Claim" at bounding box center [472, 319] width 184 height 19
type input "**********"
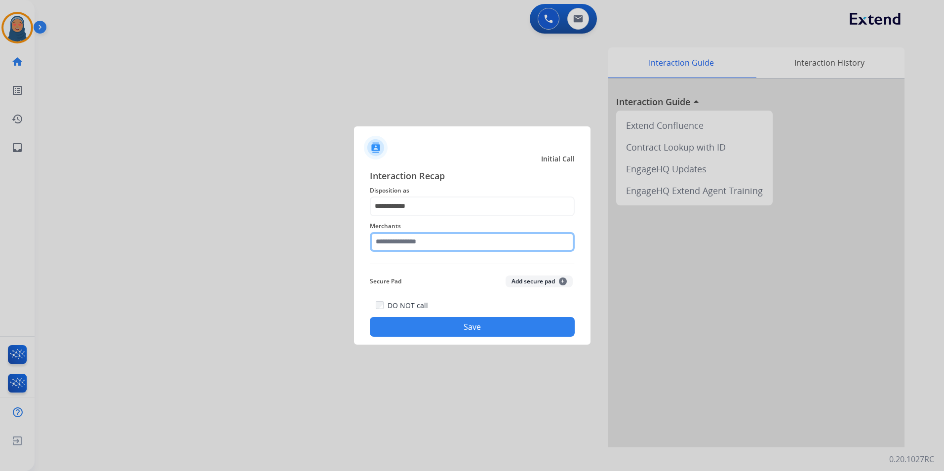
click at [426, 243] on input "text" at bounding box center [472, 242] width 205 height 20
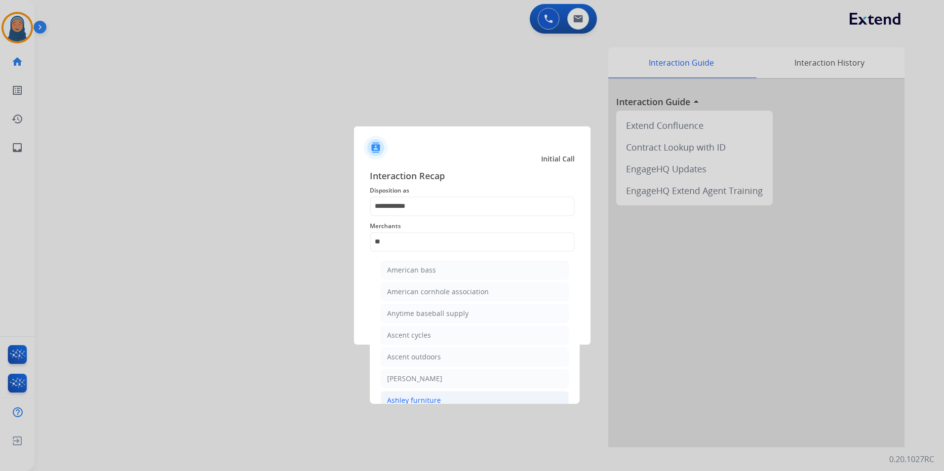
click at [451, 398] on li "Ashley furniture" at bounding box center [475, 400] width 188 height 19
type input "**********"
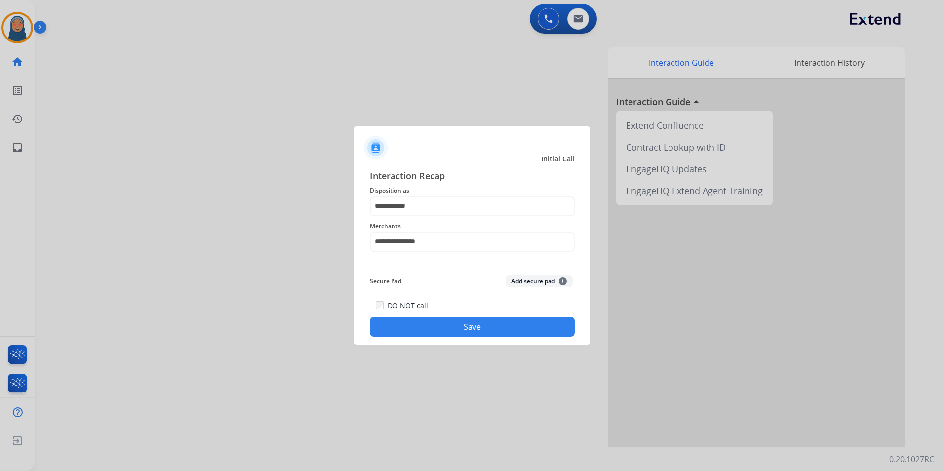
click at [478, 331] on button "Save" at bounding box center [472, 327] width 205 height 20
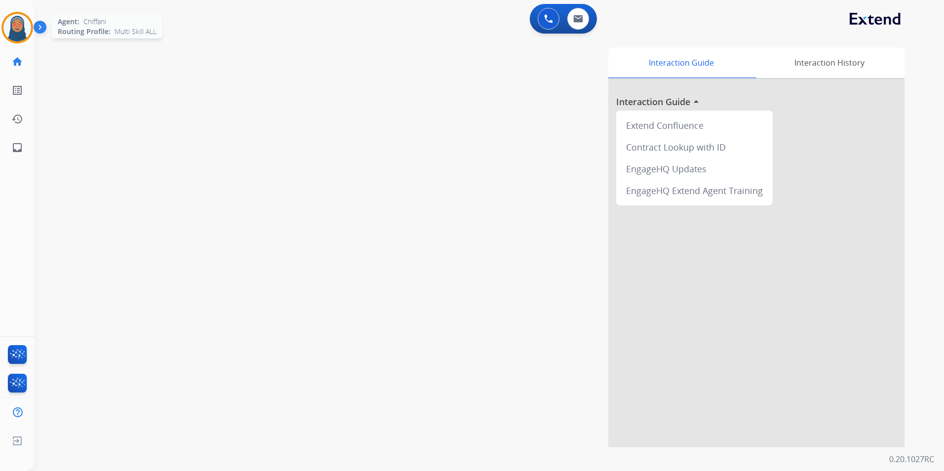
click at [13, 32] on img at bounding box center [17, 28] width 28 height 28
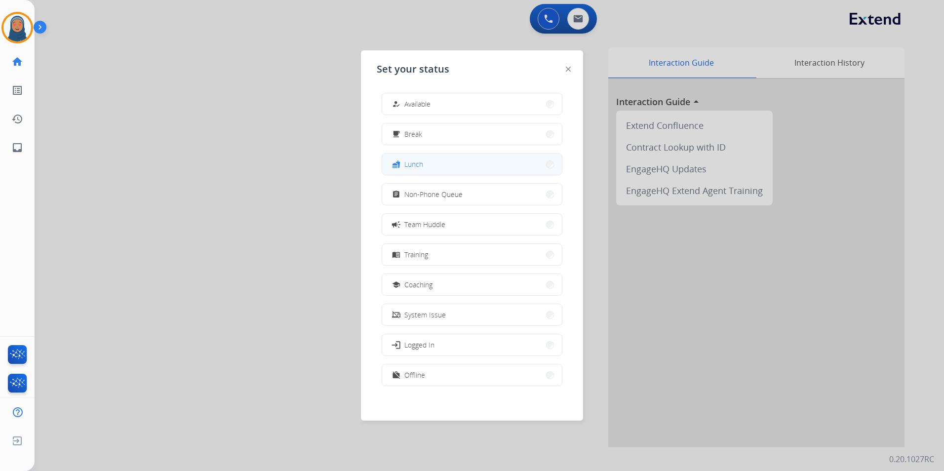
click at [434, 171] on button "fastfood Lunch" at bounding box center [472, 164] width 180 height 21
